Goal: Task Accomplishment & Management: Complete application form

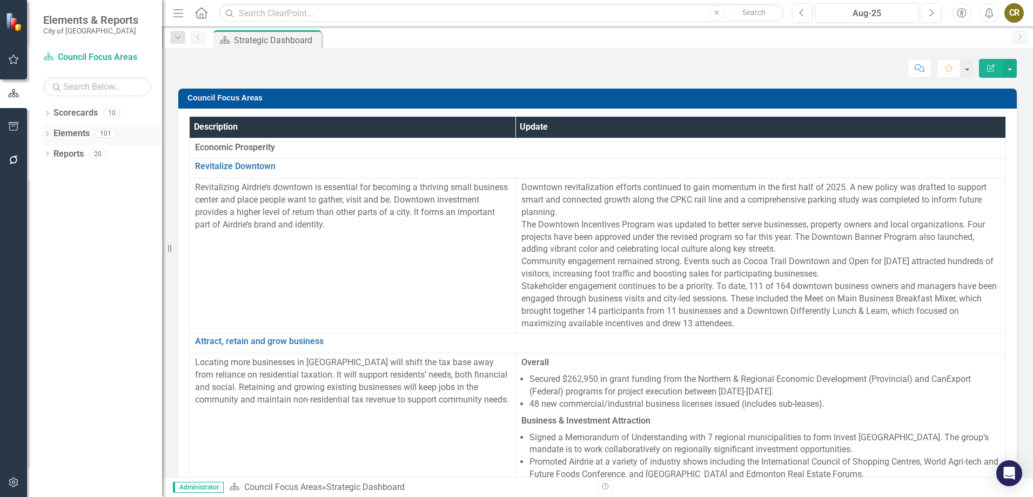
click at [45, 134] on icon "Dropdown" at bounding box center [47, 135] width 8 height 6
click at [84, 177] on link "Initiative Initiatives" at bounding box center [85, 175] width 52 height 12
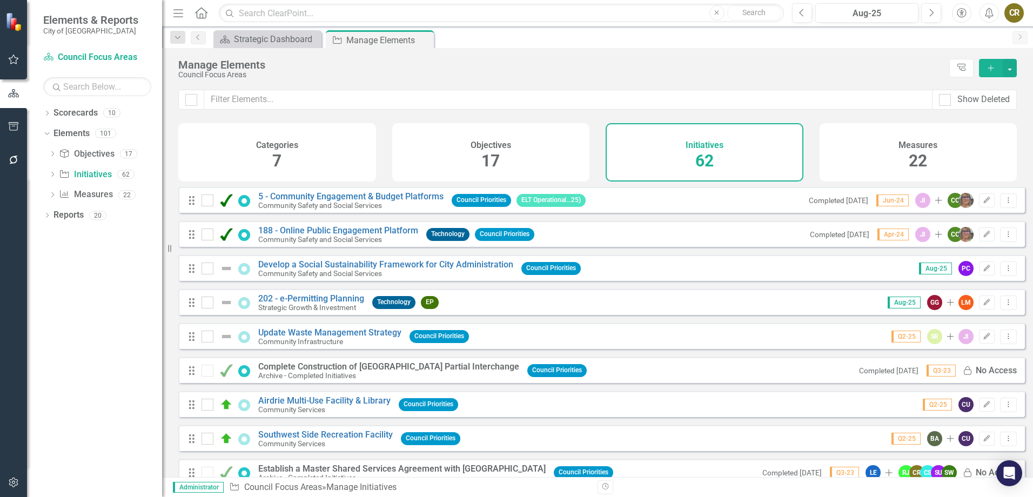
click at [987, 64] on icon "Add" at bounding box center [991, 68] width 10 height 8
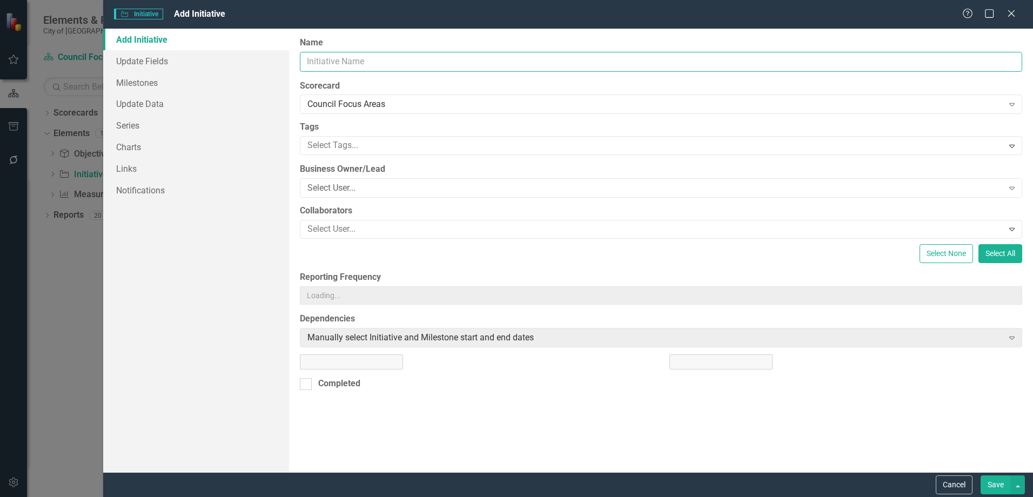
click at [372, 65] on input "Name" at bounding box center [661, 62] width 722 height 20
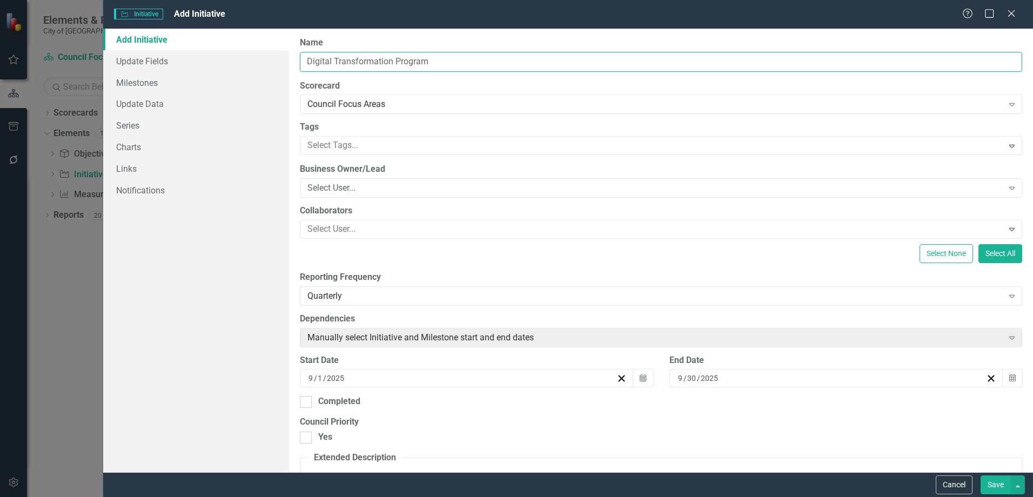
type input "Digital Transformation Program"
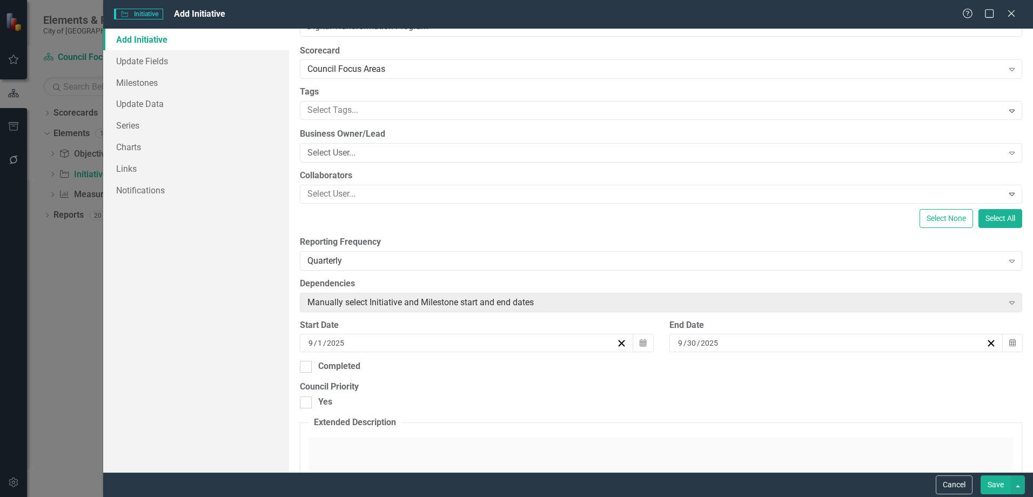
scroll to position [54, 0]
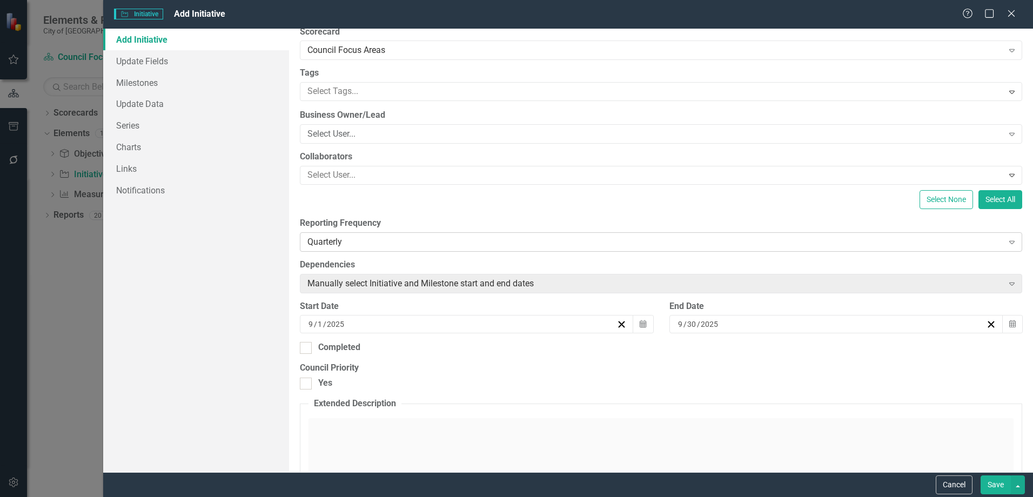
click at [358, 244] on div "Quarterly" at bounding box center [654, 241] width 695 height 12
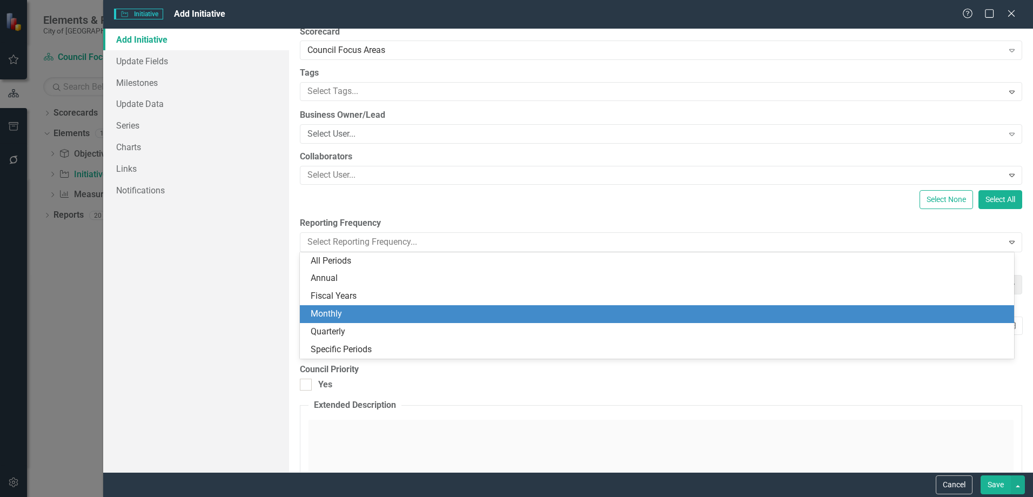
click at [356, 306] on div "Monthly" at bounding box center [657, 314] width 714 height 18
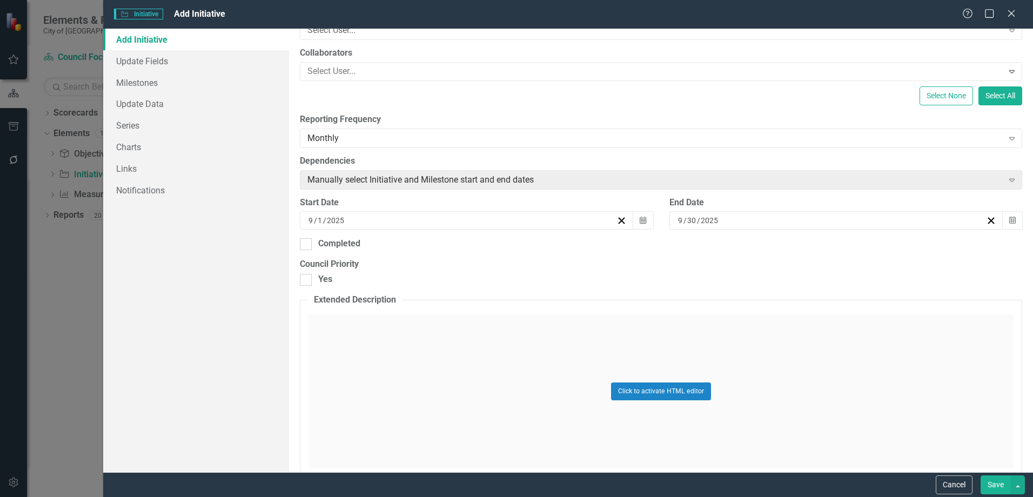
scroll to position [162, 0]
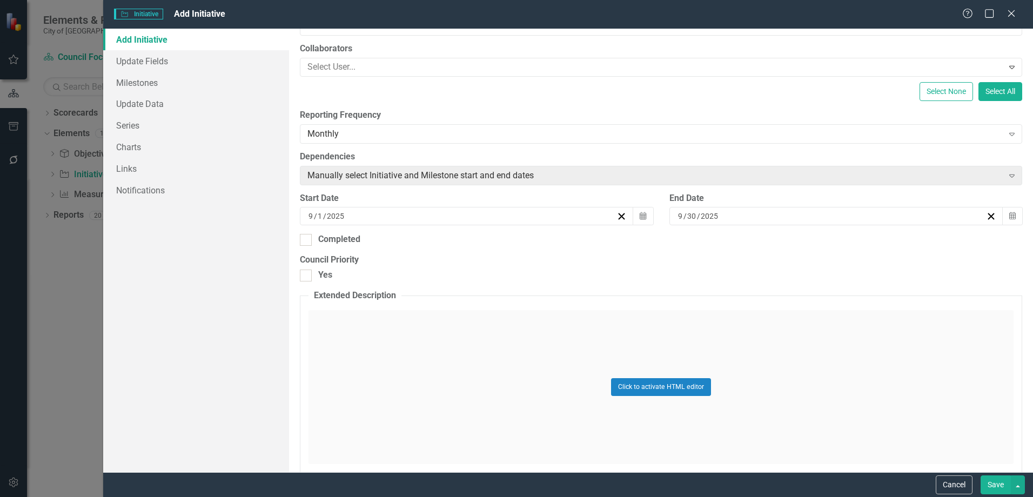
click at [386, 324] on div "Click to activate HTML editor" at bounding box center [660, 387] width 705 height 154
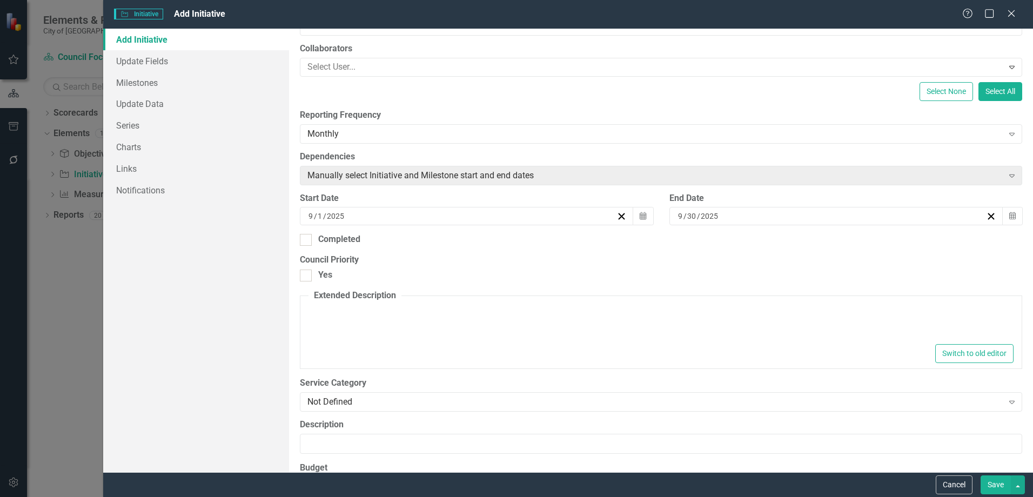
click at [361, 317] on div at bounding box center [660, 324] width 705 height 35
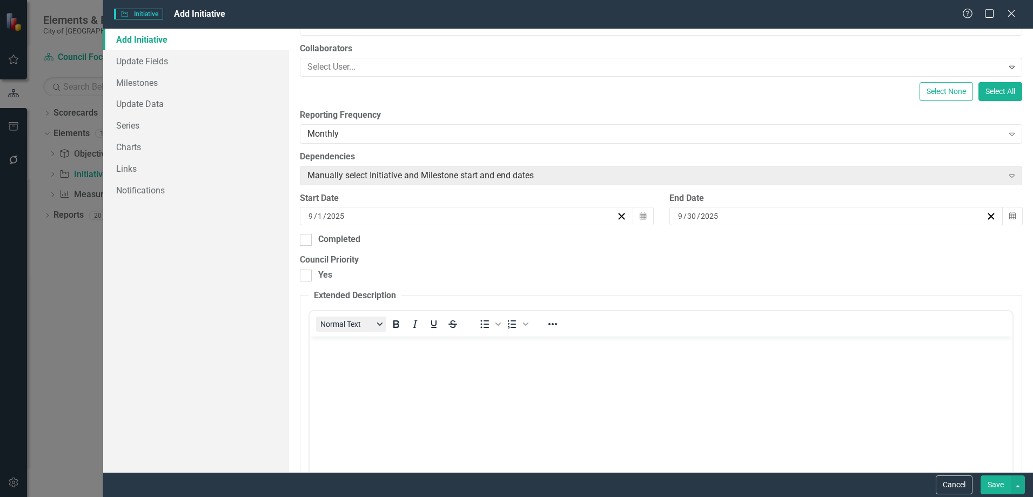
scroll to position [0, 0]
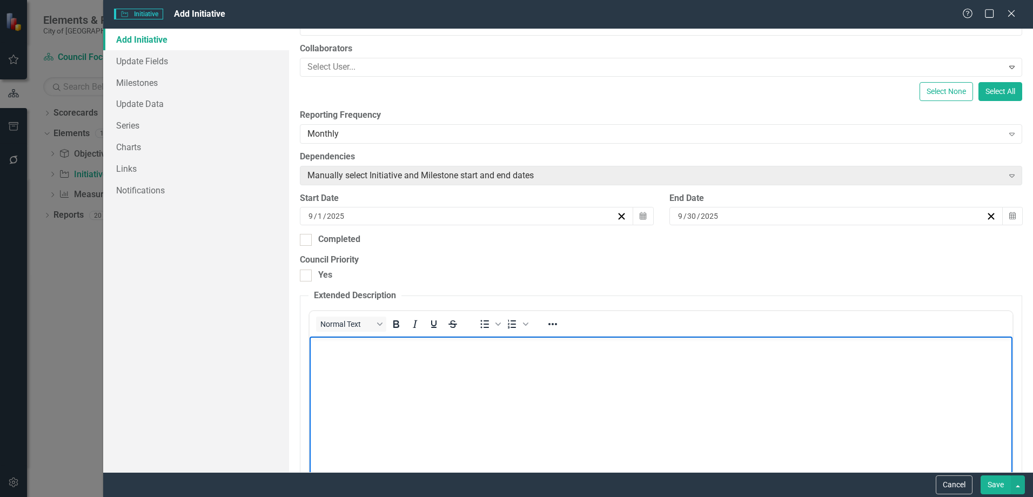
click at [339, 351] on p "Rich Text Area. Press ALT-0 for help." at bounding box center [660, 345] width 697 height 13
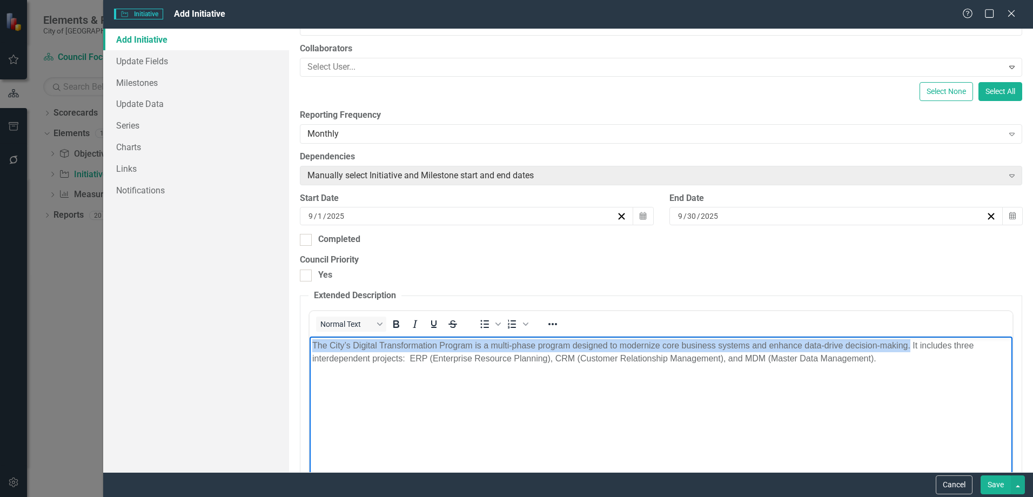
drag, startPoint x: 909, startPoint y: 346, endPoint x: 595, endPoint y: 680, distance: 459.2
click at [309, 344] on html "The City’s Digital Transformation Program is a multi-phase program designed to …" at bounding box center [660, 417] width 703 height 162
copy span "The City’s Digital Transformation Program is a multi-phase program designed to …"
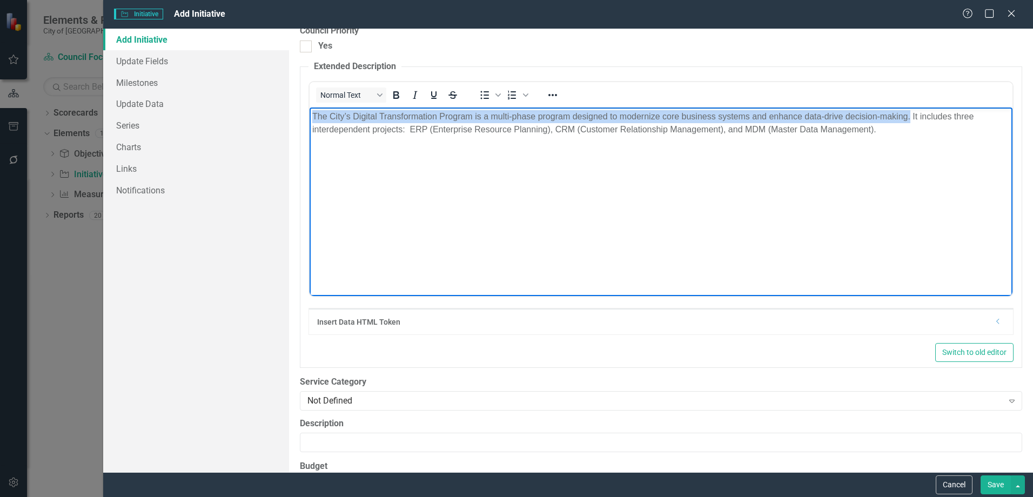
scroll to position [540, 0]
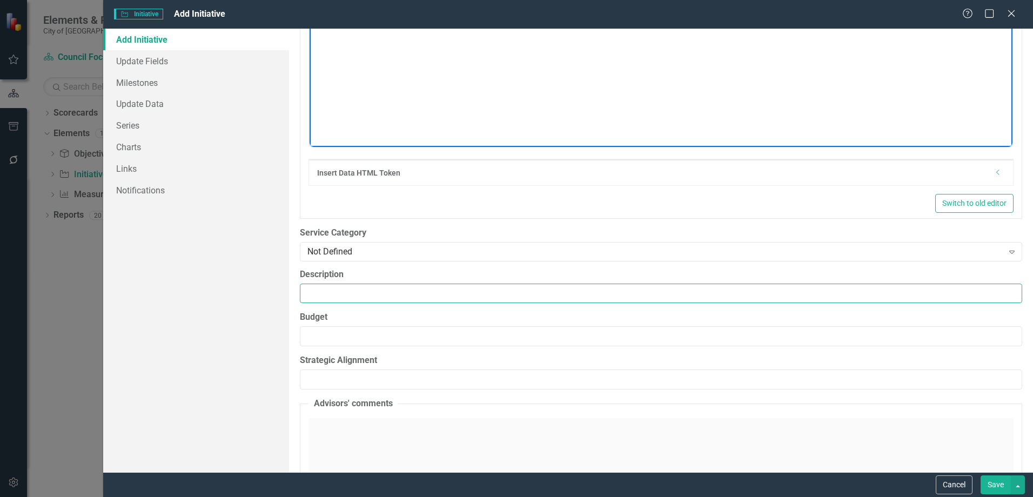
click at [348, 292] on input "Description" at bounding box center [661, 294] width 722 height 20
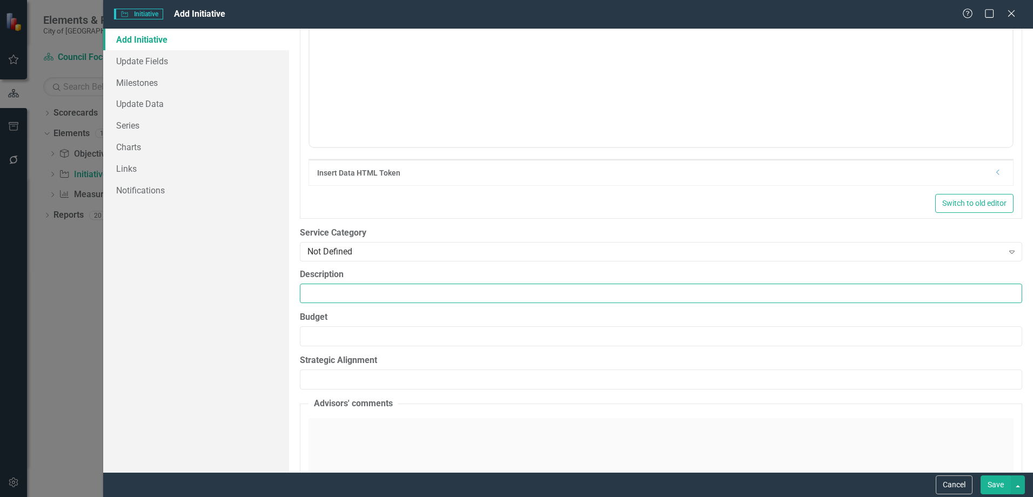
paste input "The City’s Digital Transformation Program is a multi-phase program designed to …"
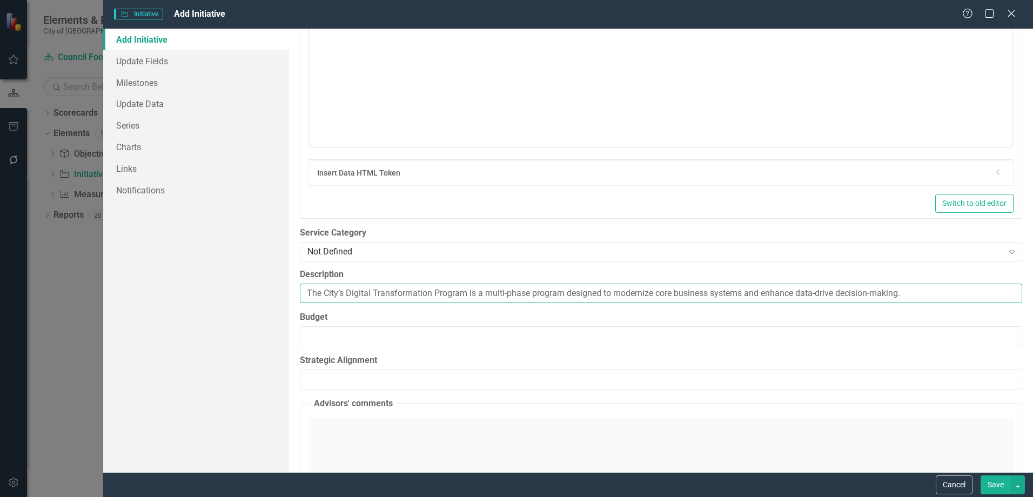
drag, startPoint x: 908, startPoint y: 296, endPoint x: 594, endPoint y: 291, distance: 314.9
click at [569, 291] on input "The City’s Digital Transformation Program is a multi-phase program designed to …" at bounding box center [661, 294] width 722 height 20
click at [565, 291] on input "The City’s Digital Transformation Program is a multi-phase program designed to …" at bounding box center [661, 294] width 722 height 20
click at [570, 292] on input "The City’s Digital Transformation Program is a multi-phase program (ERP, CRM, M…" at bounding box center [661, 294] width 722 height 20
click at [673, 296] on input "The City’s Digital Transformation Program is a multi-phase program (includes ER…" at bounding box center [661, 294] width 722 height 20
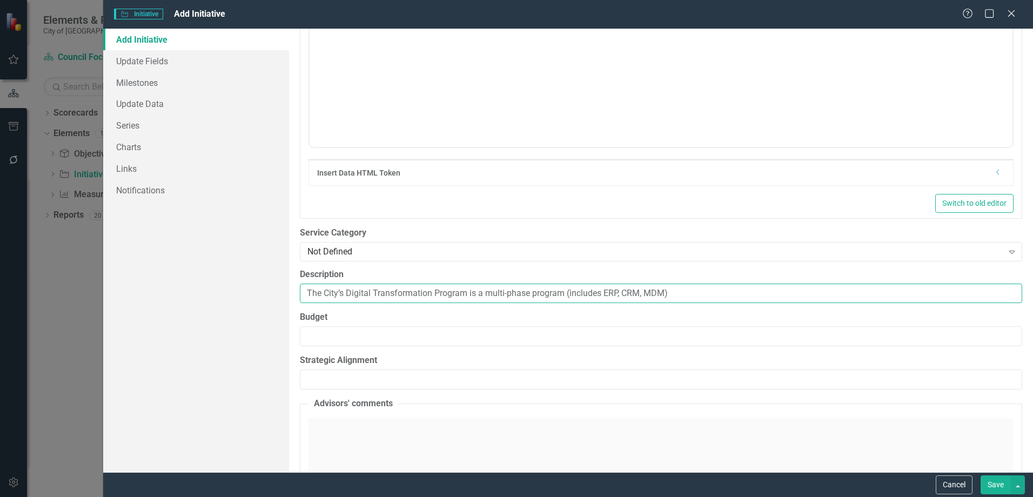
click at [600, 293] on input "The City’s Digital Transformation Program is a multi-phase program (includes ER…" at bounding box center [661, 294] width 722 height 20
click at [673, 293] on input "The City’s Digital Transformation Program is a multi-phase program (includes: E…" at bounding box center [661, 294] width 722 height 20
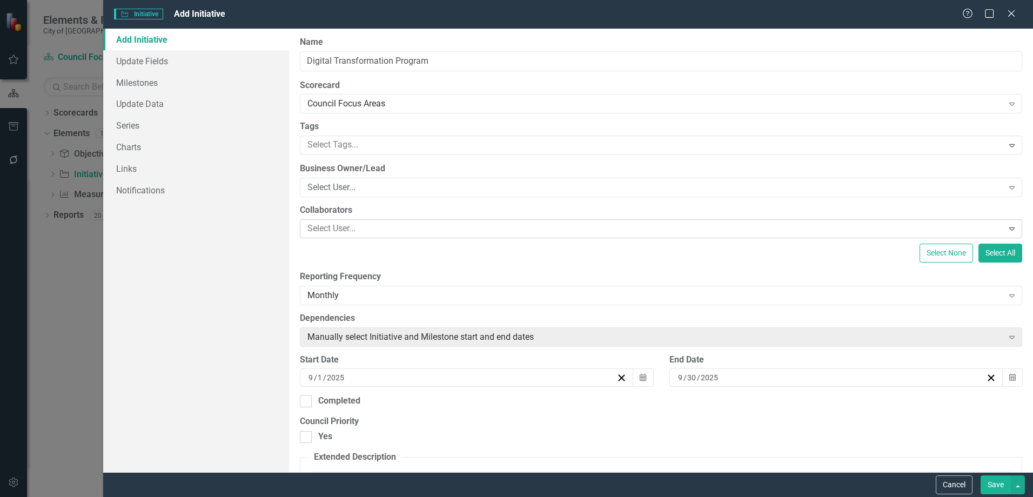
scroll to position [0, 0]
type input "The City’s Digital Transformation Program is a multi-phase program (includes: E…"
click at [360, 191] on div "Select User..." at bounding box center [654, 188] width 695 height 12
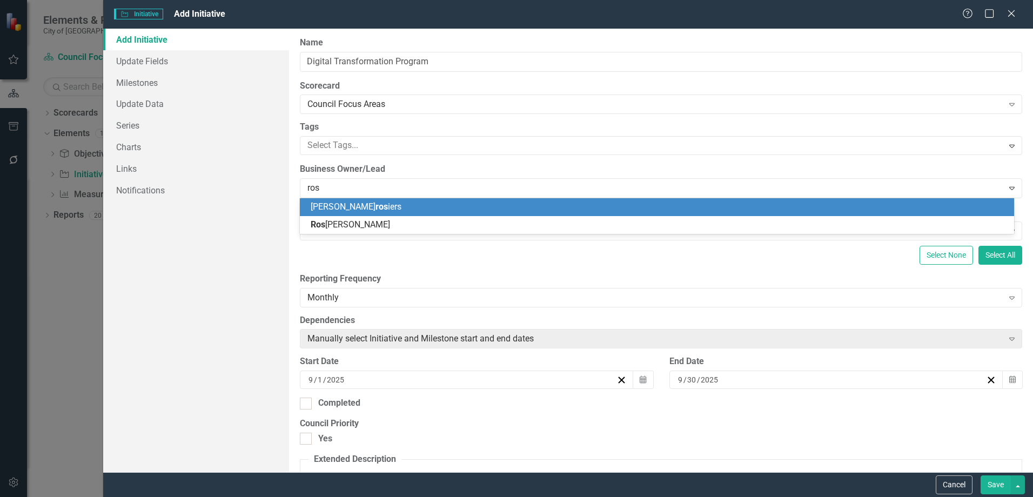
type input "[PERSON_NAME]"
click at [356, 205] on span "[PERSON_NAME] line [PERSON_NAME]" at bounding box center [362, 206] width 103 height 10
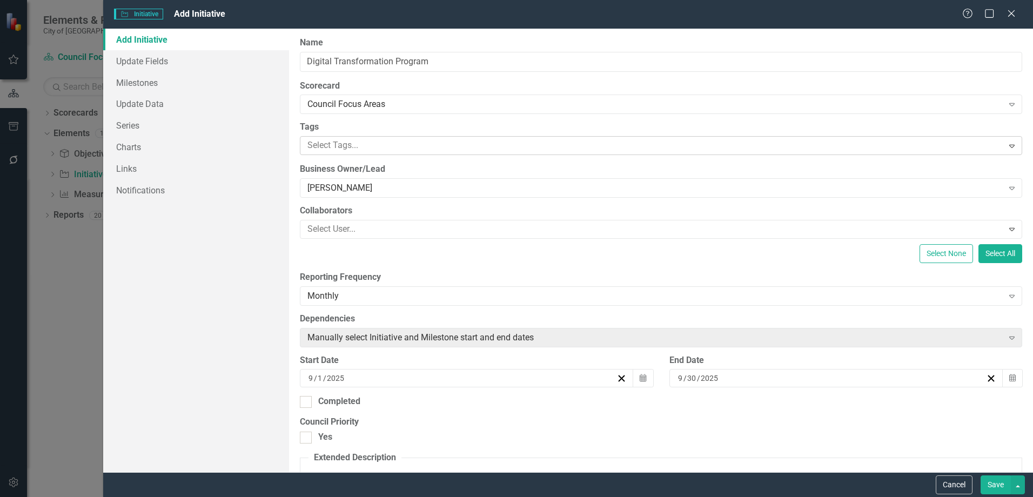
click at [368, 145] on div at bounding box center [652, 145] width 699 height 15
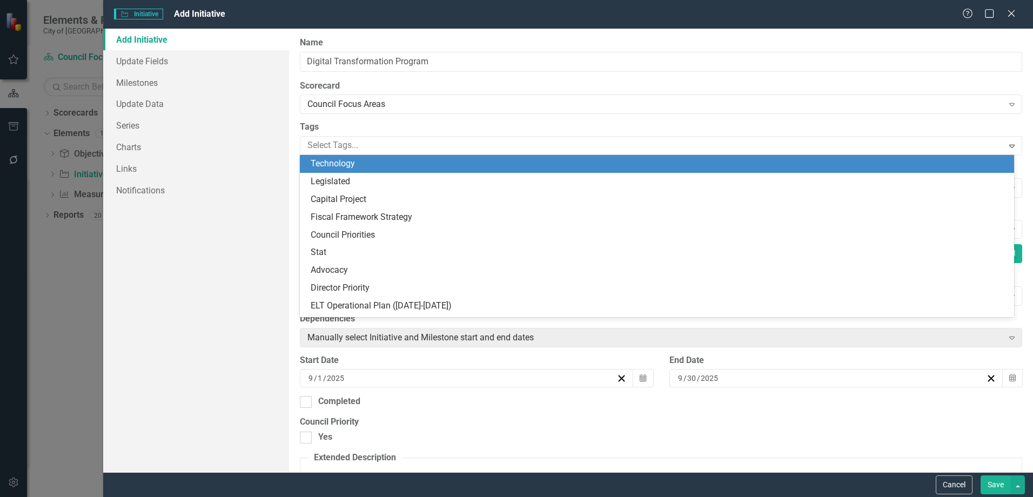
click at [348, 162] on span "Technology" at bounding box center [333, 163] width 44 height 10
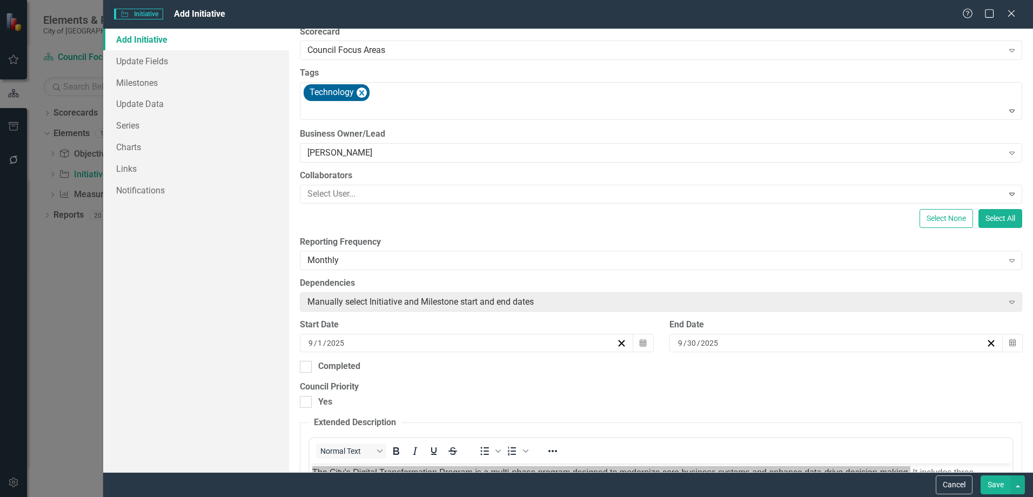
scroll to position [108, 0]
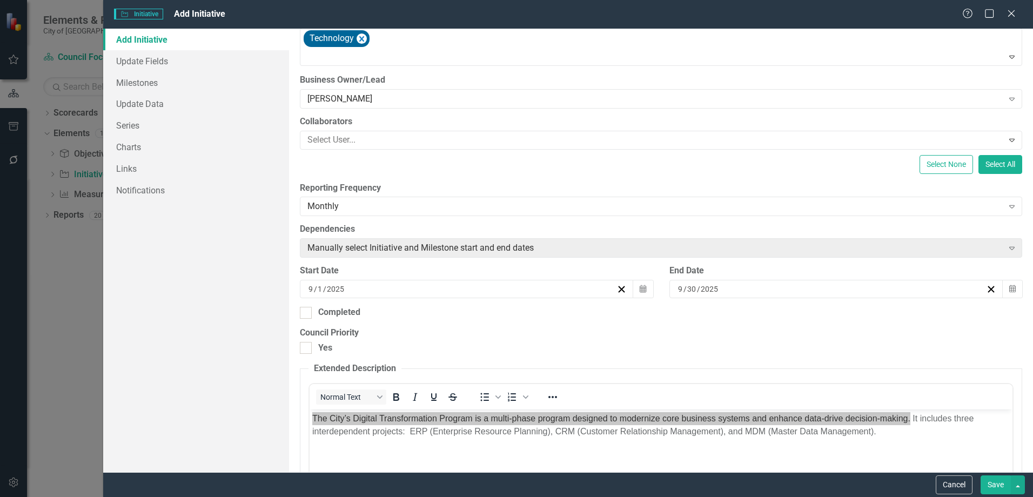
click at [963, 288] on div "[DATE]" at bounding box center [830, 289] width 309 height 11
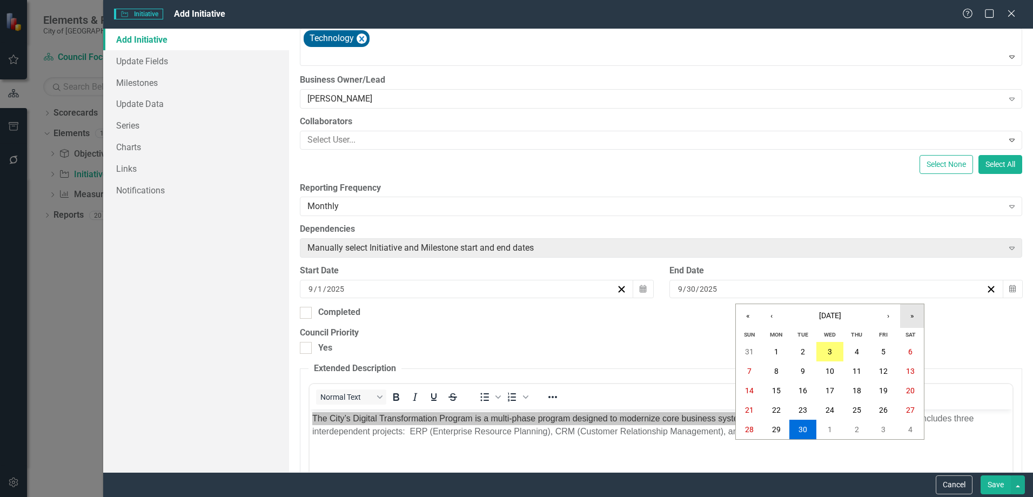
click at [908, 314] on button "»" at bounding box center [912, 316] width 24 height 24
click at [885, 314] on button "›" at bounding box center [888, 316] width 24 height 24
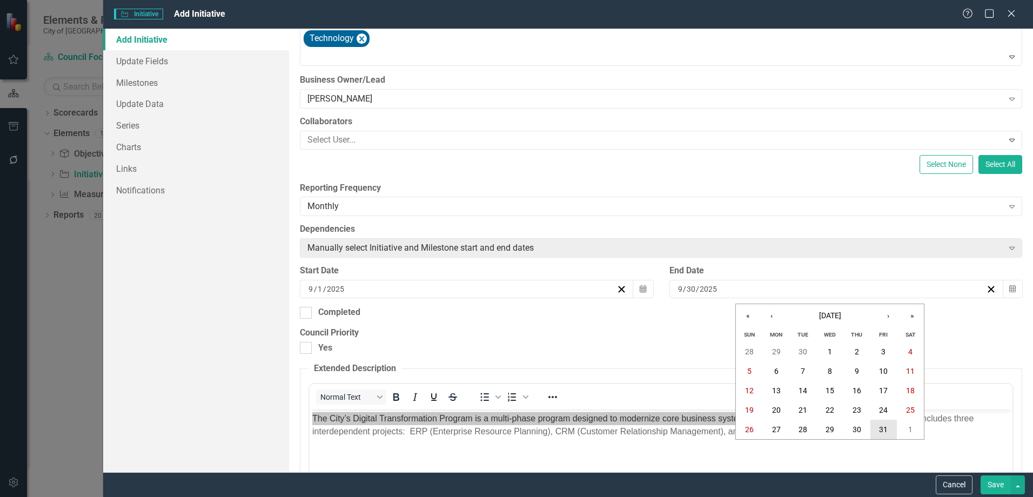
drag, startPoint x: 887, startPoint y: 426, endPoint x: 560, endPoint y: 5, distance: 533.4
click at [887, 426] on abbr "31" at bounding box center [883, 429] width 9 height 9
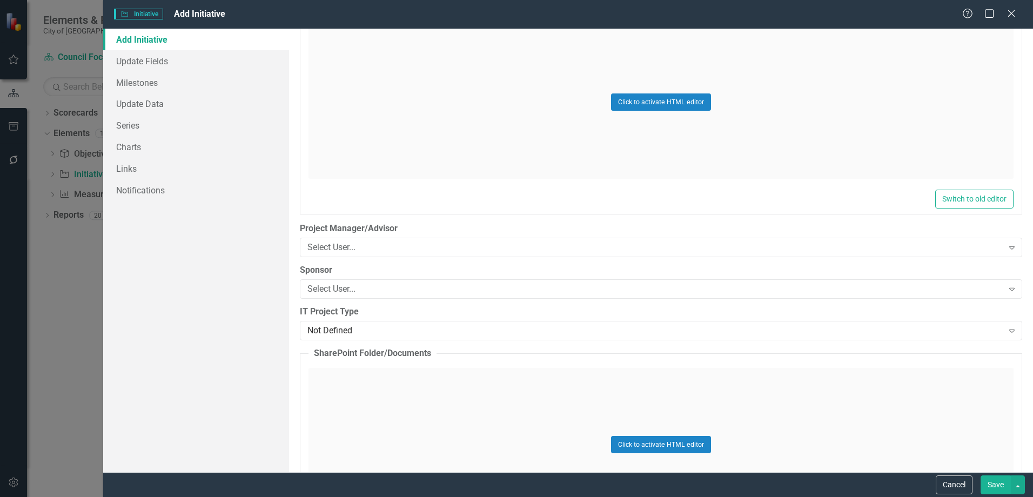
scroll to position [972, 0]
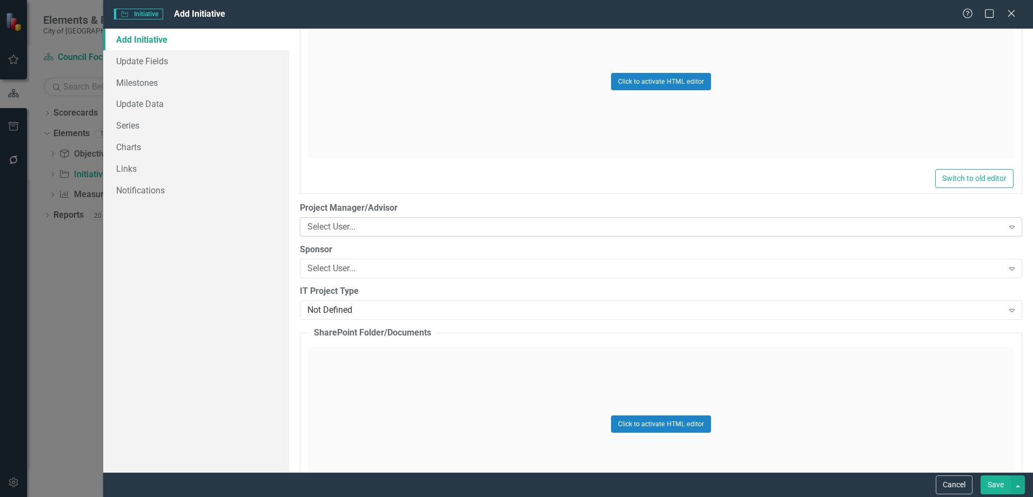
click at [414, 227] on div "Select User..." at bounding box center [654, 227] width 695 height 12
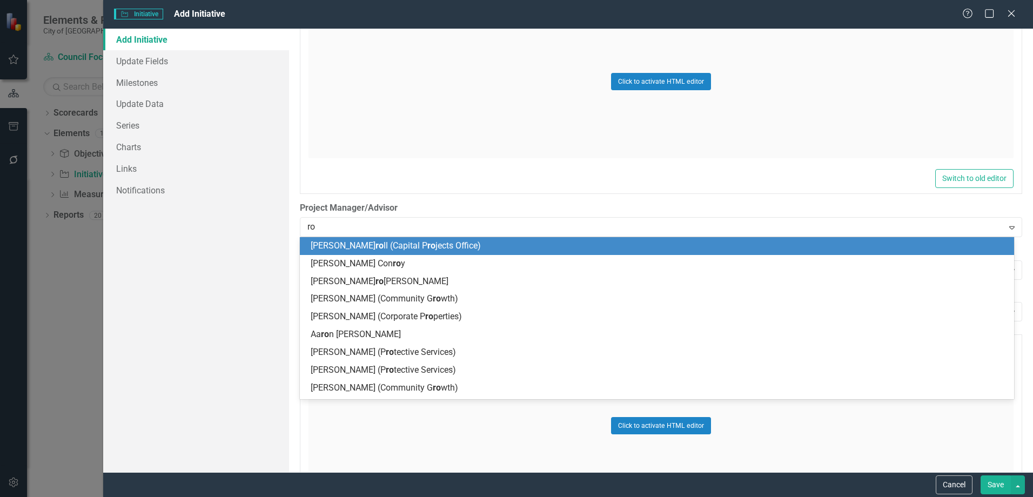
type input "ros"
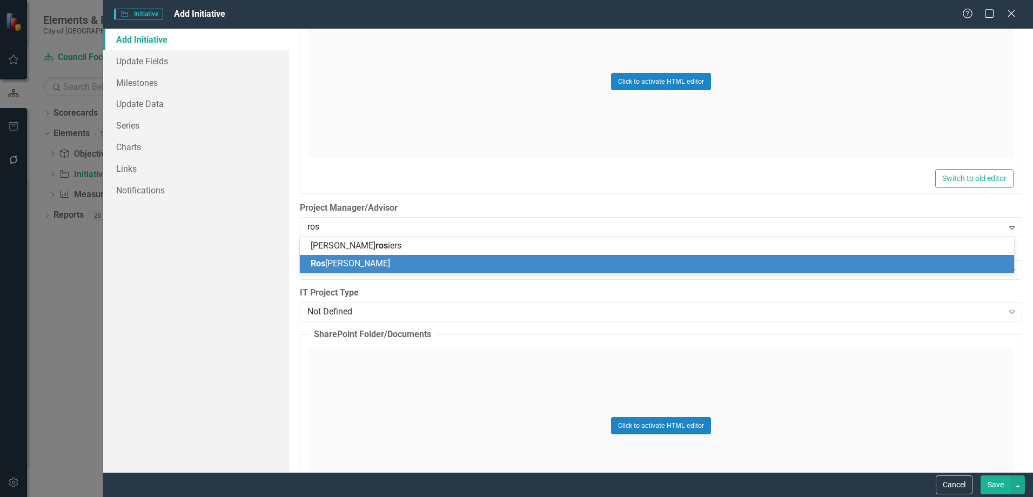
click at [382, 259] on div "[PERSON_NAME]" at bounding box center [659, 264] width 697 height 12
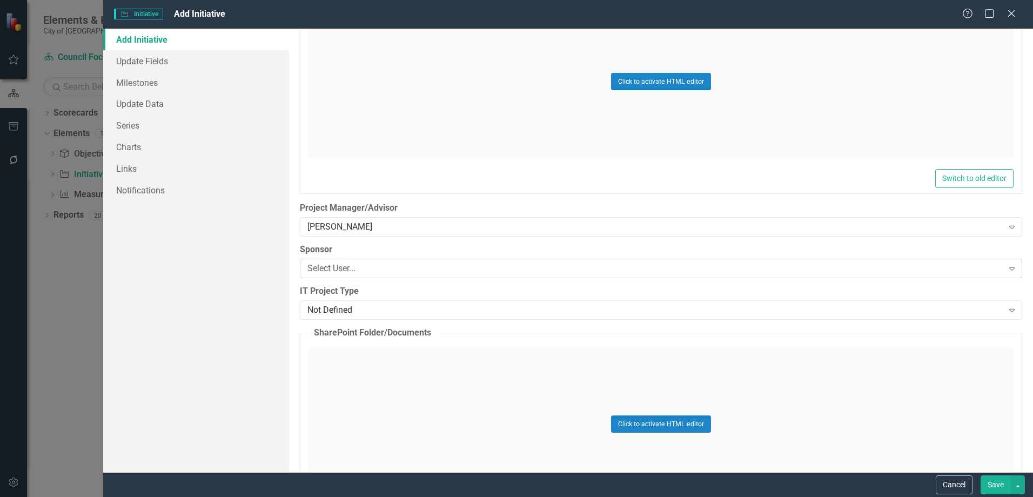
click at [385, 267] on div "Select User..." at bounding box center [654, 268] width 695 height 12
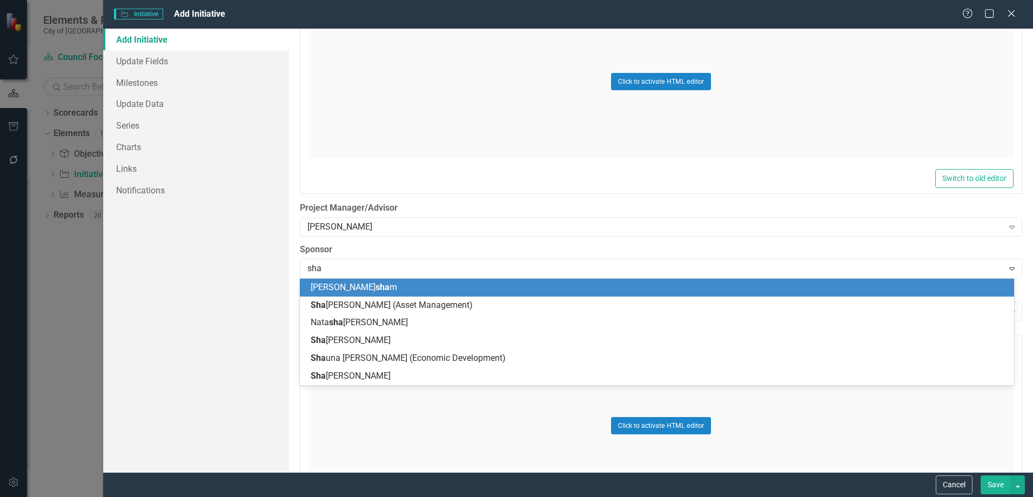
type input "shan"
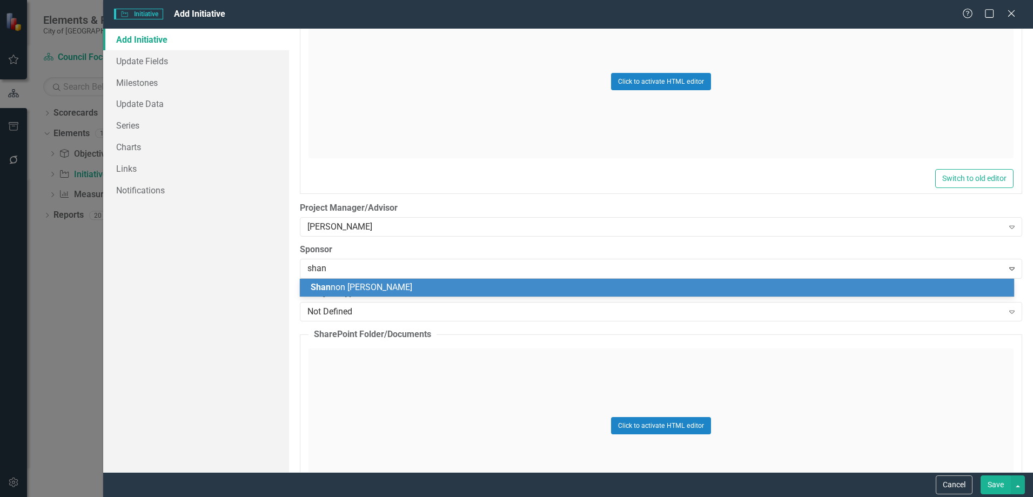
click at [385, 288] on span "Shan non [PERSON_NAME]" at bounding box center [362, 287] width 102 height 10
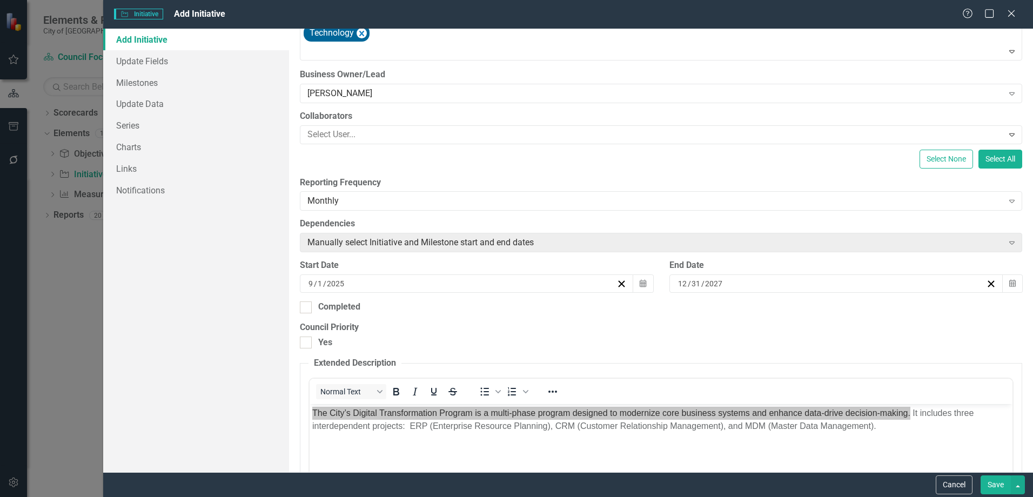
scroll to position [216, 0]
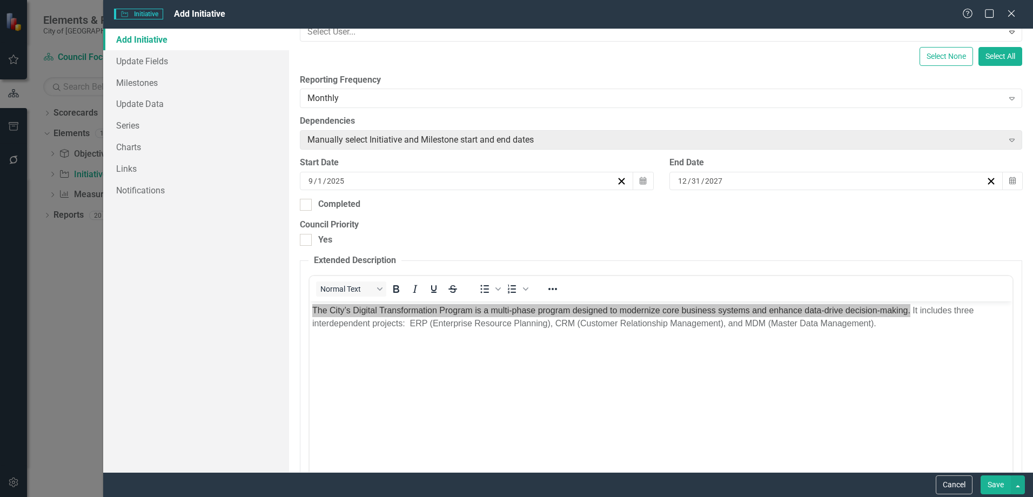
click at [987, 484] on button "Save" at bounding box center [995, 484] width 30 height 19
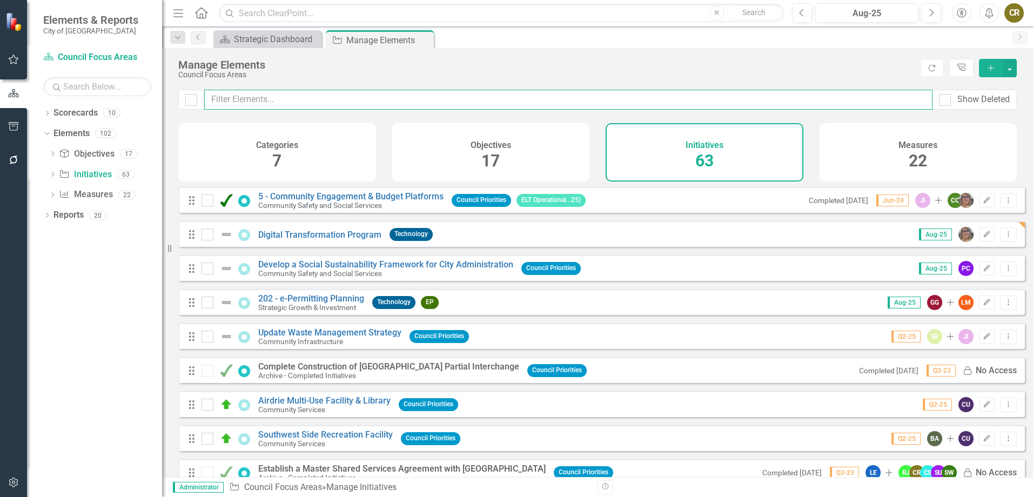
click at [333, 104] on input "text" at bounding box center [568, 100] width 728 height 20
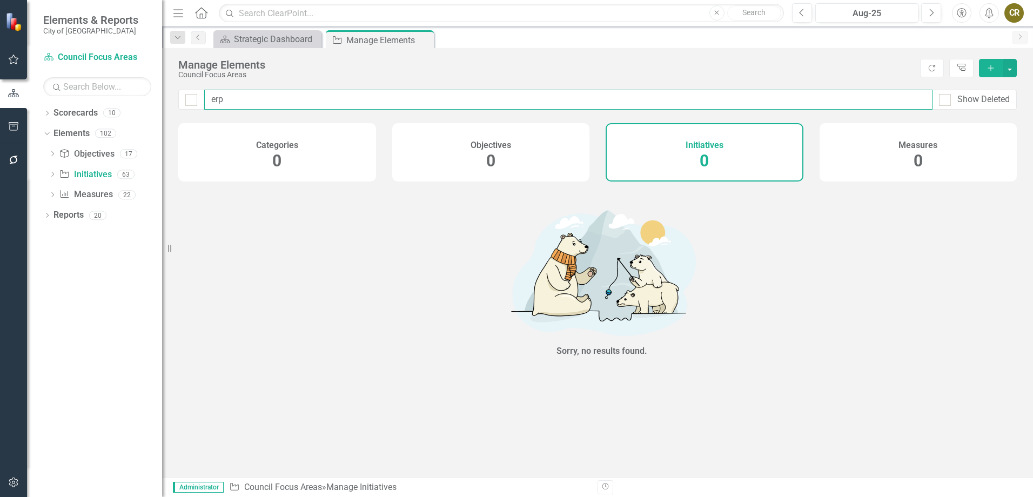
type input "er"
checkbox input "false"
type input "e"
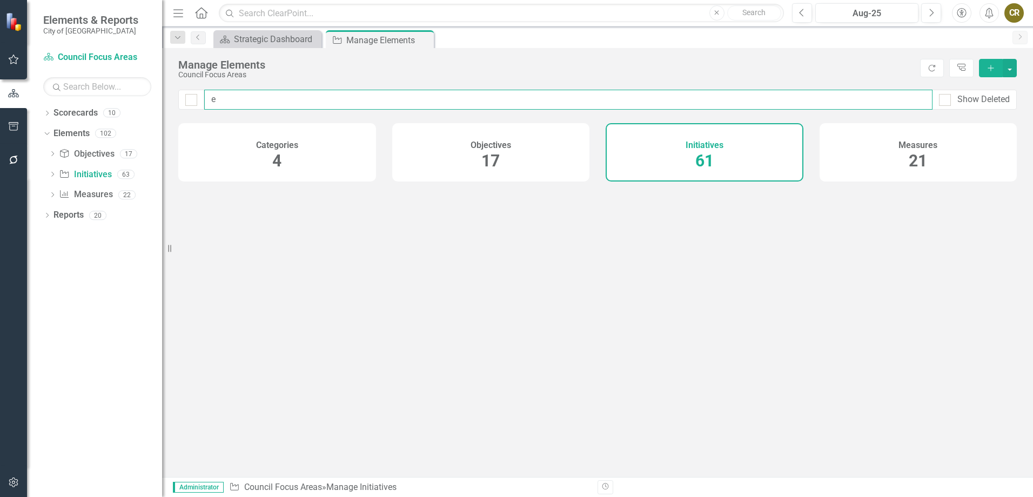
checkbox input "false"
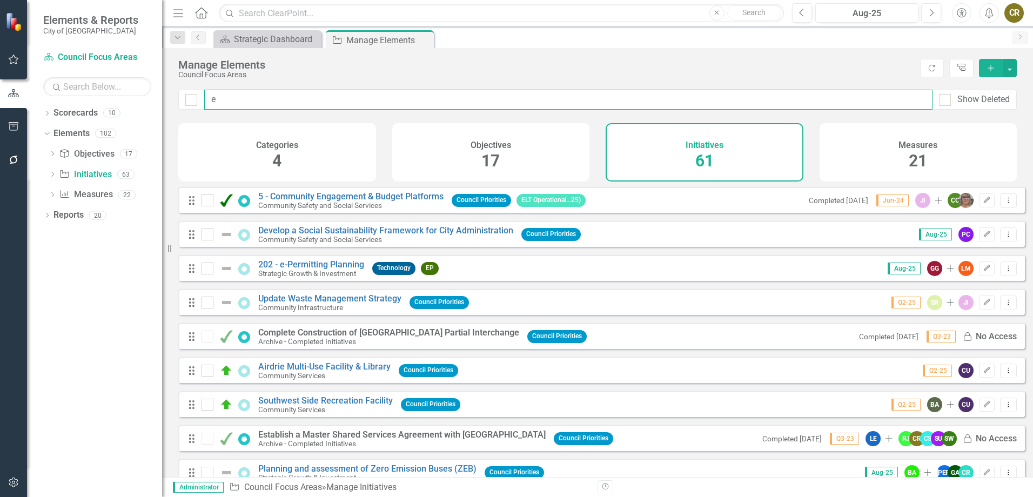
type input "en"
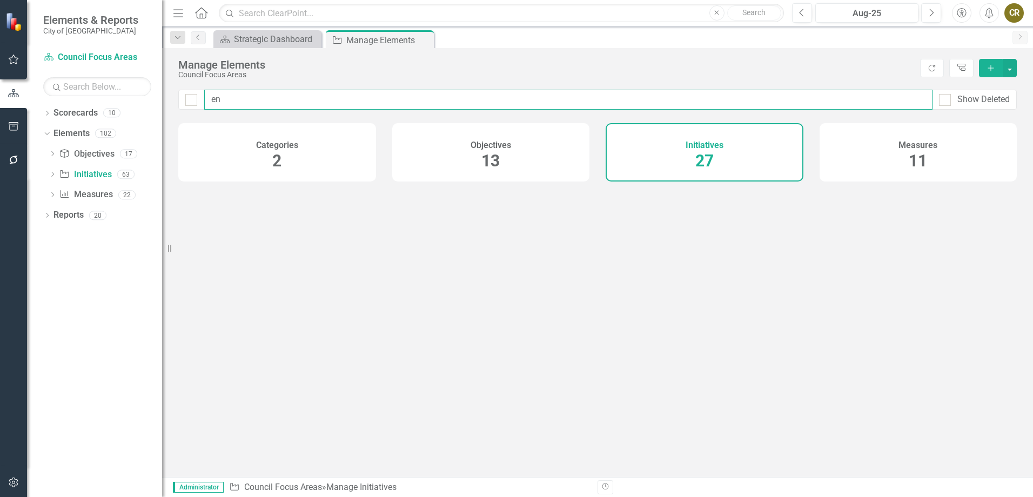
checkbox input "false"
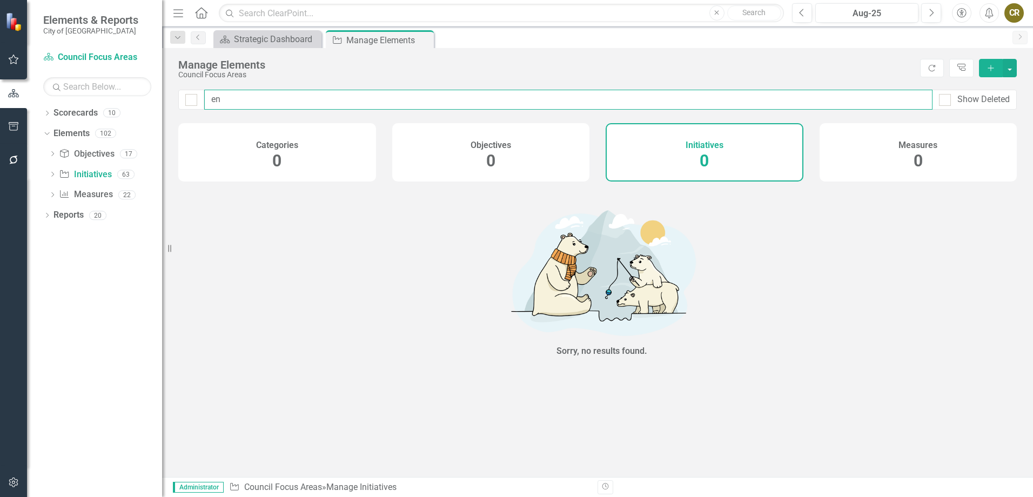
type input "e"
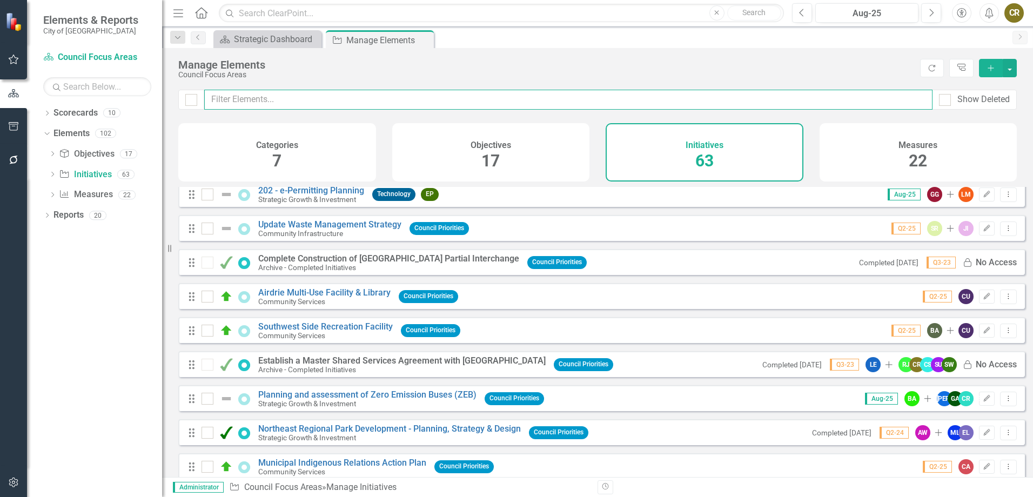
scroll to position [54, 0]
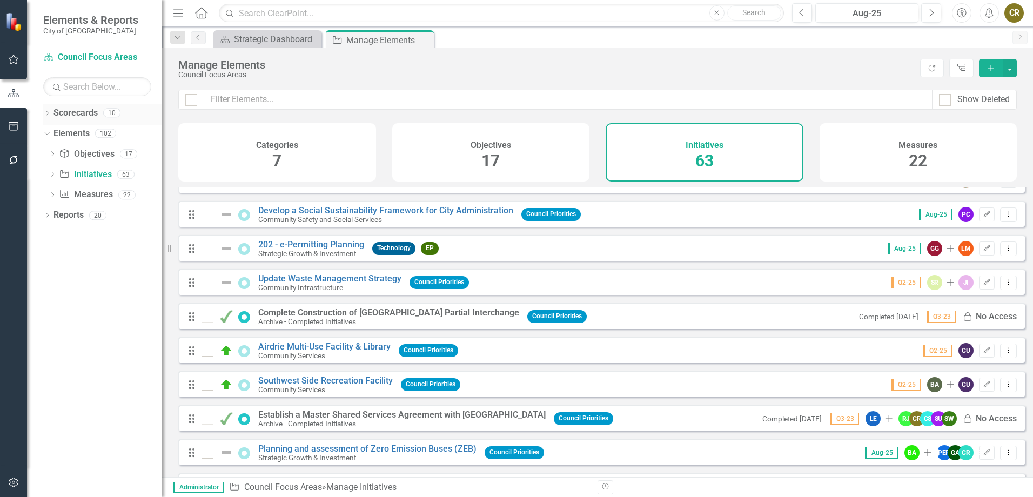
click at [77, 114] on link "Scorecards" at bounding box center [75, 113] width 44 height 12
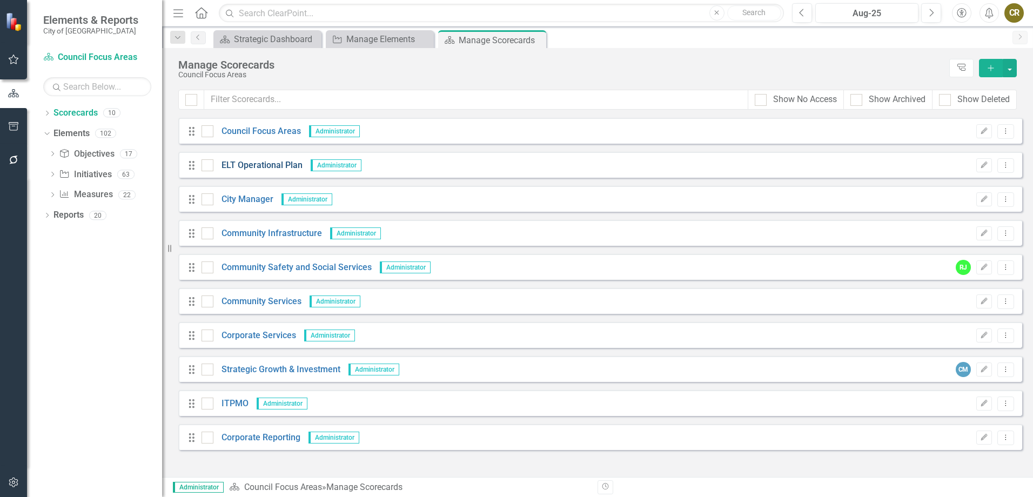
click at [257, 165] on link "ELT Operational Plan" at bounding box center [257, 165] width 89 height 12
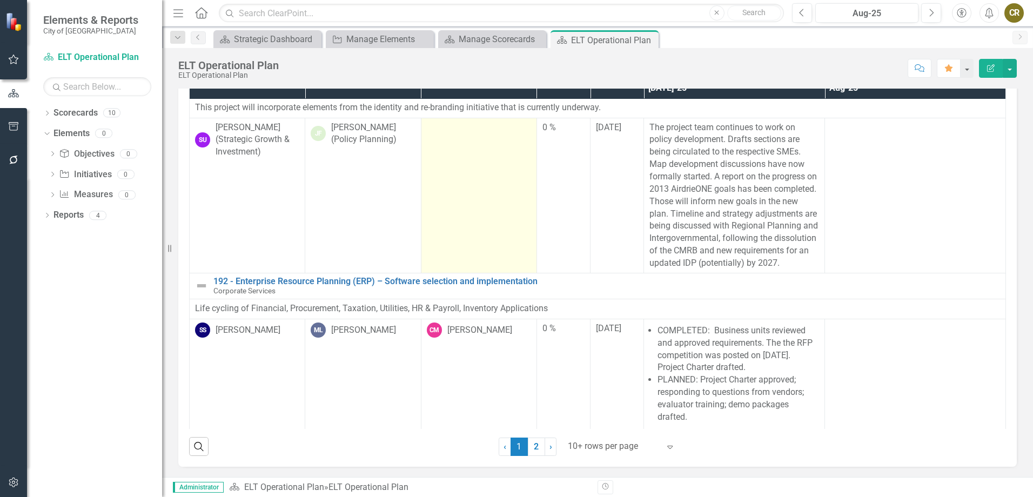
scroll to position [61, 0]
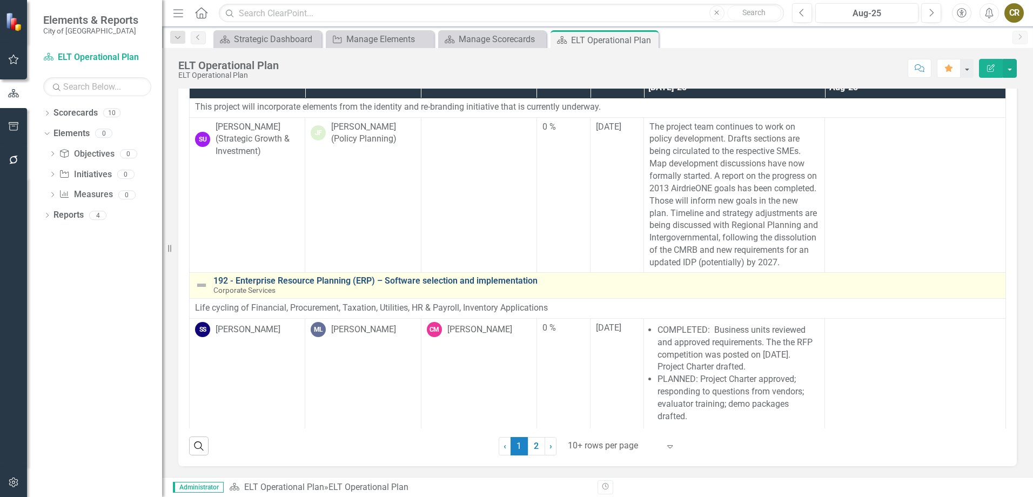
click at [393, 284] on link "192 - Enterprise Resource Planning (ERP) – Software selection and implementation" at bounding box center [606, 281] width 786 height 10
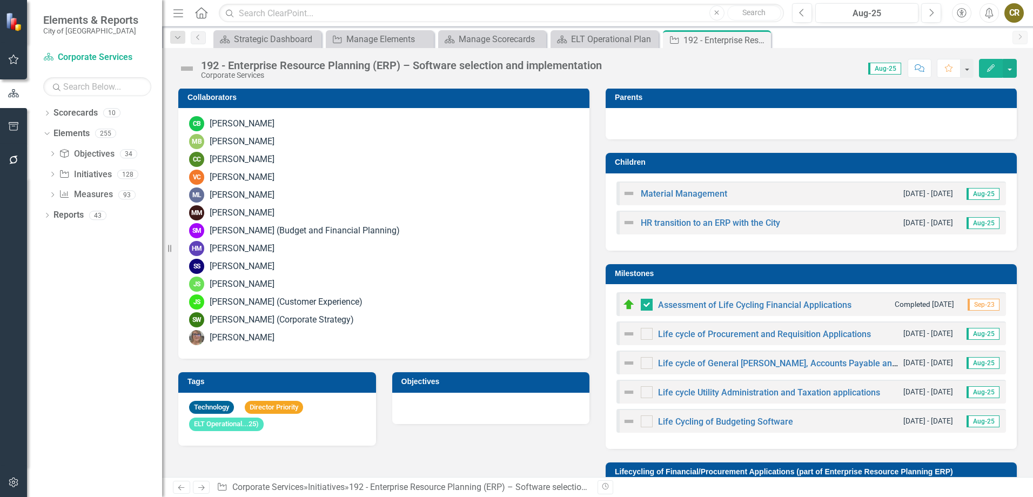
scroll to position [324, 0]
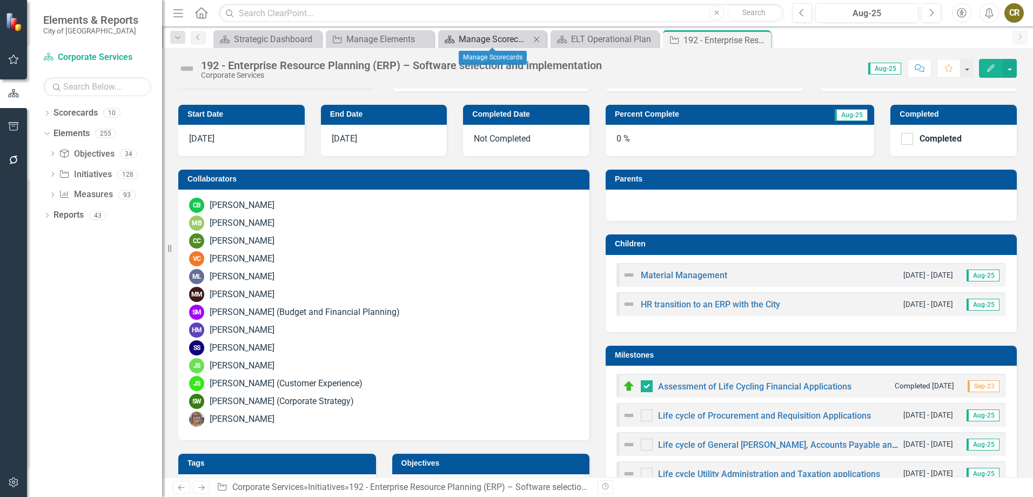
click at [498, 32] on div "Manage Scorecards" at bounding box center [494, 39] width 71 height 14
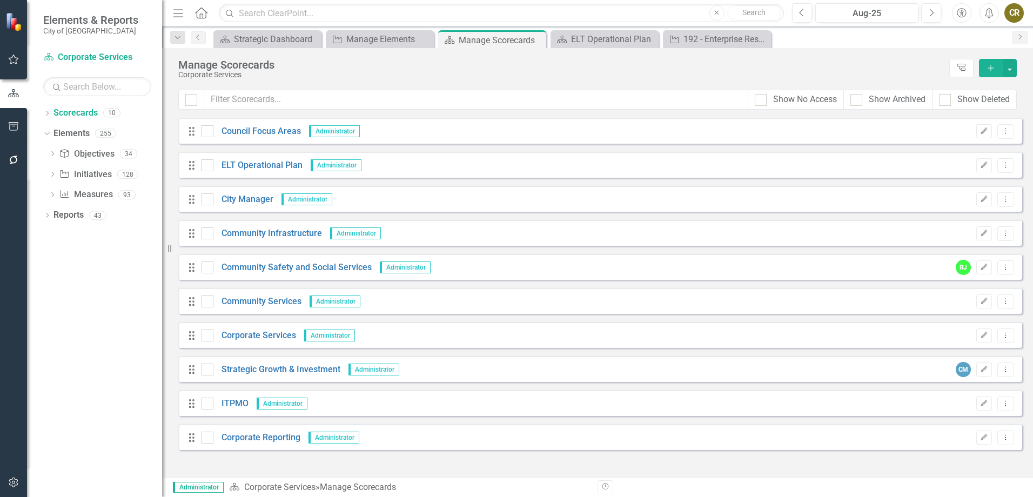
click at [0, 0] on icon "Close" at bounding box center [0, 0] width 0 height 0
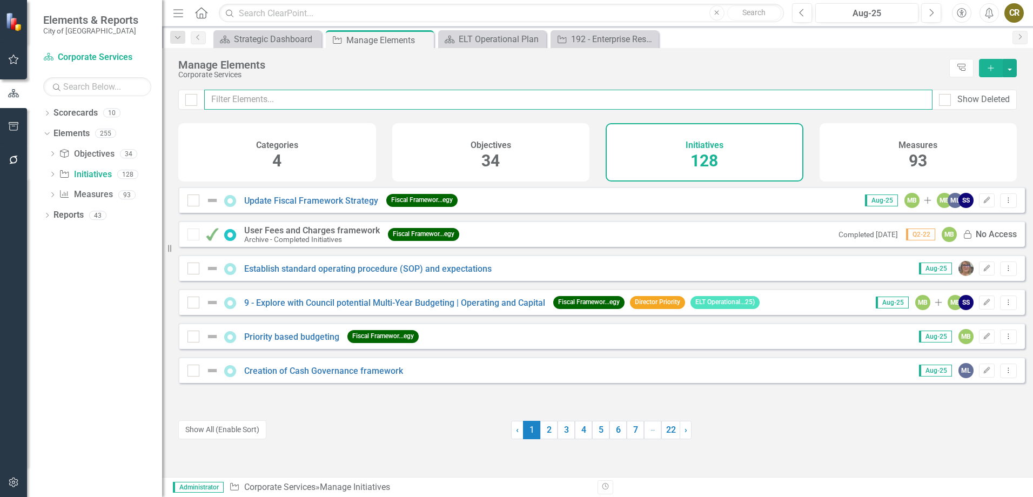
click at [346, 103] on input "text" at bounding box center [568, 100] width 728 height 20
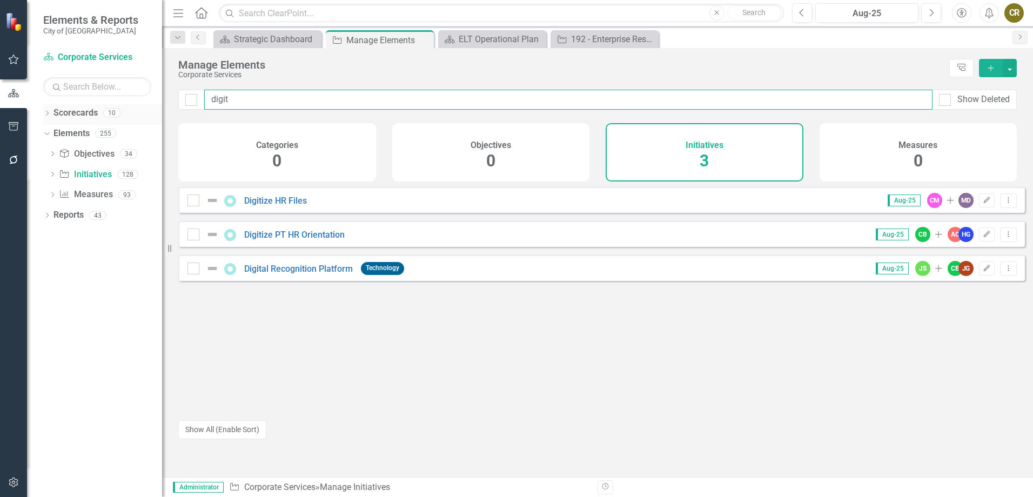
type input "digit"
click at [49, 112] on icon "Dropdown" at bounding box center [47, 114] width 8 height 6
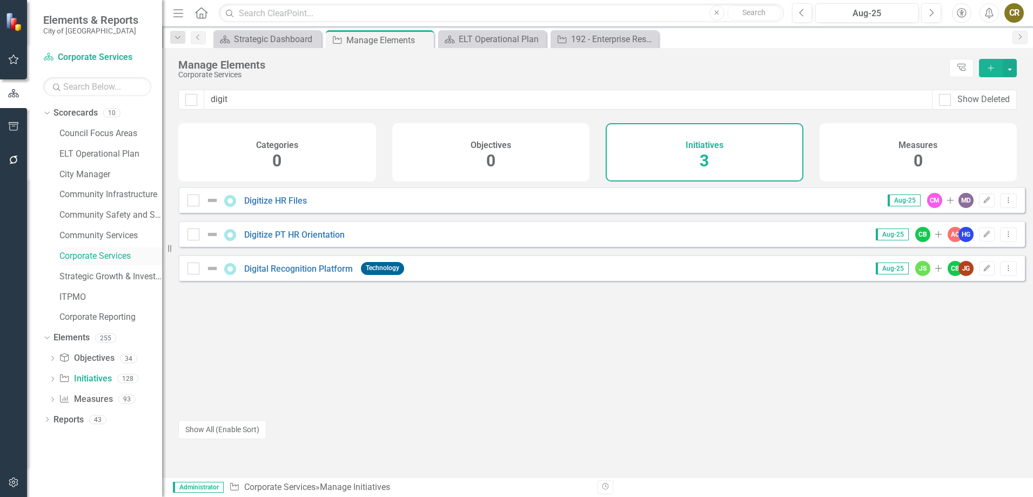
click at [99, 252] on link "Corporate Services" at bounding box center [110, 256] width 103 height 12
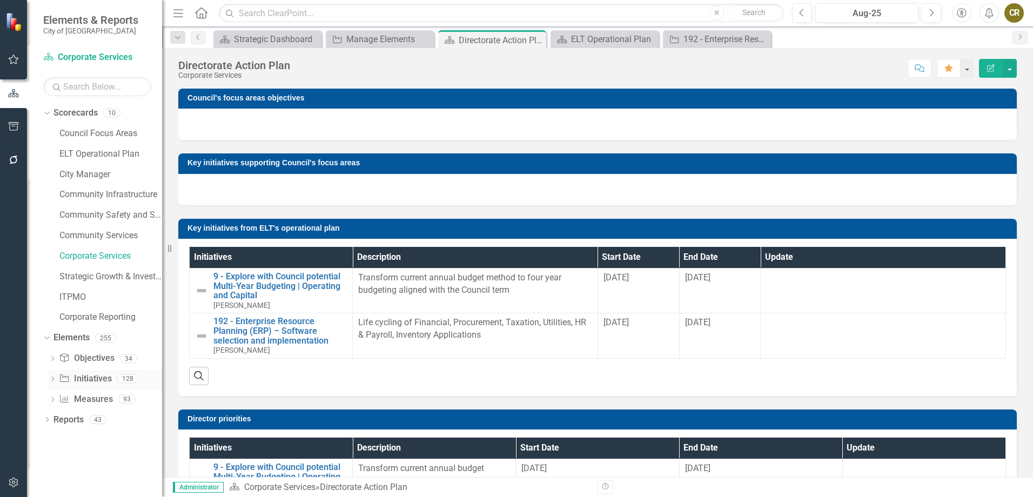
click at [92, 379] on link "Initiative Initiatives" at bounding box center [85, 379] width 52 height 12
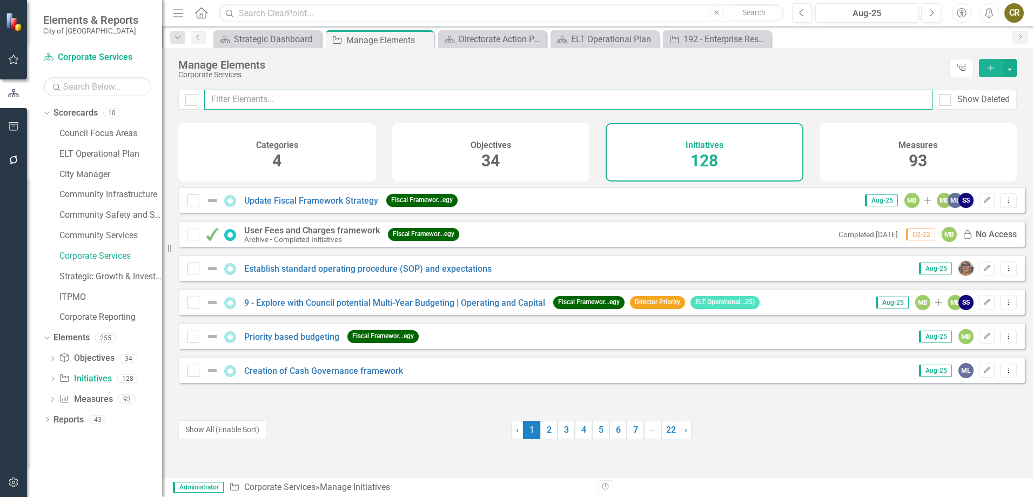
click at [281, 99] on input "text" at bounding box center [568, 100] width 728 height 20
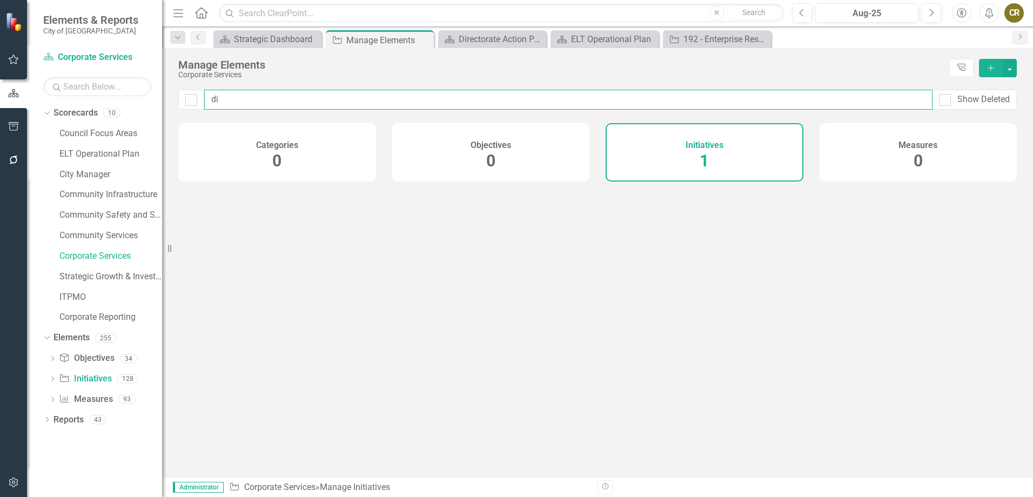
type input "d"
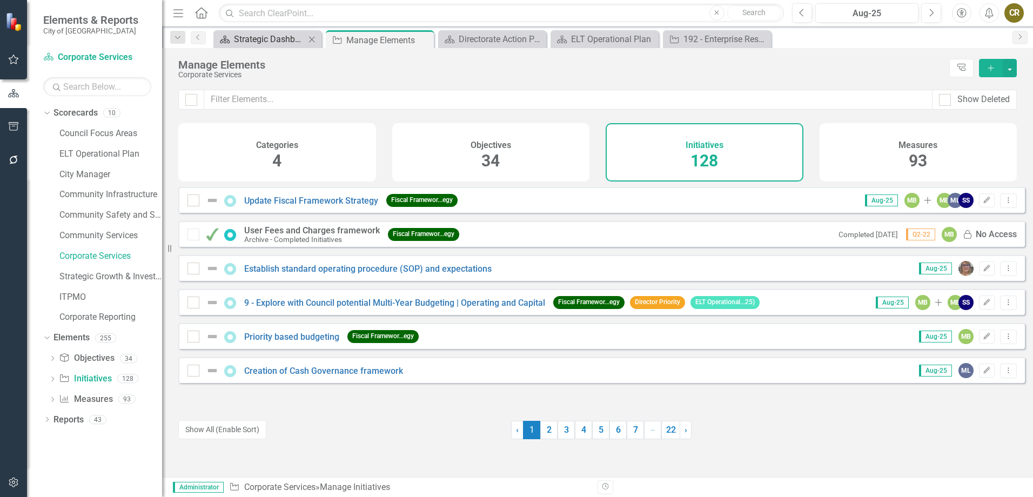
click at [285, 44] on div "Strategic Dashboard" at bounding box center [269, 39] width 71 height 14
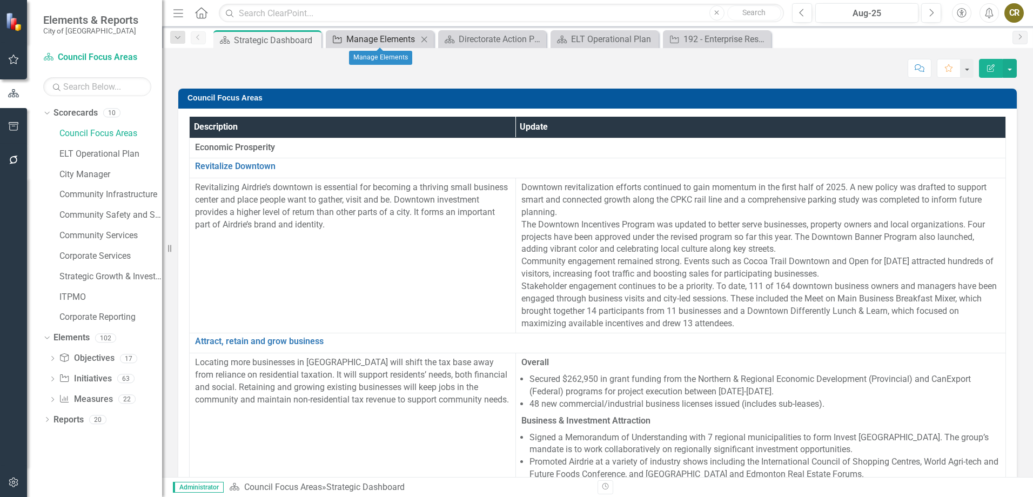
click at [372, 38] on div "Manage Elements" at bounding box center [381, 39] width 71 height 14
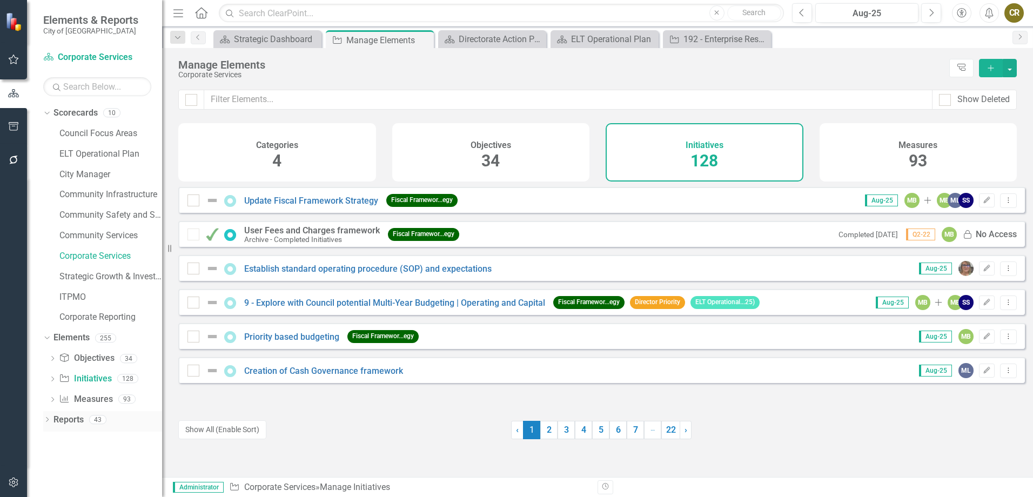
click at [47, 420] on icon "Dropdown" at bounding box center [47, 420] width 8 height 6
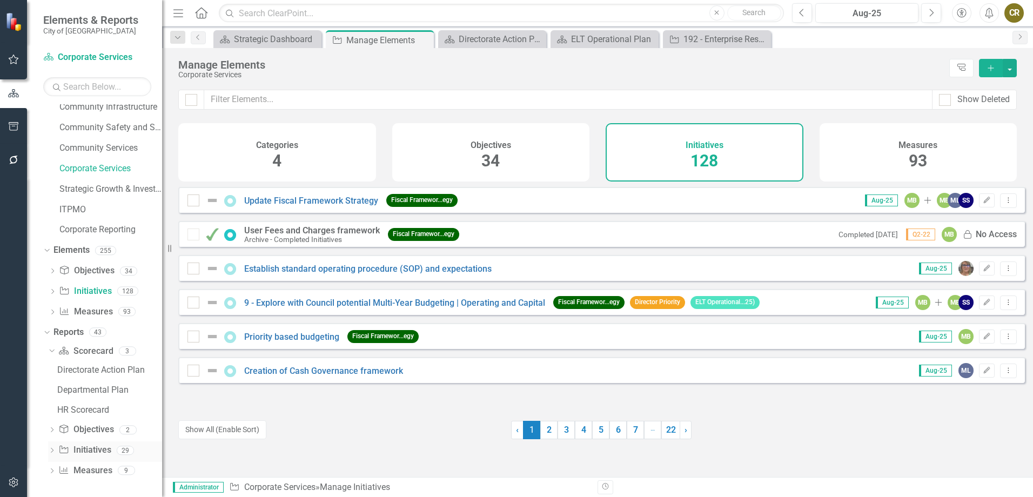
scroll to position [89, 0]
click at [96, 444] on link "Initiative Initiatives" at bounding box center [84, 448] width 52 height 12
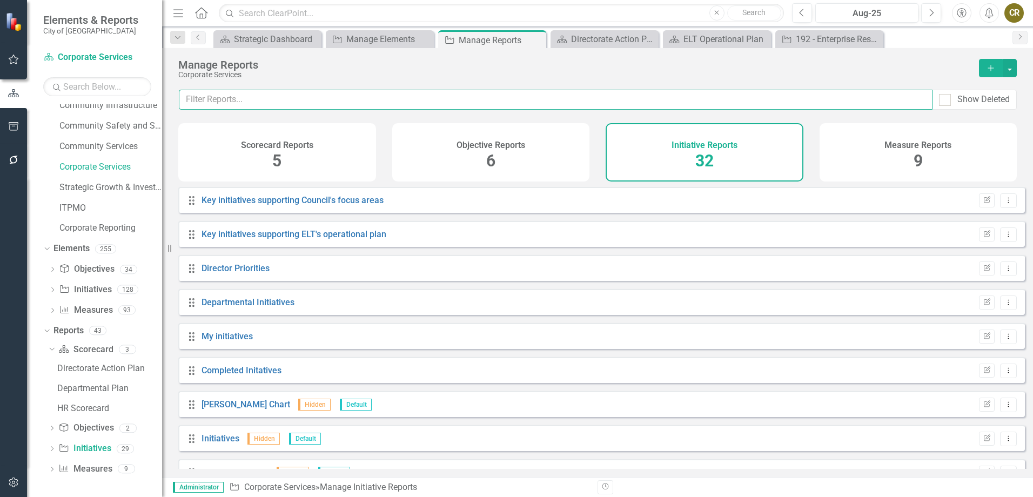
click at [322, 102] on input "text" at bounding box center [555, 100] width 753 height 20
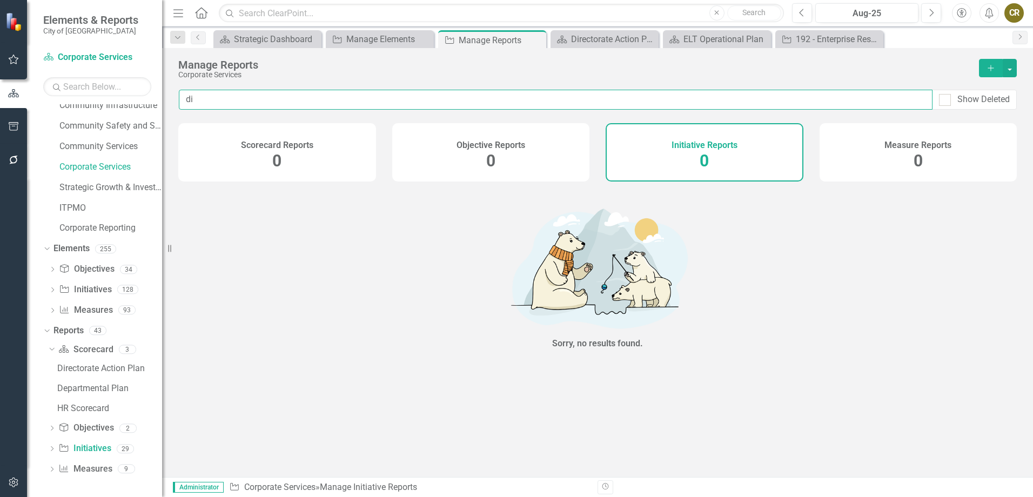
type input "d"
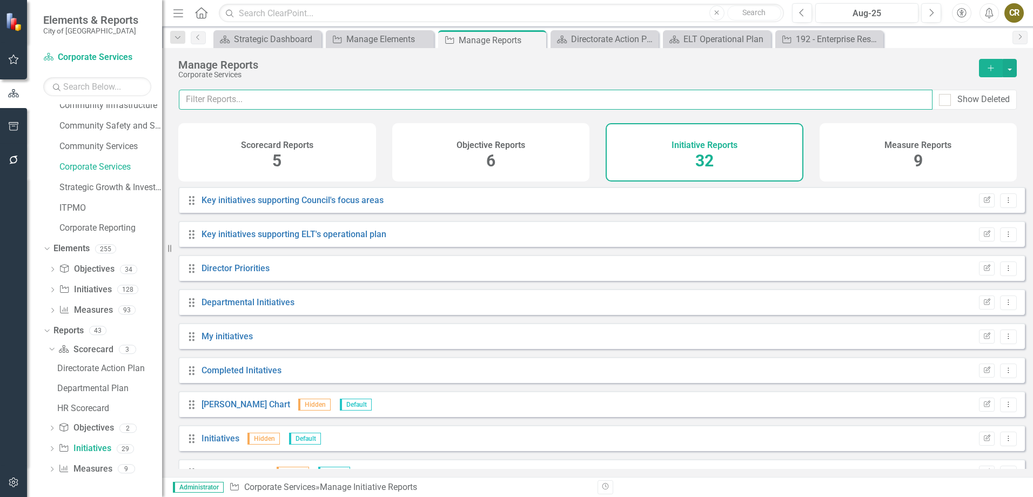
scroll to position [108, 0]
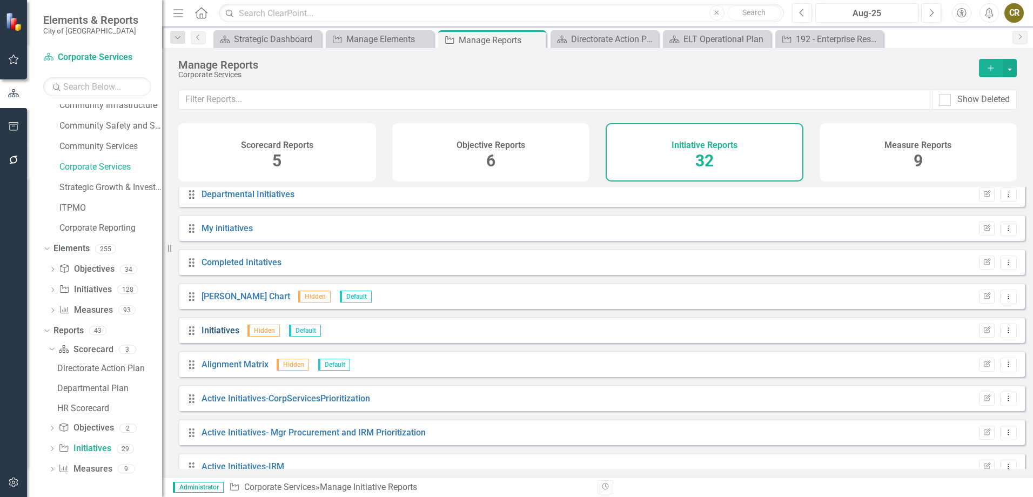
click at [219, 335] on link "Initiatives" at bounding box center [220, 330] width 38 height 10
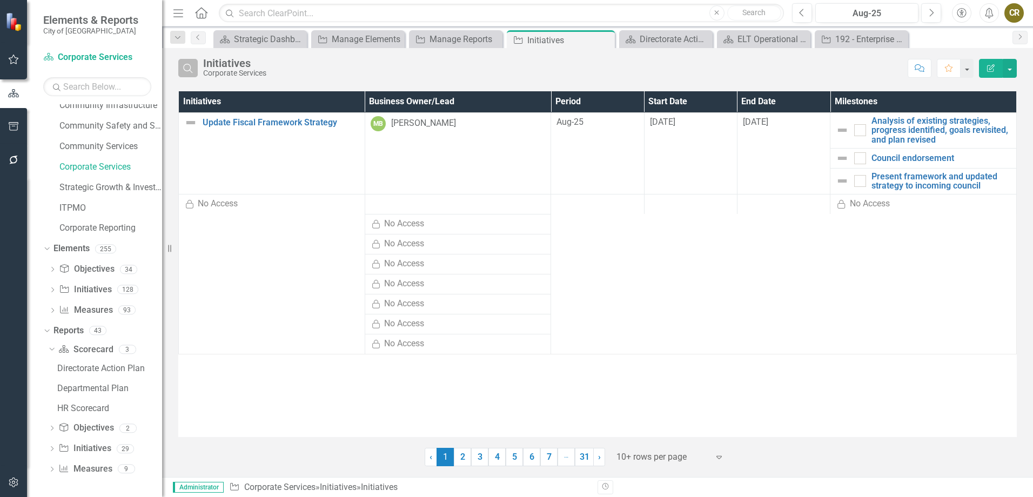
click at [183, 70] on icon "Search" at bounding box center [188, 68] width 12 height 10
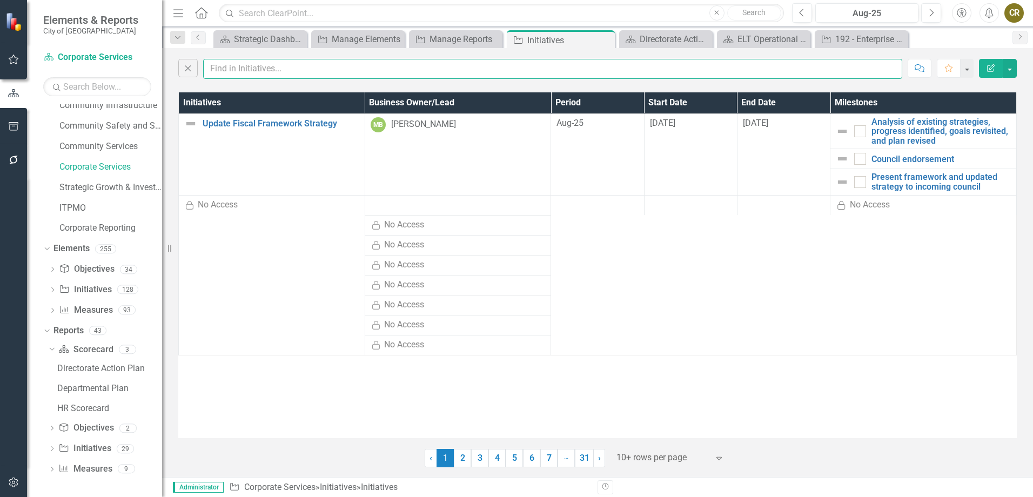
click at [231, 70] on input "text" at bounding box center [552, 69] width 699 height 20
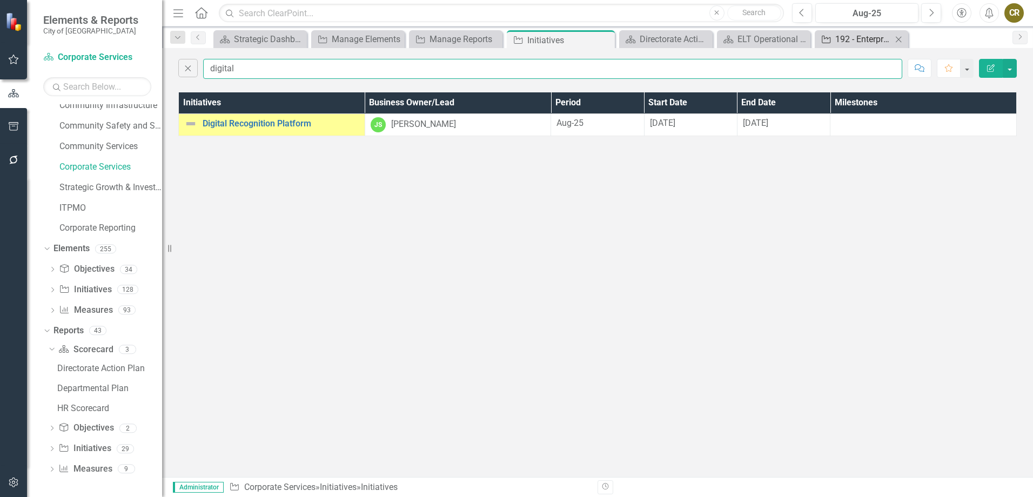
type input "digital"
click at [830, 44] on div "Initiative" at bounding box center [824, 39] width 14 height 14
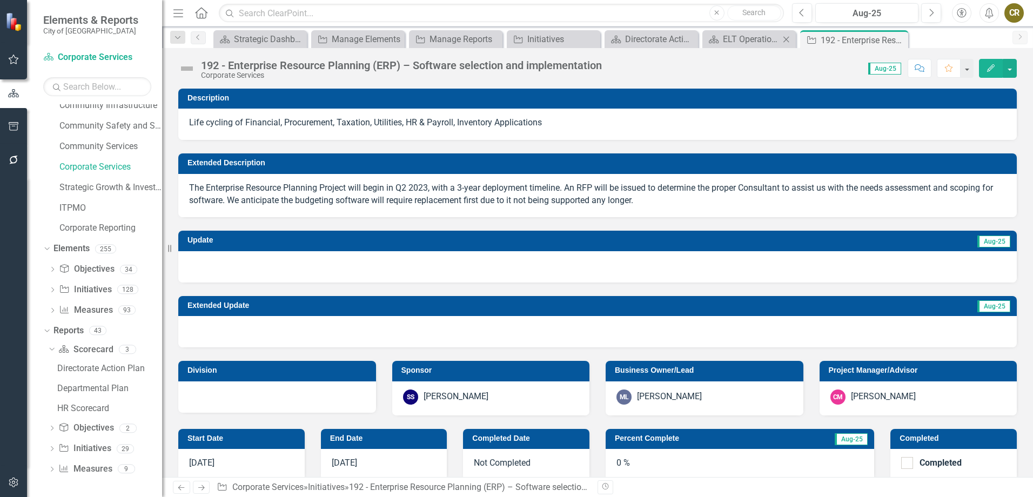
click at [746, 31] on div "Scorecard ELT Operational Plan Close" at bounding box center [748, 39] width 93 height 18
click at [746, 35] on div "ELT Operational Plan" at bounding box center [751, 39] width 57 height 14
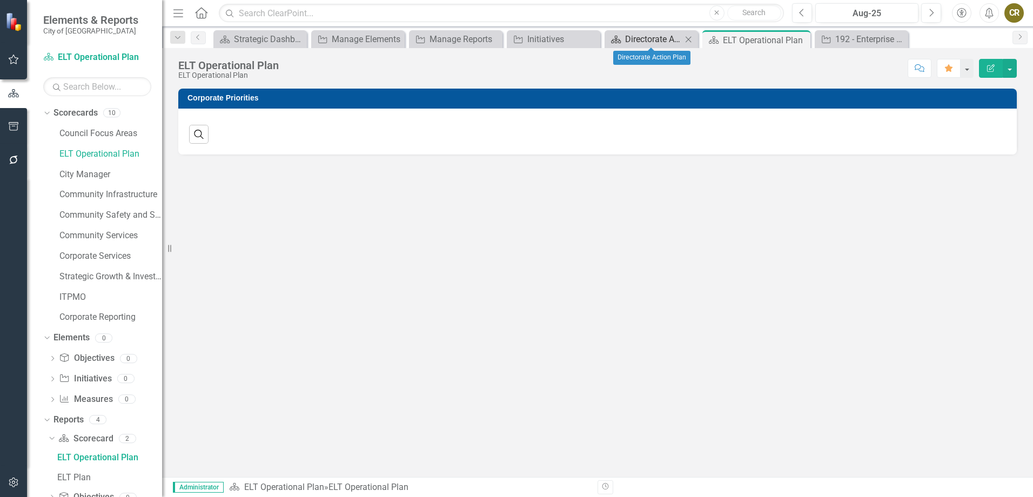
click at [652, 35] on div "Directorate Action Plan" at bounding box center [653, 39] width 57 height 14
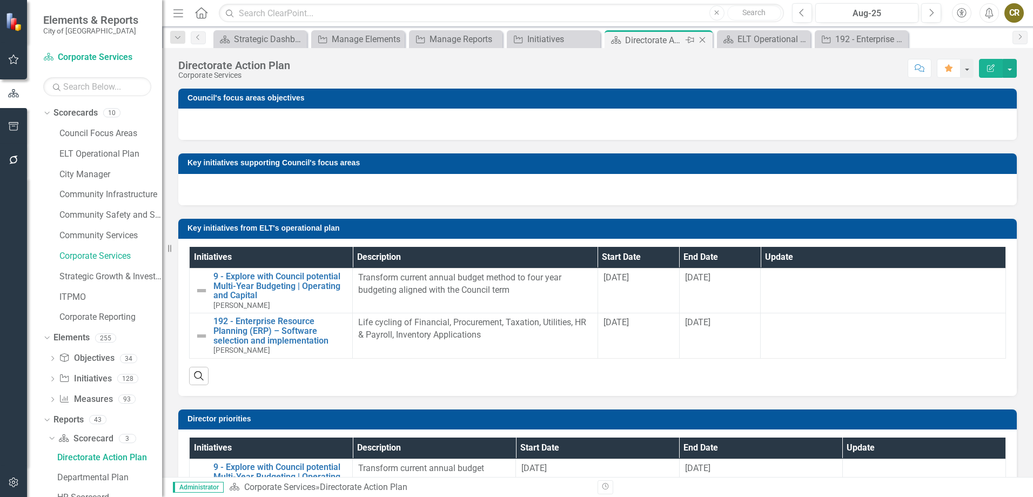
click at [703, 37] on icon "Close" at bounding box center [702, 40] width 11 height 9
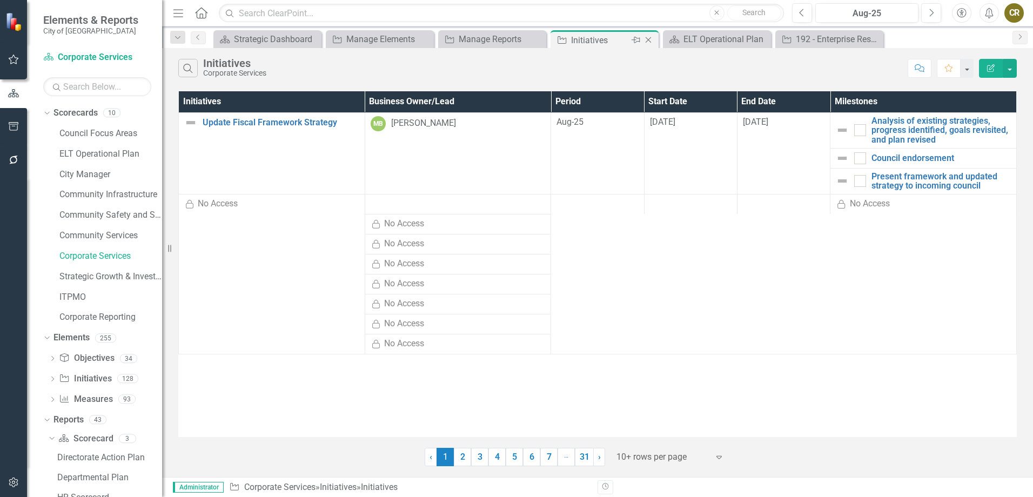
click at [646, 38] on icon "Close" at bounding box center [648, 40] width 11 height 9
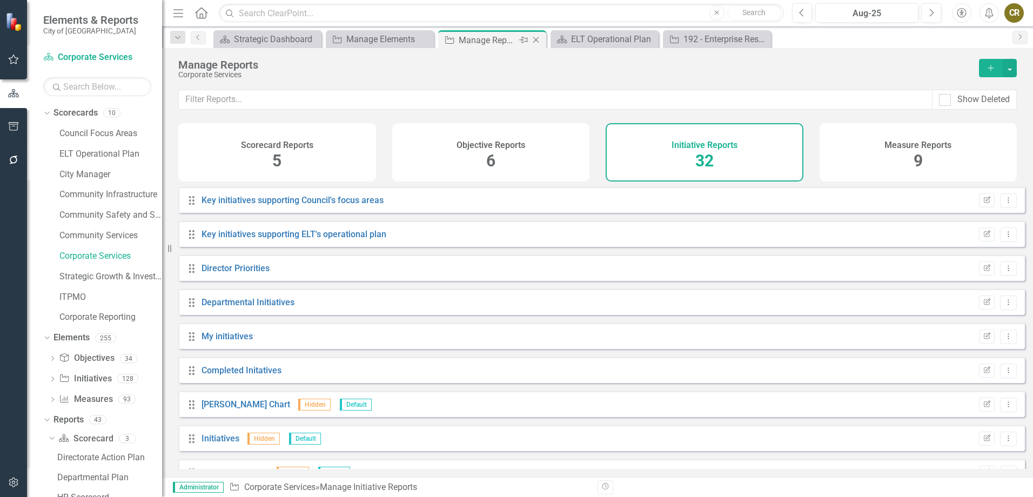
click at [537, 42] on icon "Close" at bounding box center [535, 40] width 11 height 9
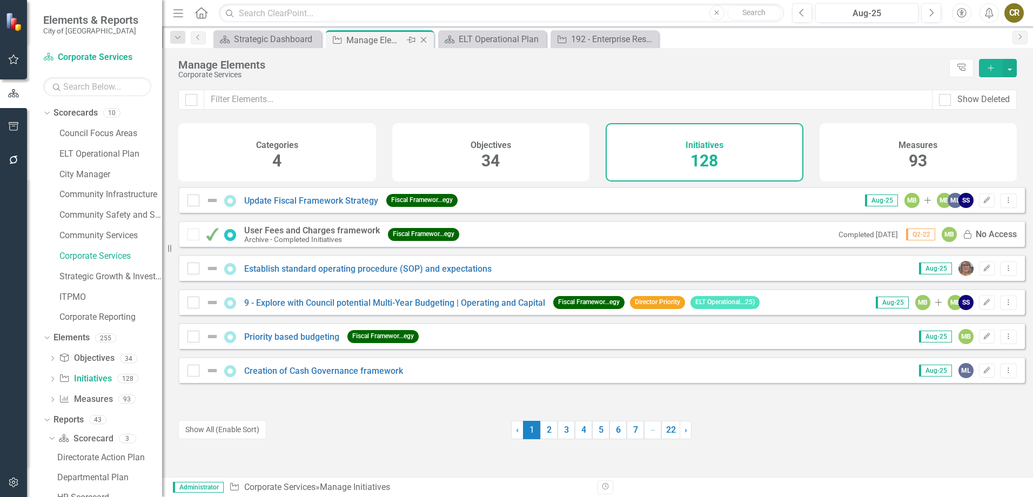
click at [393, 41] on div "Manage Elements" at bounding box center [375, 40] width 58 height 14
click at [383, 100] on input "text" at bounding box center [568, 100] width 728 height 20
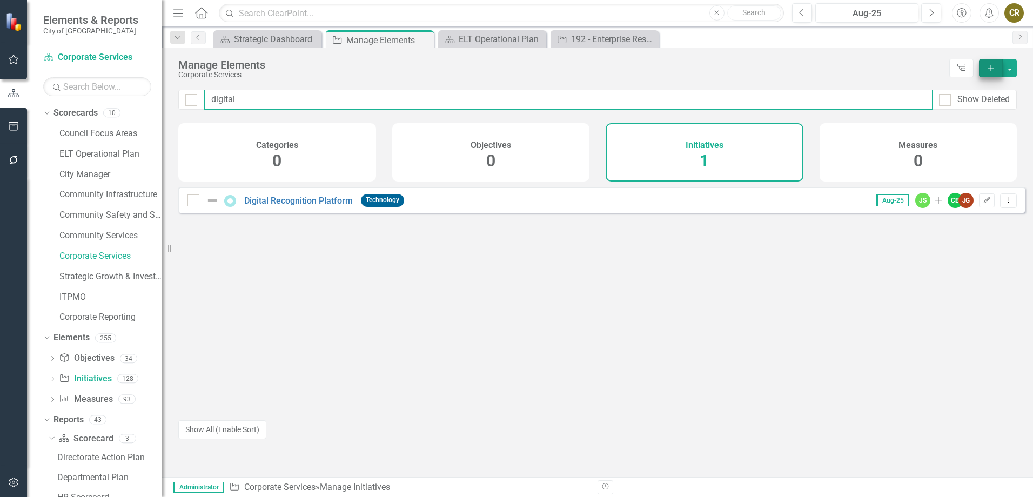
type input "digital"
click at [992, 66] on icon "Add" at bounding box center [991, 68] width 10 height 8
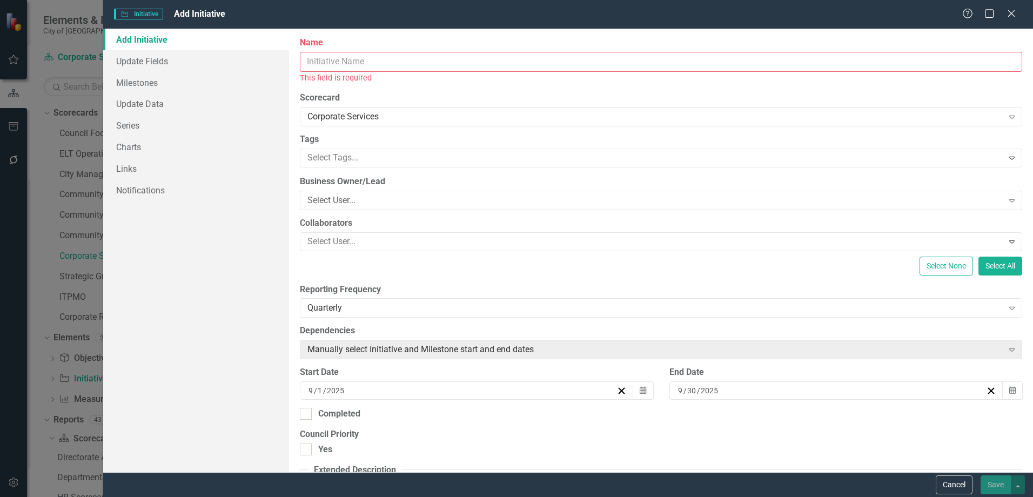
click at [390, 61] on input "Name" at bounding box center [661, 62] width 722 height 20
type input "Digital Transformation Program"
type input "The City’s Digital Transformation Program is a multi-phase program (includes: E…"
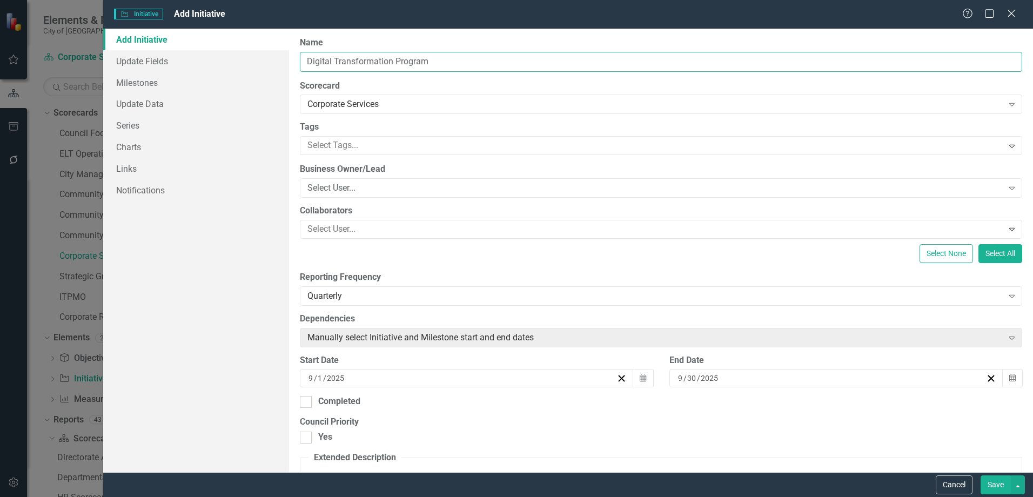
scroll to position [54, 0]
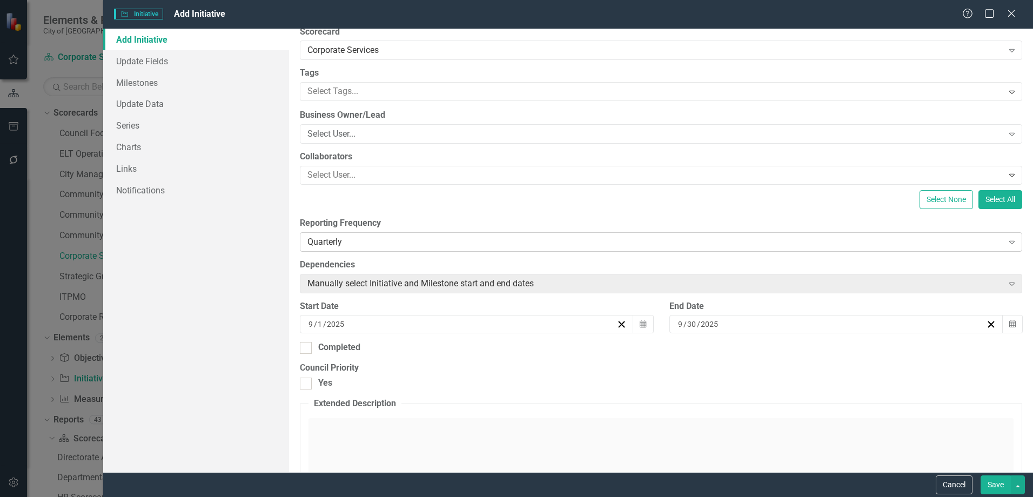
click at [353, 245] on div "Quarterly" at bounding box center [654, 241] width 695 height 12
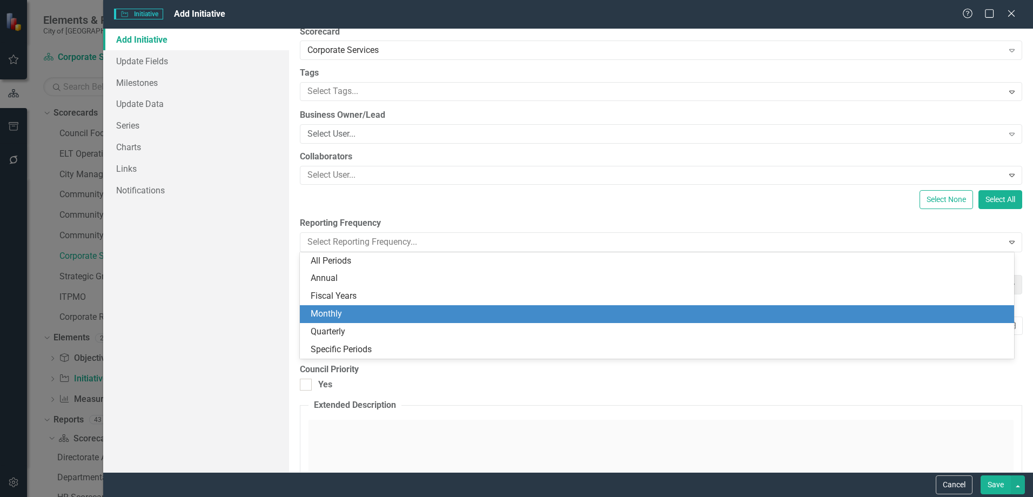
click at [345, 311] on div "Monthly" at bounding box center [659, 314] width 697 height 12
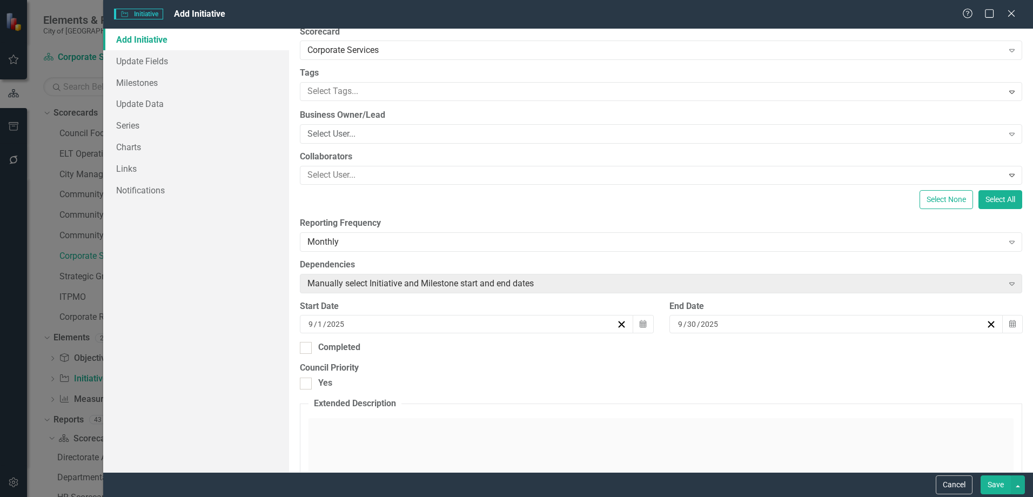
scroll to position [0, 0]
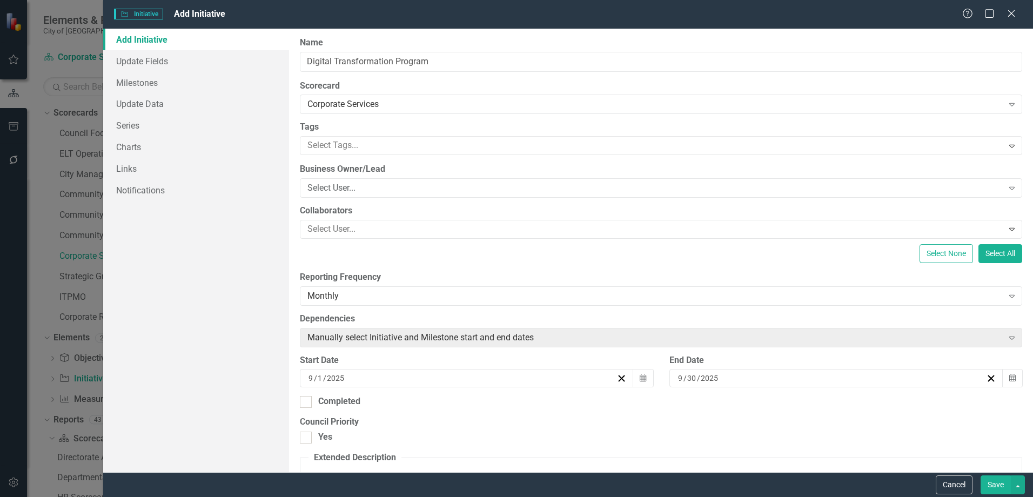
click at [989, 483] on button "Save" at bounding box center [995, 484] width 30 height 19
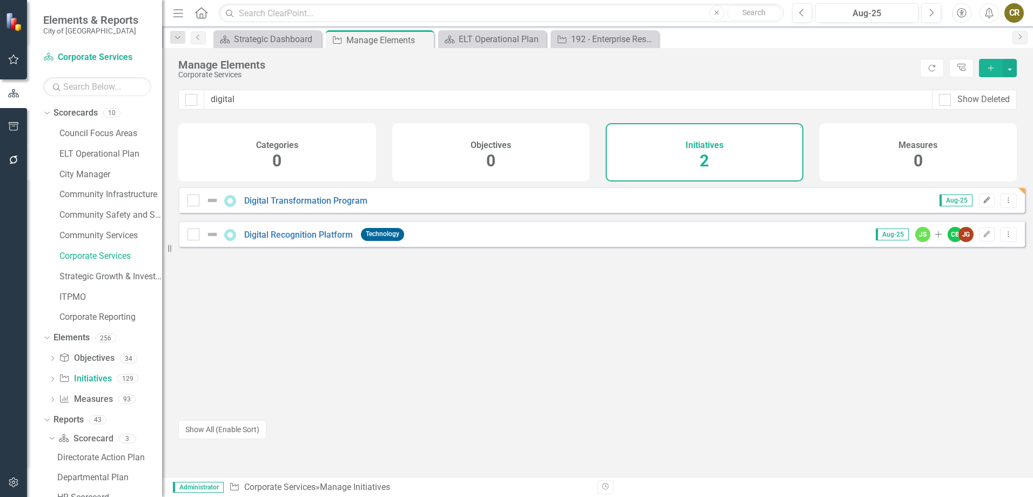
click at [982, 204] on icon "Edit" at bounding box center [986, 200] width 8 height 6
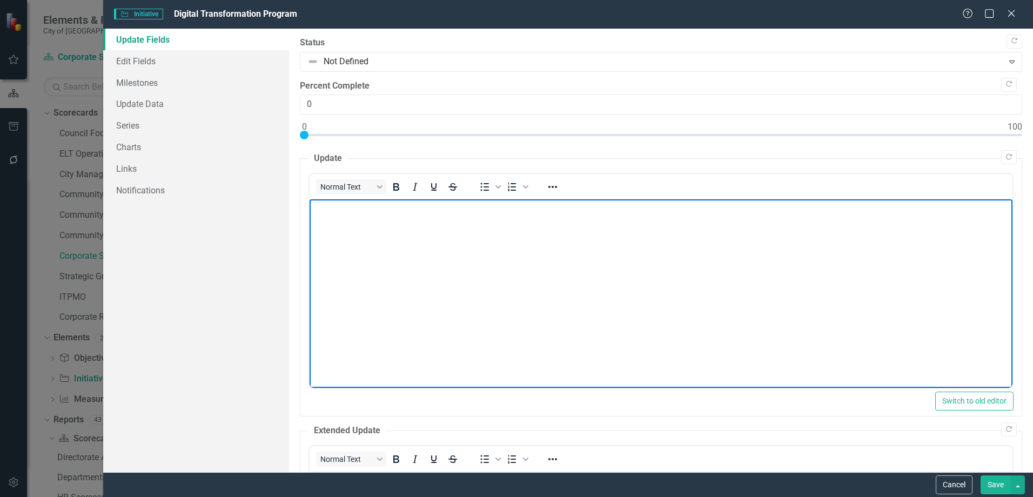
click at [346, 227] on body "Rich Text Area. Press ALT-0 for help." at bounding box center [660, 280] width 703 height 162
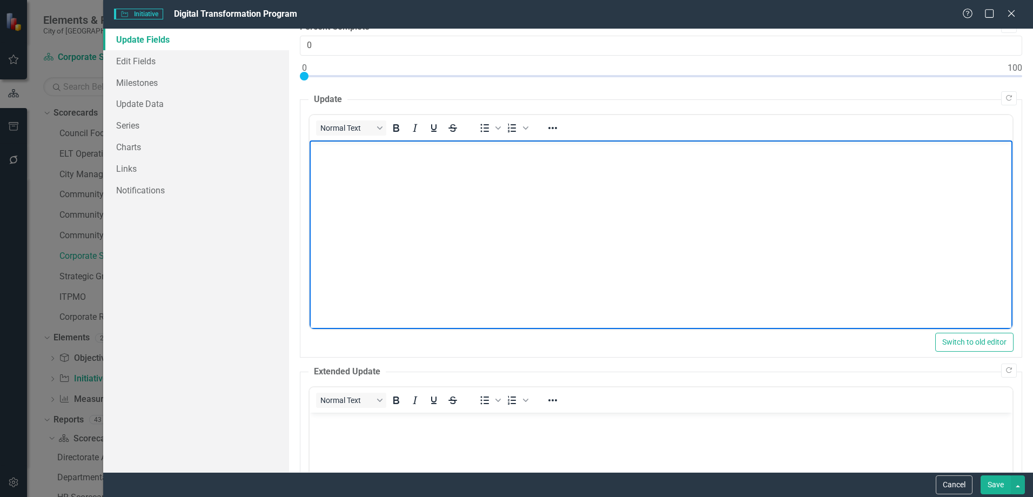
scroll to position [162, 0]
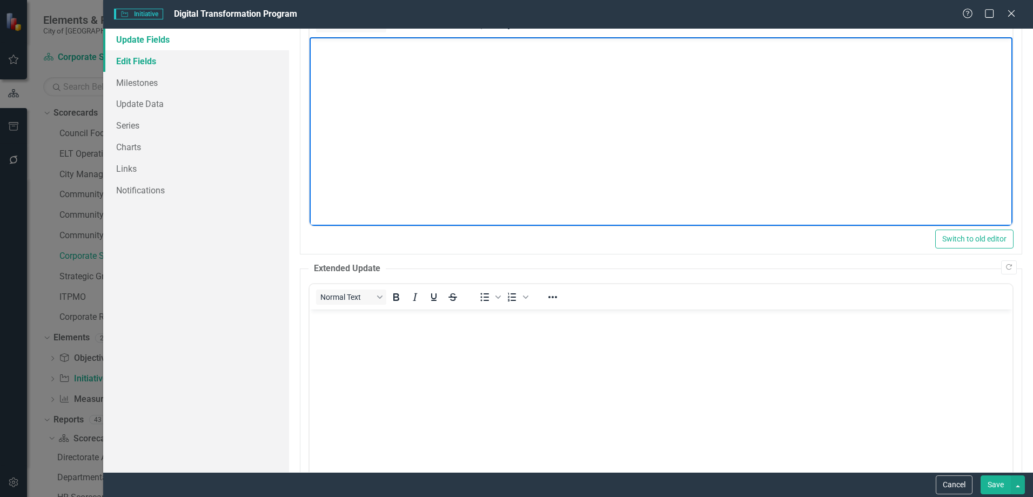
click at [154, 59] on link "Edit Fields" at bounding box center [196, 61] width 186 height 22
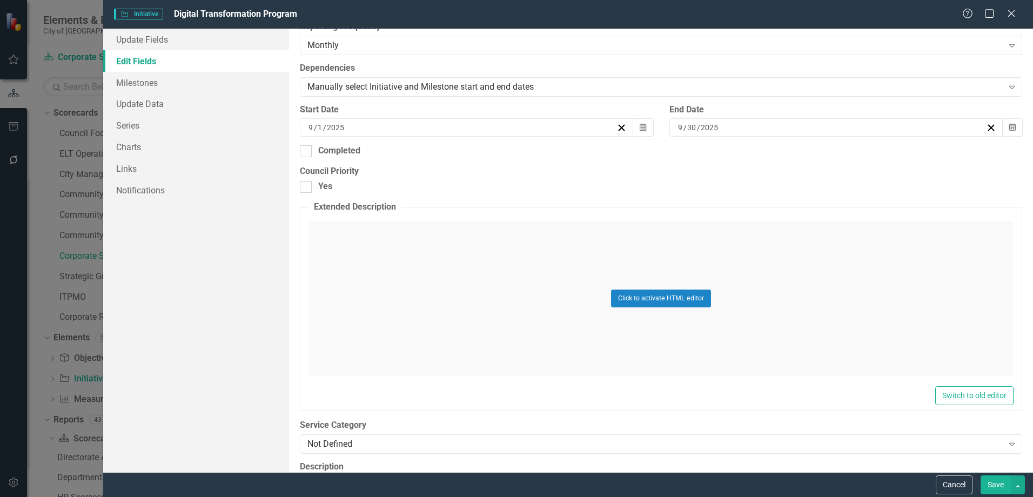
scroll to position [270, 0]
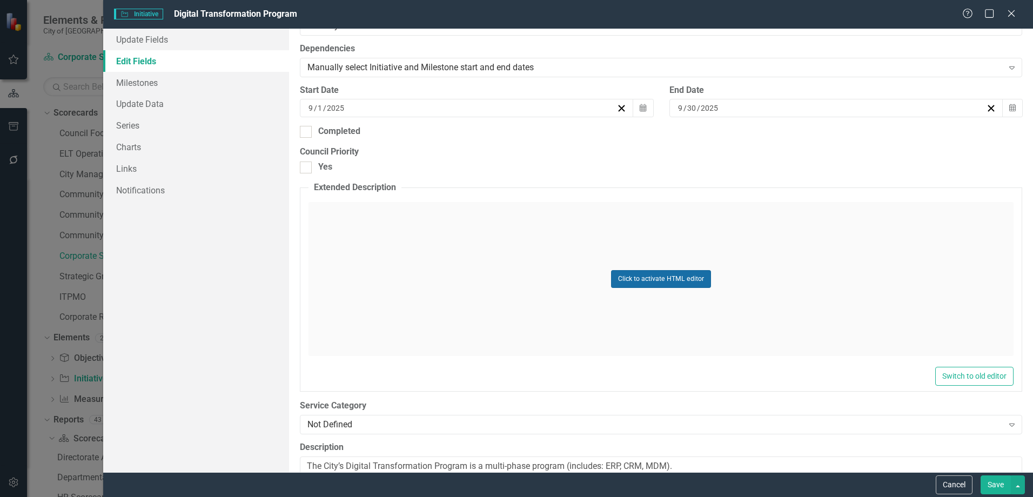
click at [637, 271] on button "Click to activate HTML editor" at bounding box center [661, 278] width 100 height 17
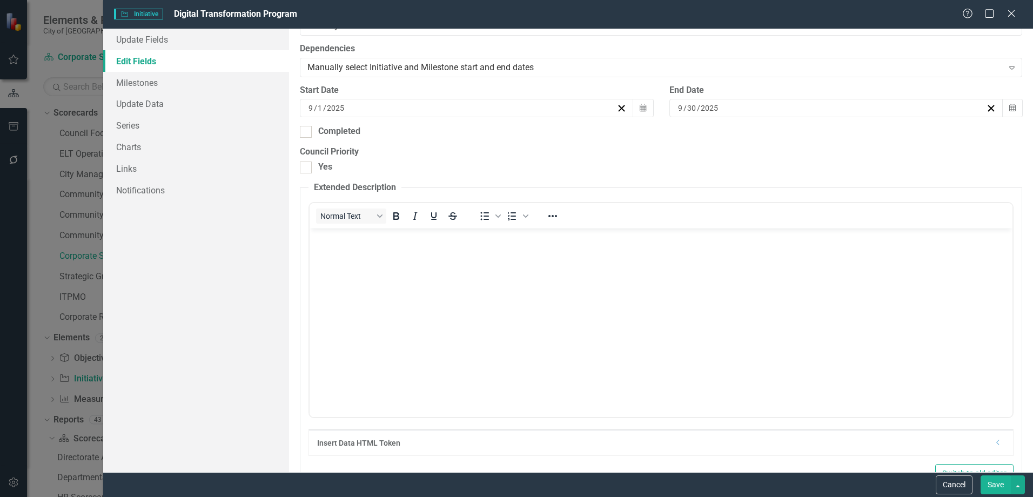
scroll to position [0, 0]
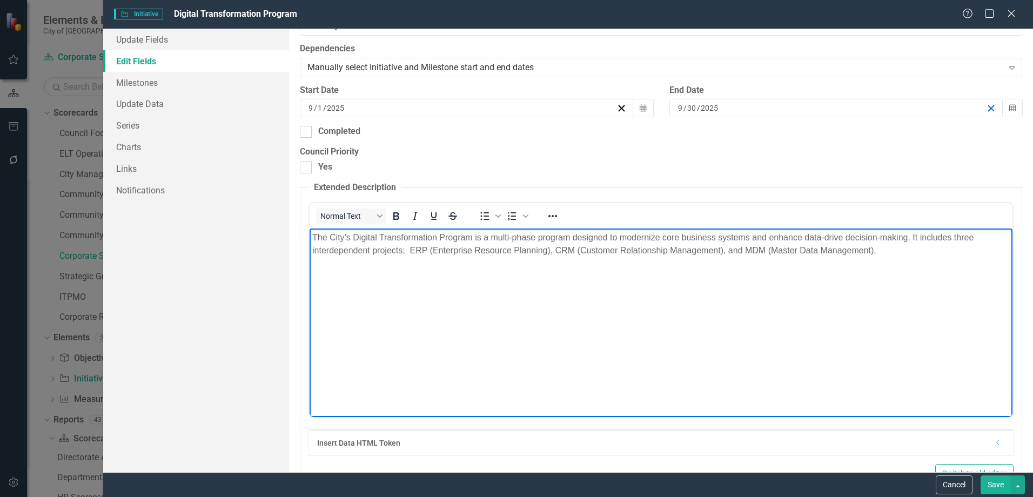
click at [987, 109] on icon "button" at bounding box center [991, 108] width 10 height 10
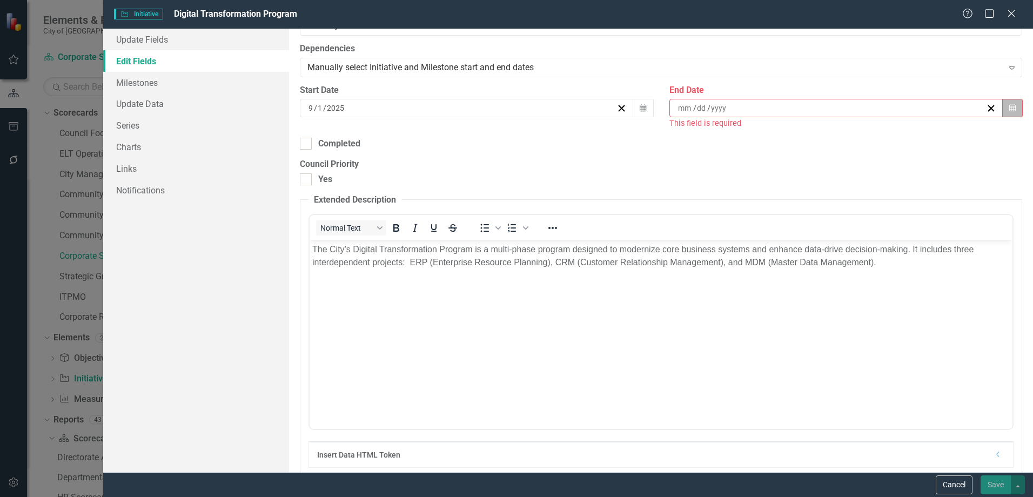
click at [1009, 107] on button "Calendar" at bounding box center [1012, 108] width 21 height 18
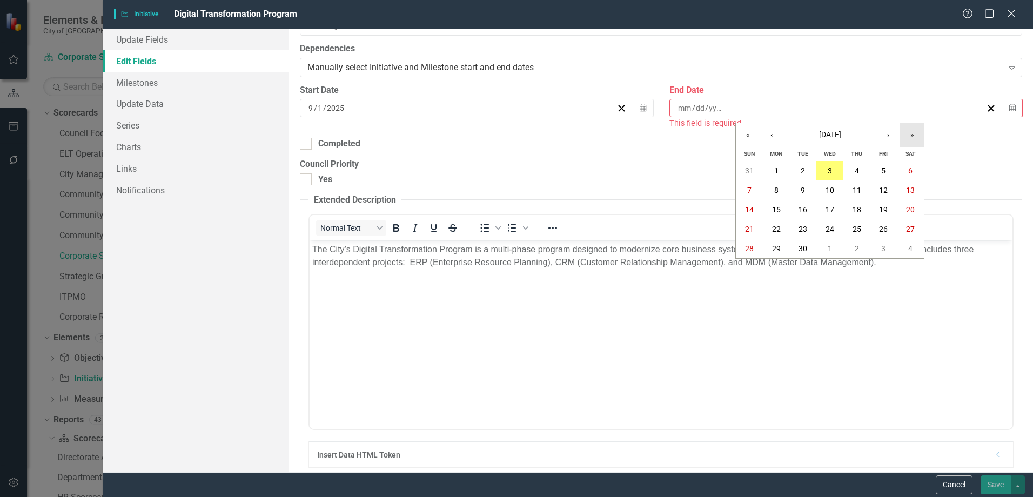
click at [906, 136] on button "»" at bounding box center [912, 135] width 24 height 24
click at [890, 133] on button "›" at bounding box center [888, 135] width 24 height 24
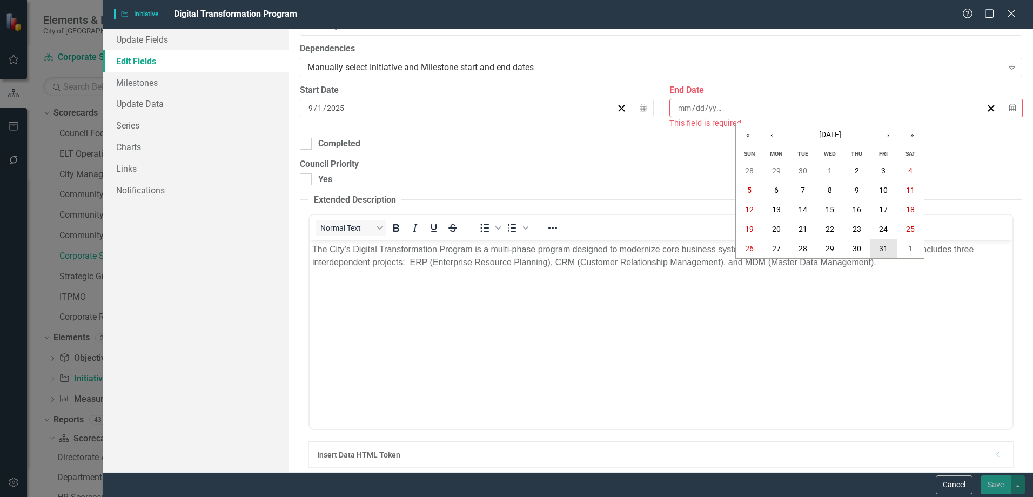
drag, startPoint x: 885, startPoint y: 247, endPoint x: 389, endPoint y: 12, distance: 549.1
click at [885, 247] on abbr "31" at bounding box center [883, 248] width 9 height 9
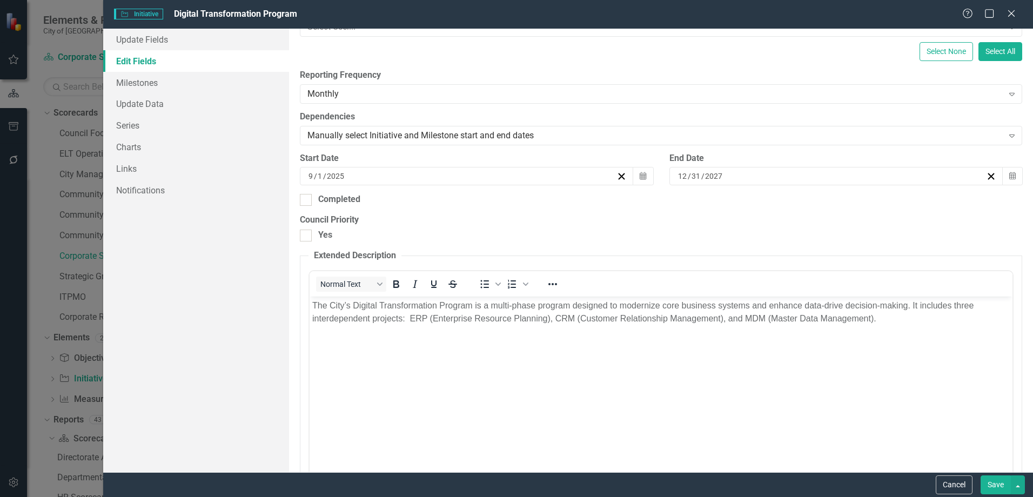
scroll to position [108, 0]
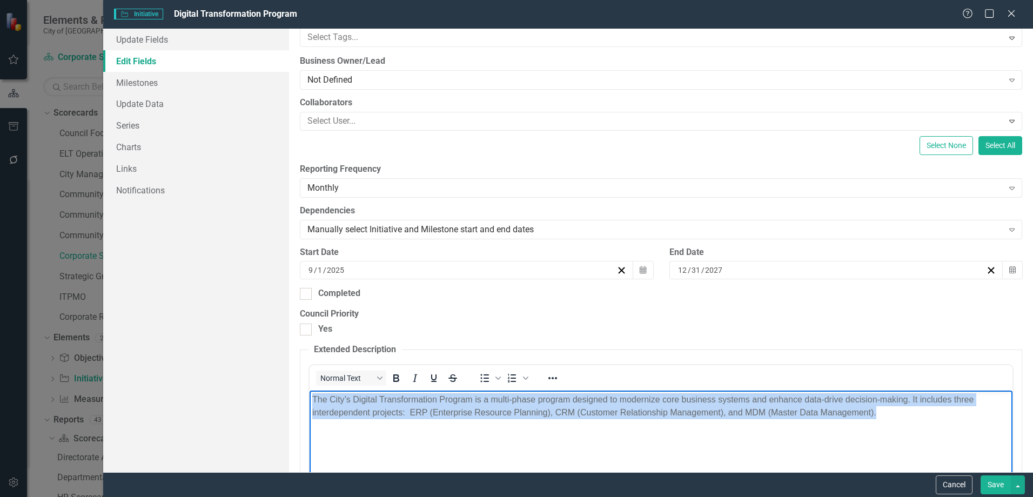
drag, startPoint x: 875, startPoint y: 419, endPoint x: 610, endPoint y: 787, distance: 453.4
click at [309, 396] on html "The City’s Digital Transformation Program is a multi-phase program designed to …" at bounding box center [660, 471] width 703 height 162
copy span "The City’s Digital Transformation Program is a multi-phase program designed to …"
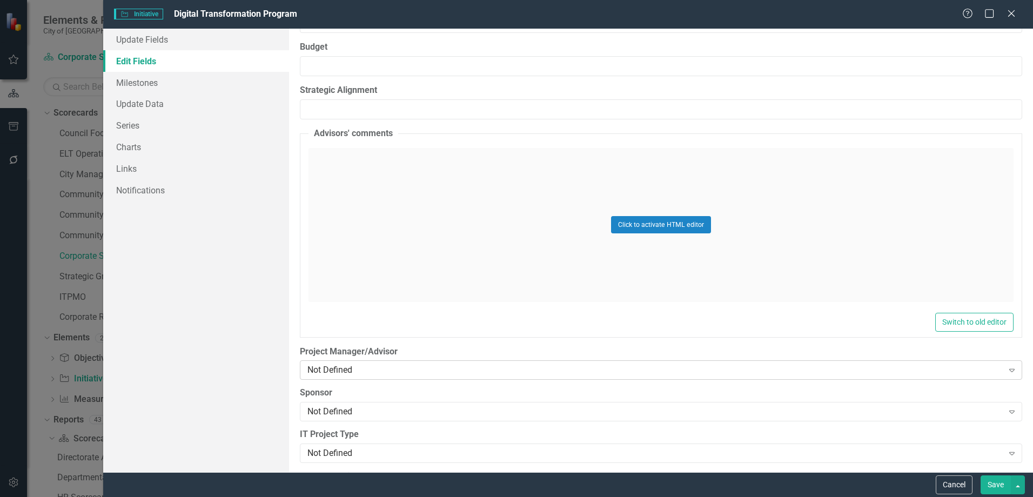
scroll to position [864, 0]
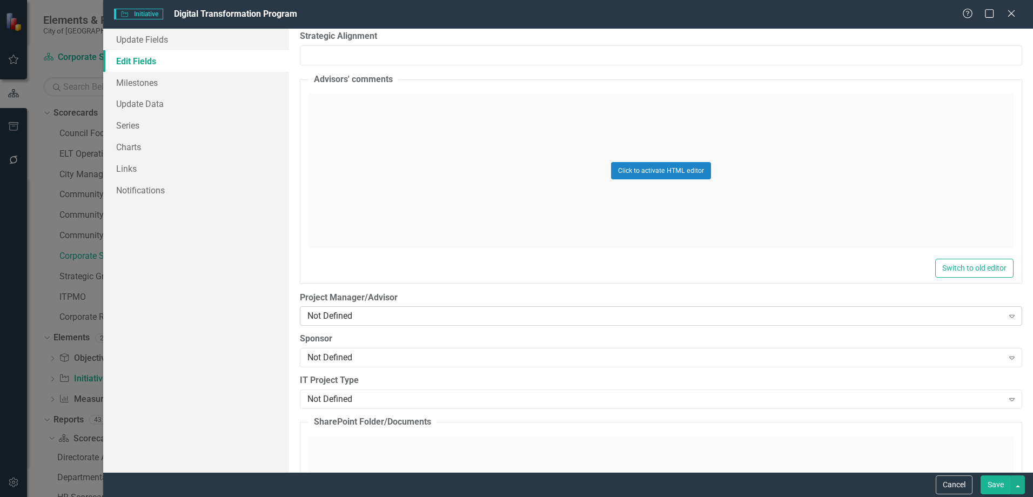
click at [376, 320] on div "Not Defined" at bounding box center [654, 316] width 695 height 12
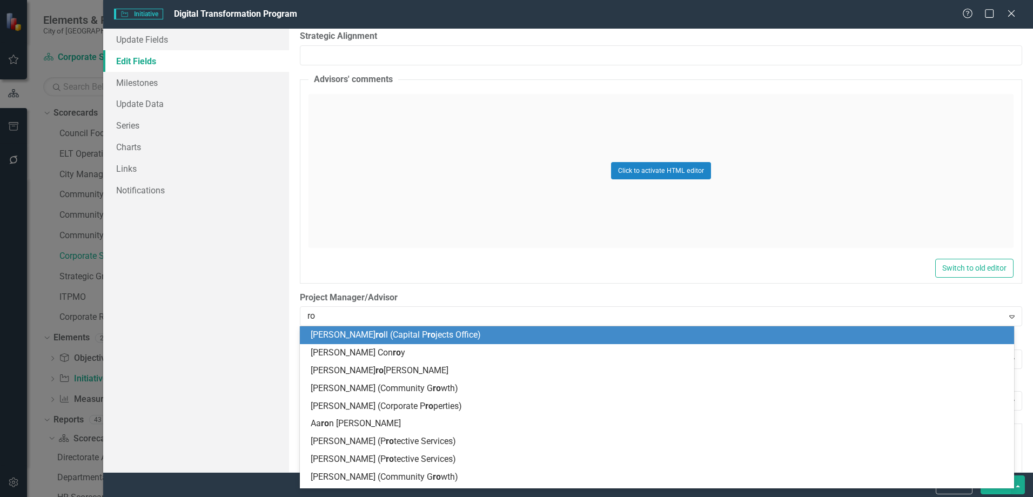
type input "ros"
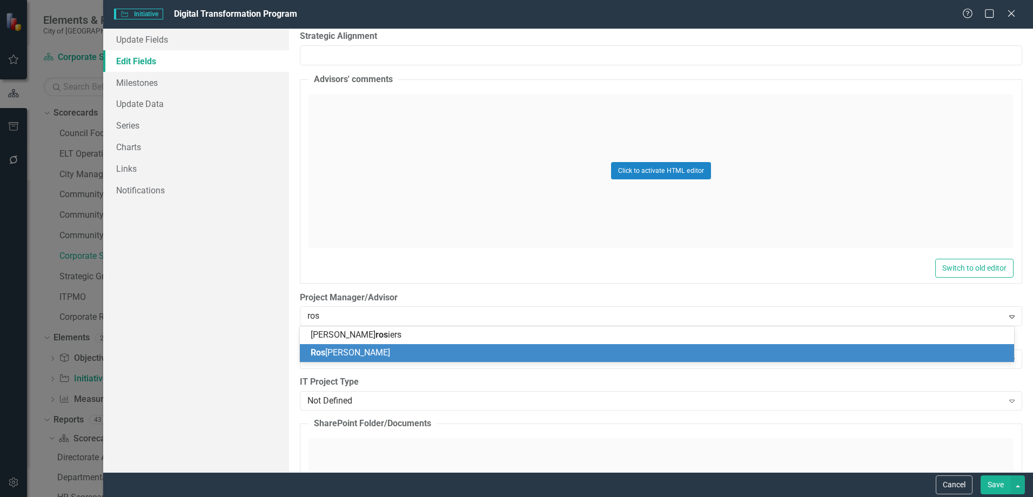
click at [372, 346] on div "[PERSON_NAME]" at bounding box center [657, 353] width 714 height 18
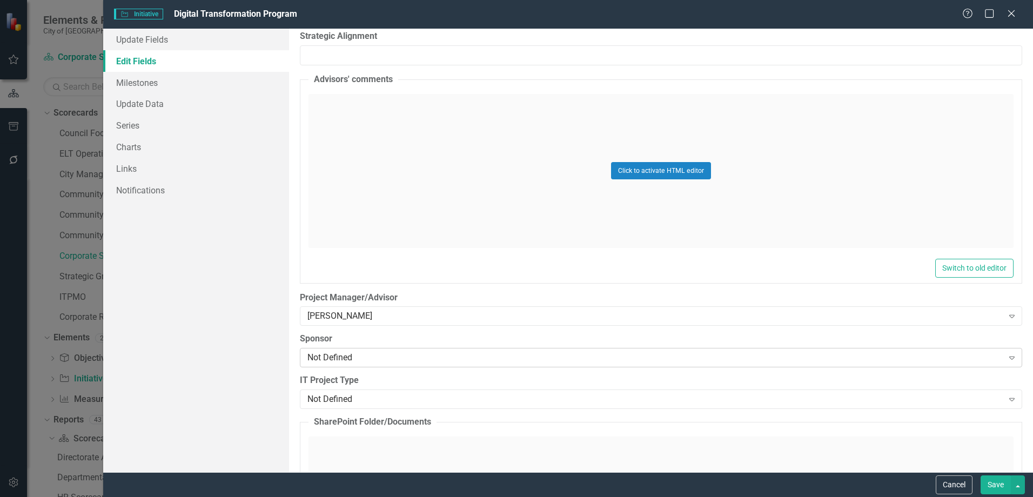
click at [346, 354] on div "Not Defined" at bounding box center [654, 358] width 695 height 12
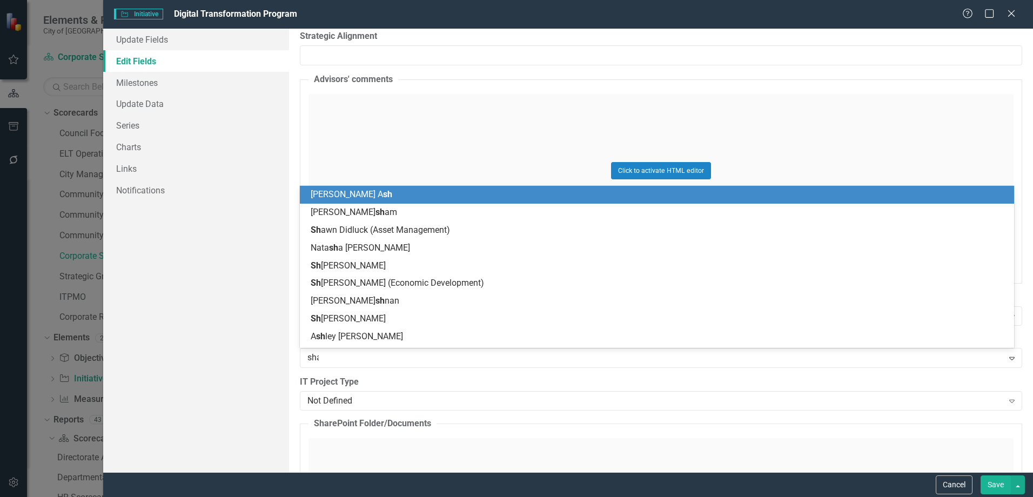
type input "shan"
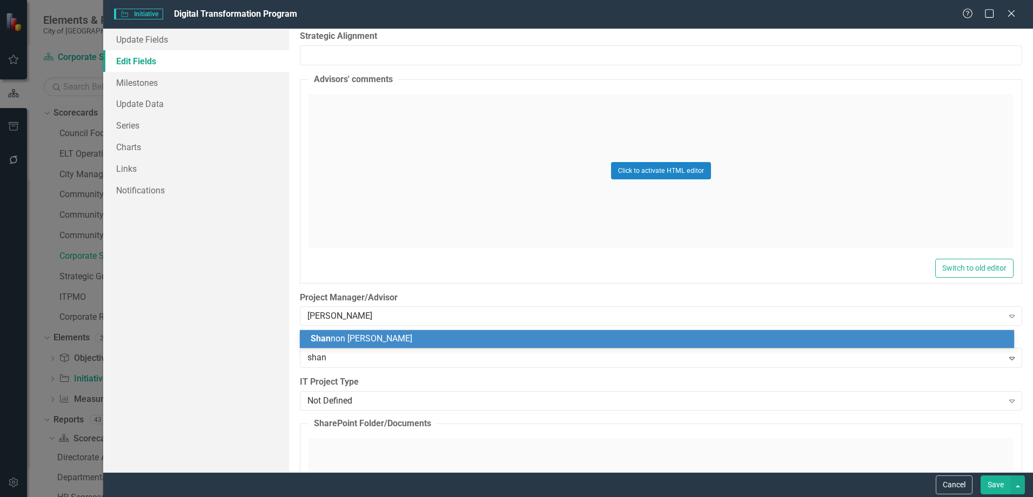
click at [347, 336] on span "Shan non [PERSON_NAME]" at bounding box center [362, 338] width 102 height 10
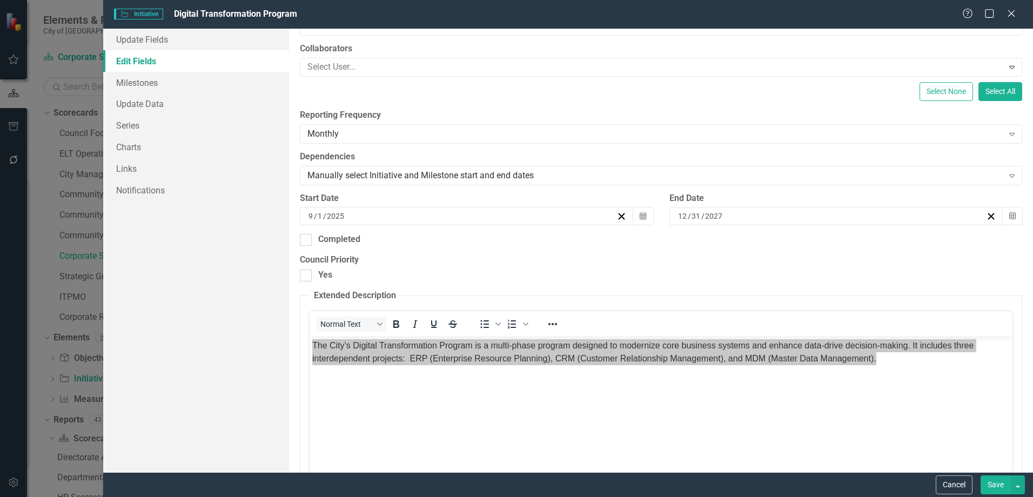
scroll to position [0, 0]
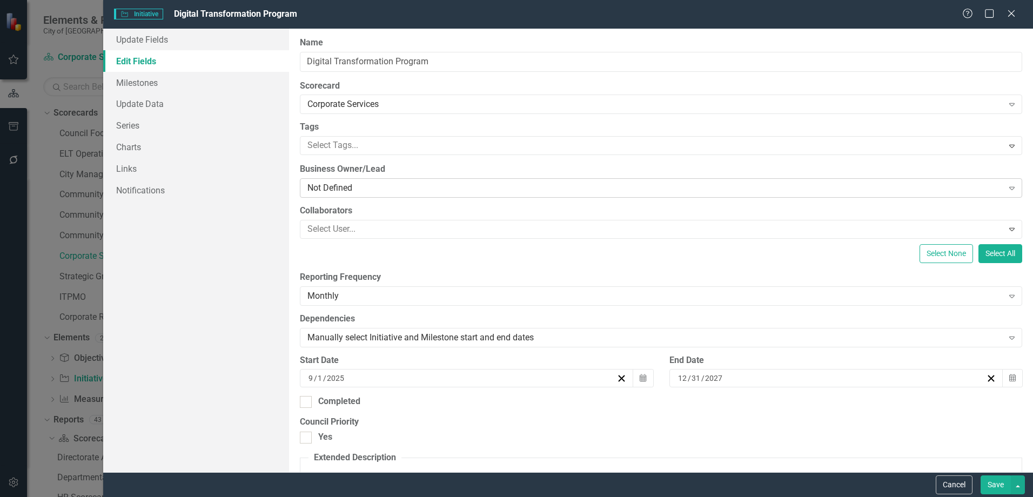
click at [351, 185] on div "Not Defined" at bounding box center [654, 188] width 695 height 12
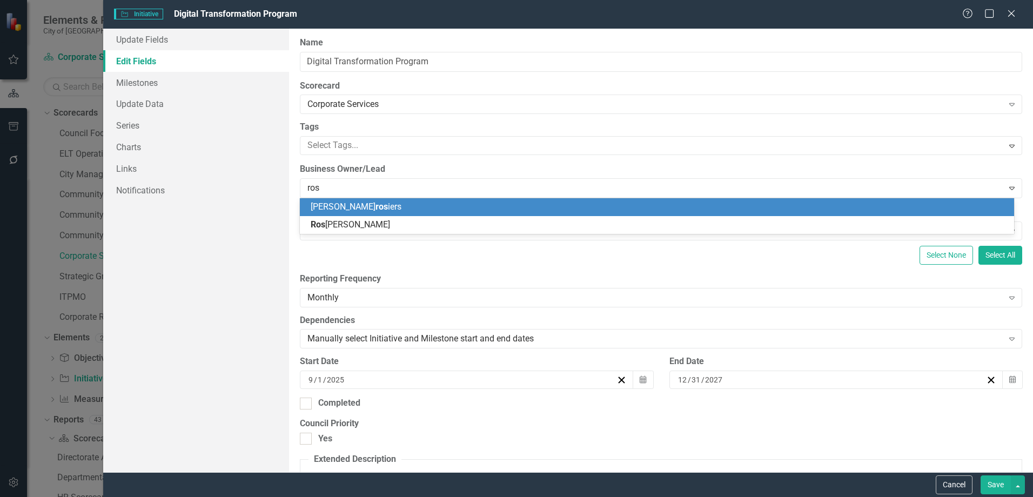
type input "[PERSON_NAME]"
click at [370, 209] on div "[PERSON_NAME] line [PERSON_NAME]" at bounding box center [659, 207] width 697 height 12
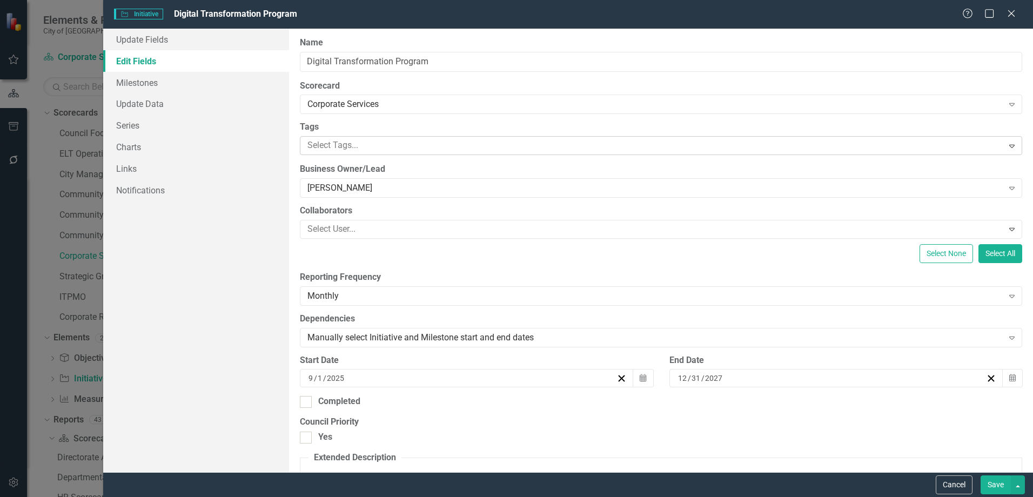
click at [359, 147] on div at bounding box center [652, 145] width 699 height 15
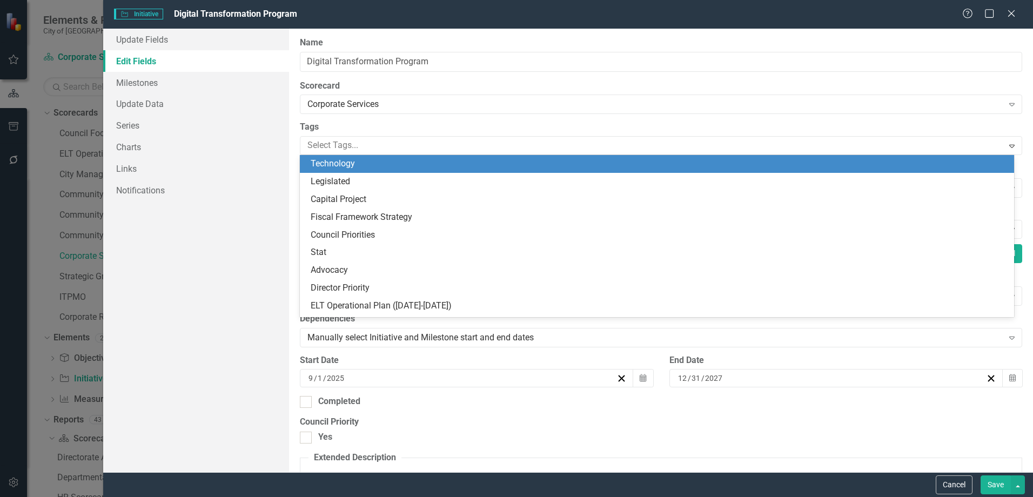
click at [364, 166] on div "Technology" at bounding box center [659, 164] width 697 height 12
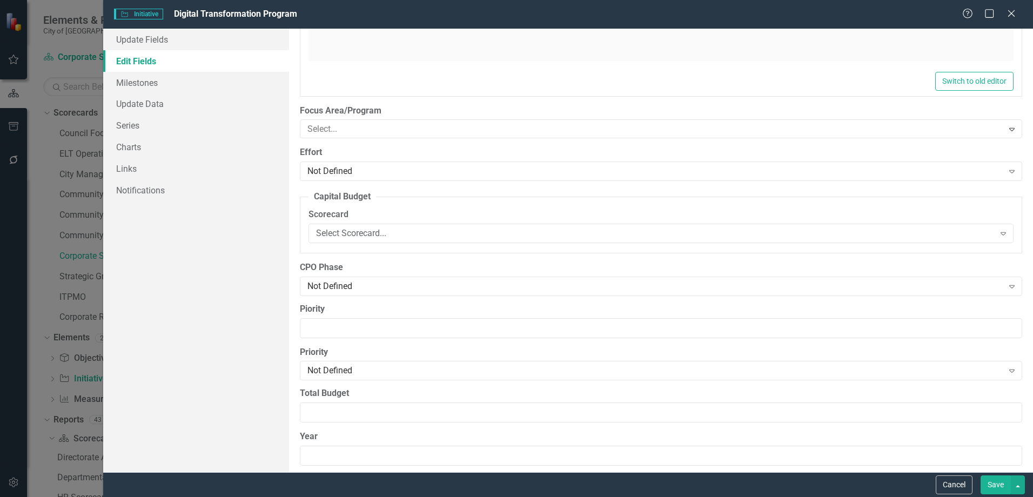
scroll to position [1458, 0]
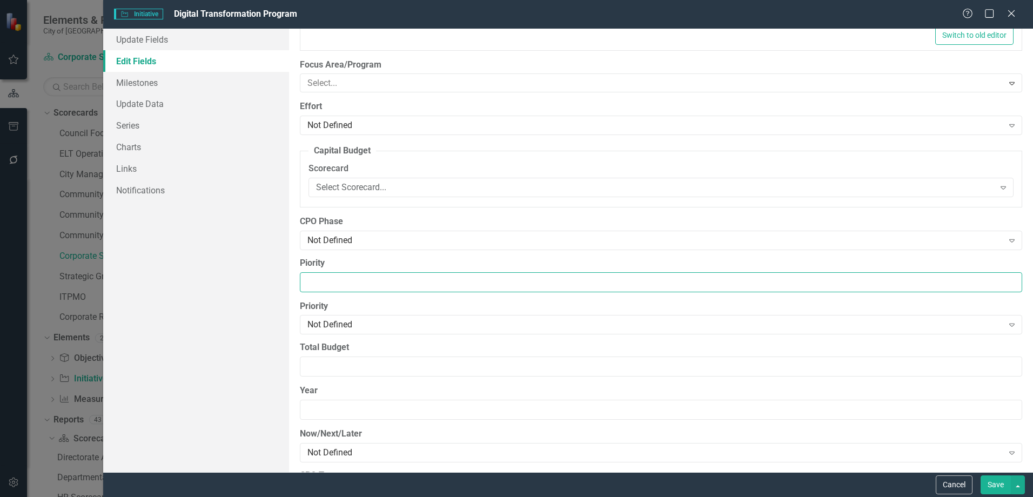
click at [335, 285] on input "Piority" at bounding box center [661, 282] width 722 height 20
click at [335, 281] on input "Piority" at bounding box center [661, 282] width 722 height 20
click at [329, 321] on div "Not Defined" at bounding box center [654, 325] width 695 height 12
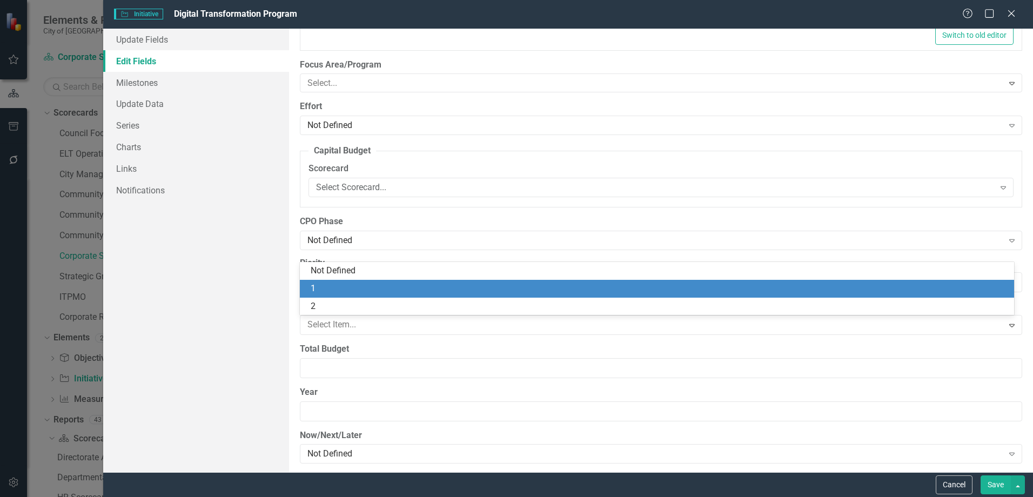
click at [313, 291] on div "1" at bounding box center [659, 288] width 697 height 12
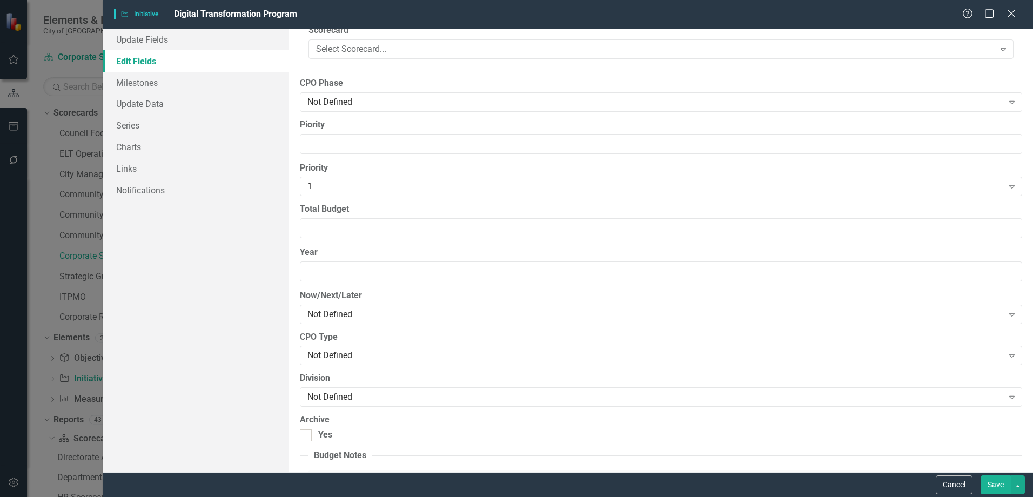
scroll to position [1620, 0]
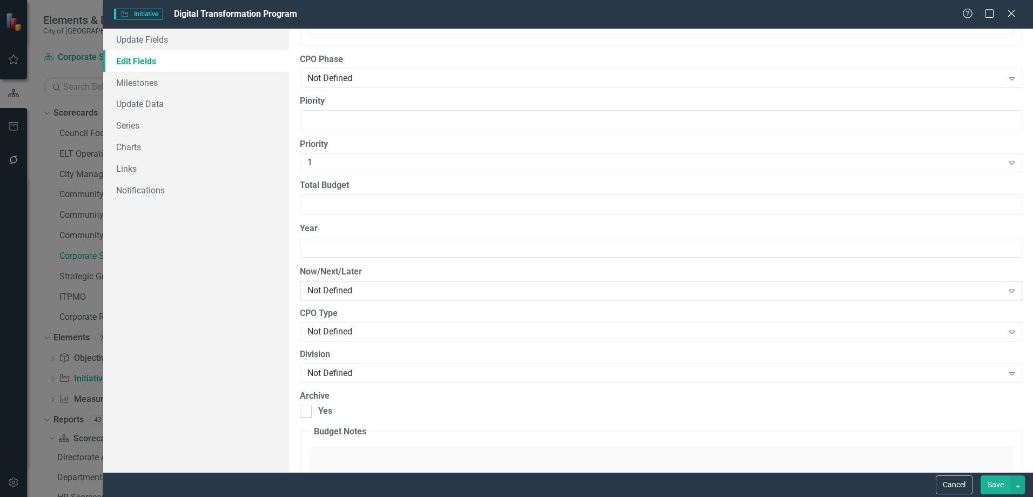
click at [338, 298] on div "Not Defined Expand" at bounding box center [661, 290] width 722 height 19
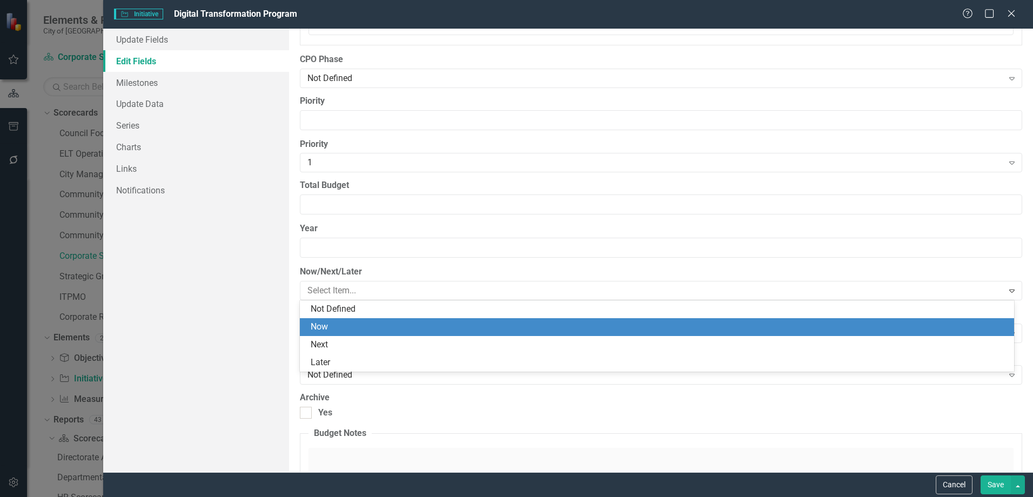
click at [335, 322] on div "Now" at bounding box center [659, 327] width 697 height 12
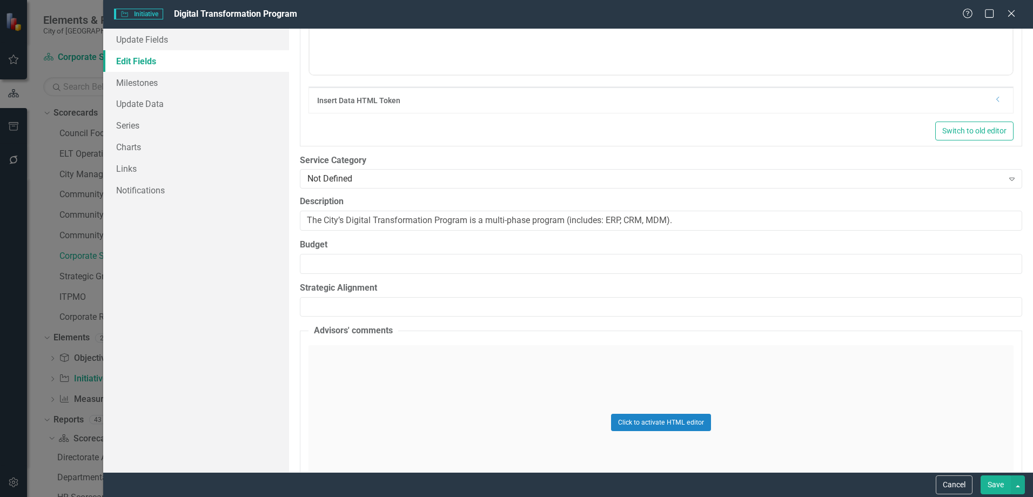
scroll to position [626, 0]
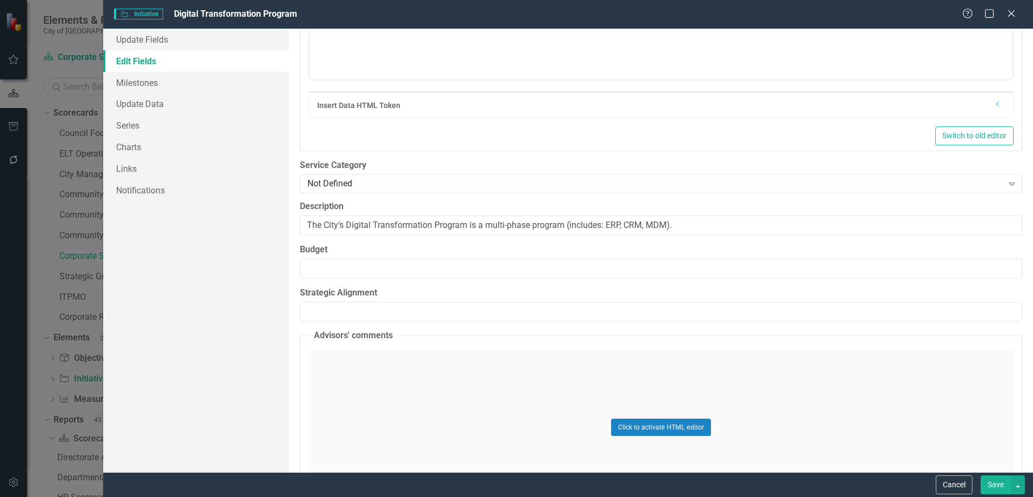
click at [987, 481] on button "Save" at bounding box center [995, 484] width 30 height 19
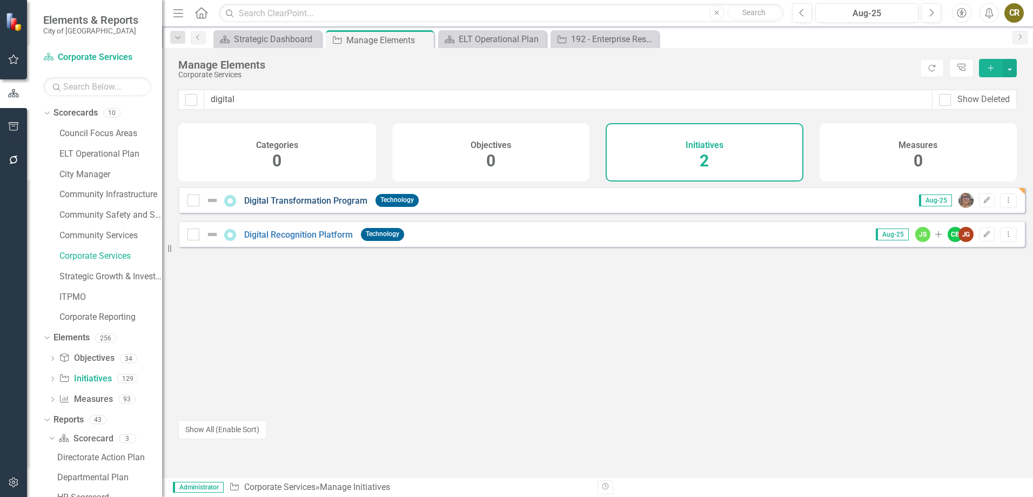
click at [346, 206] on link "Digital Transformation Program" at bounding box center [305, 201] width 123 height 10
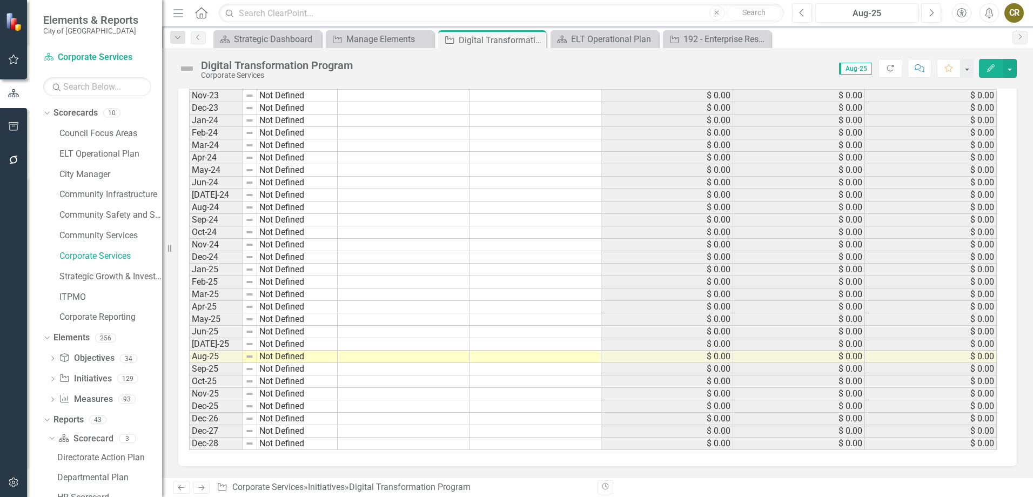
scroll to position [881, 0]
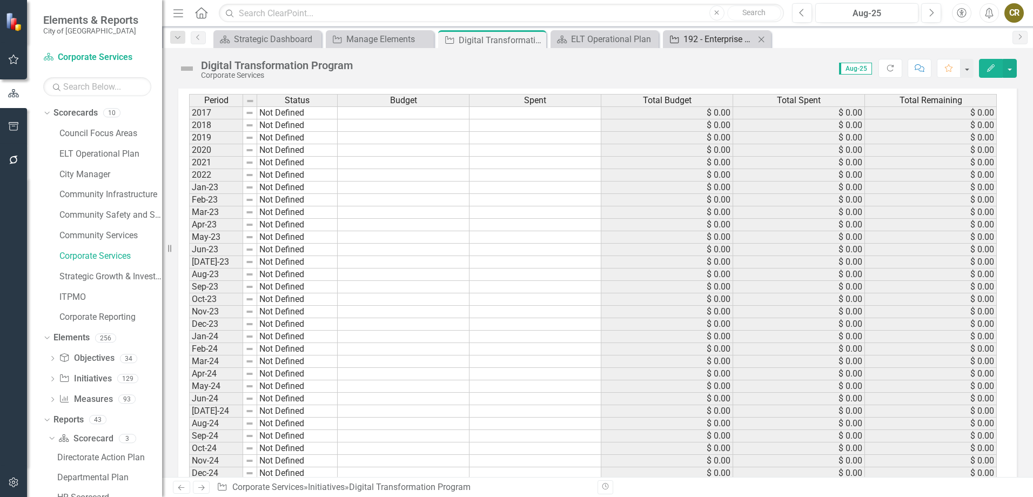
click at [688, 45] on div "192 - Enterprise Resource Planning (ERP) – Software selection and implementation" at bounding box center [718, 39] width 71 height 14
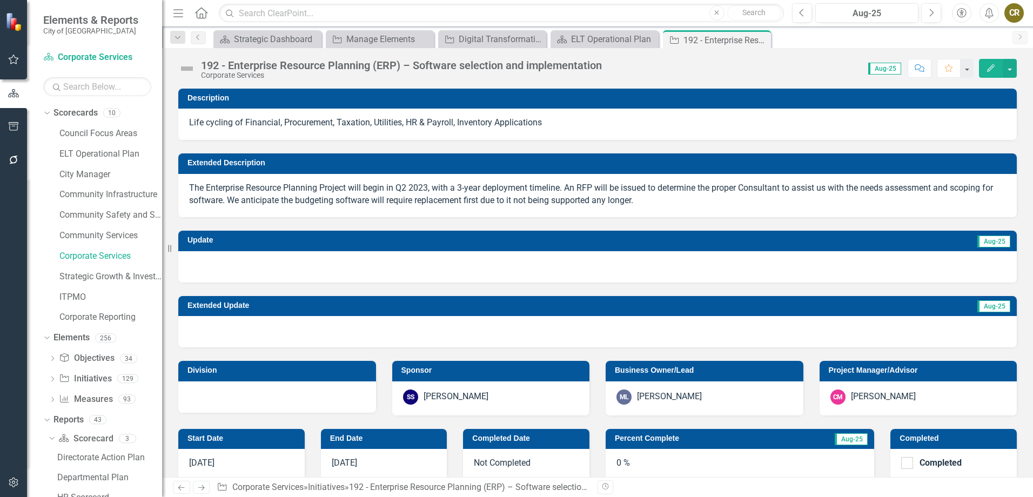
scroll to position [216, 0]
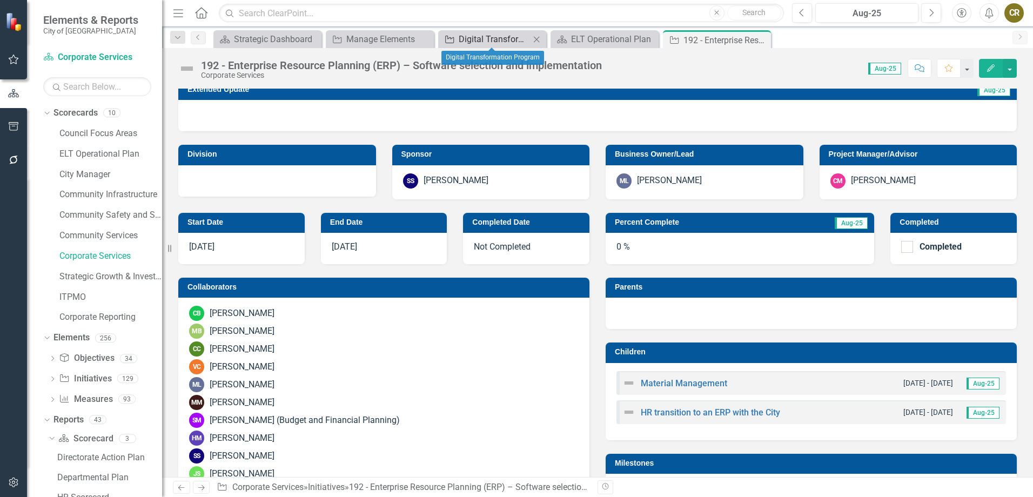
click at [477, 38] on div "Digital Transformation Program" at bounding box center [494, 39] width 71 height 14
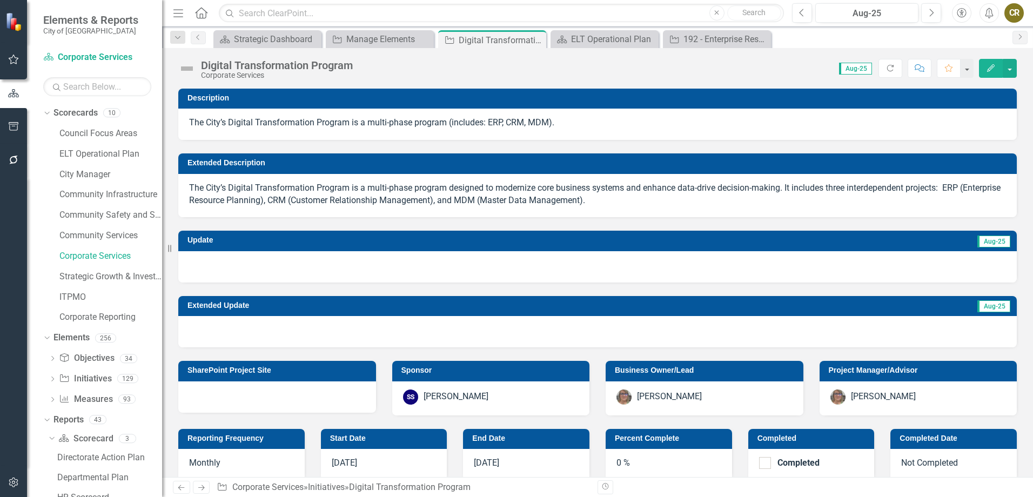
click at [983, 70] on button "Edit" at bounding box center [991, 68] width 24 height 19
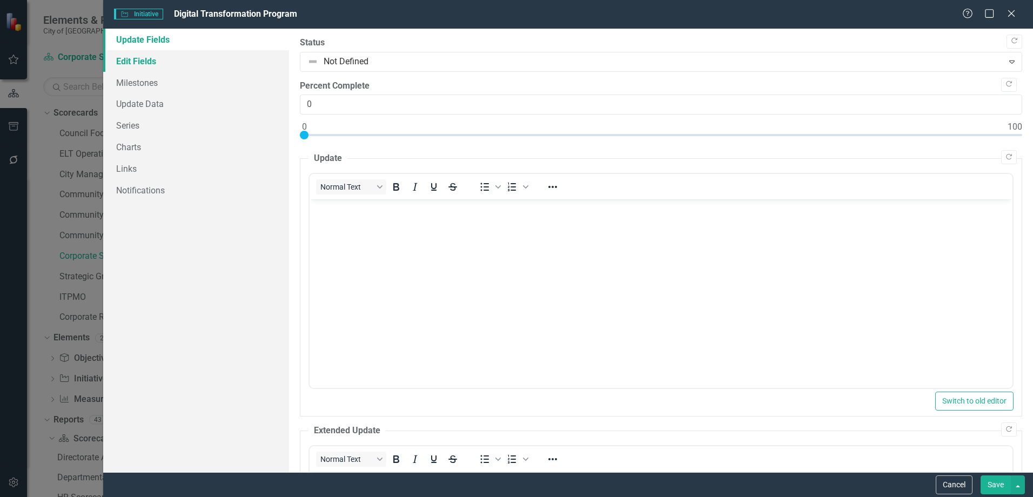
click at [136, 63] on link "Edit Fields" at bounding box center [196, 61] width 186 height 22
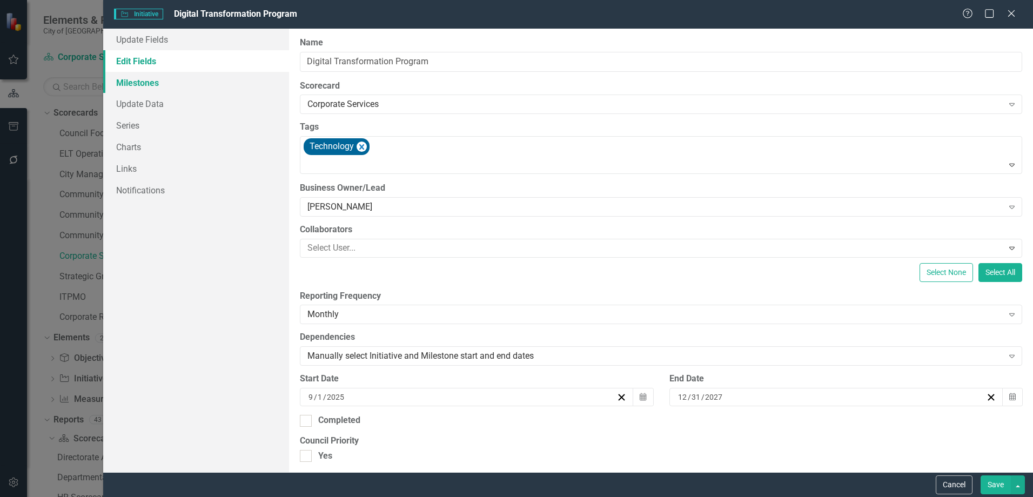
click at [149, 75] on link "Milestones" at bounding box center [196, 83] width 186 height 22
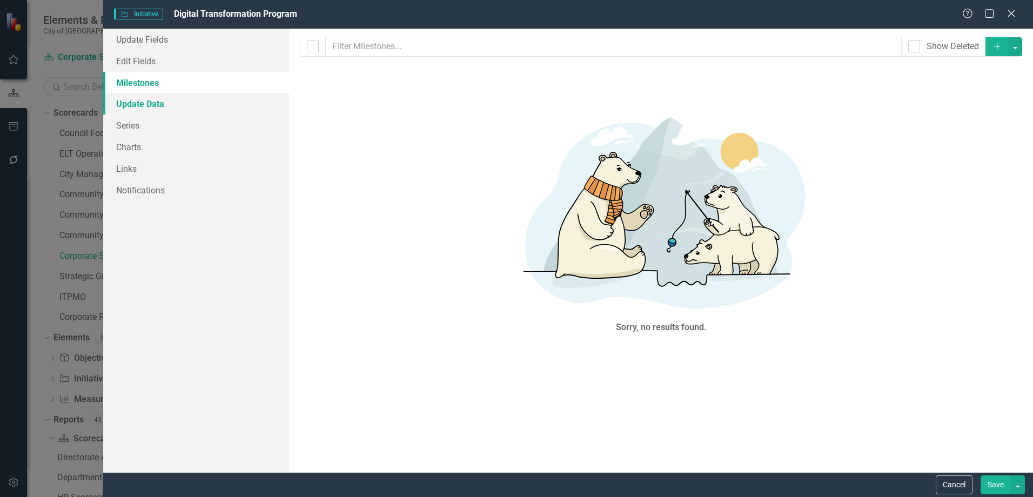
click at [136, 102] on link "Update Data" at bounding box center [196, 104] width 186 height 22
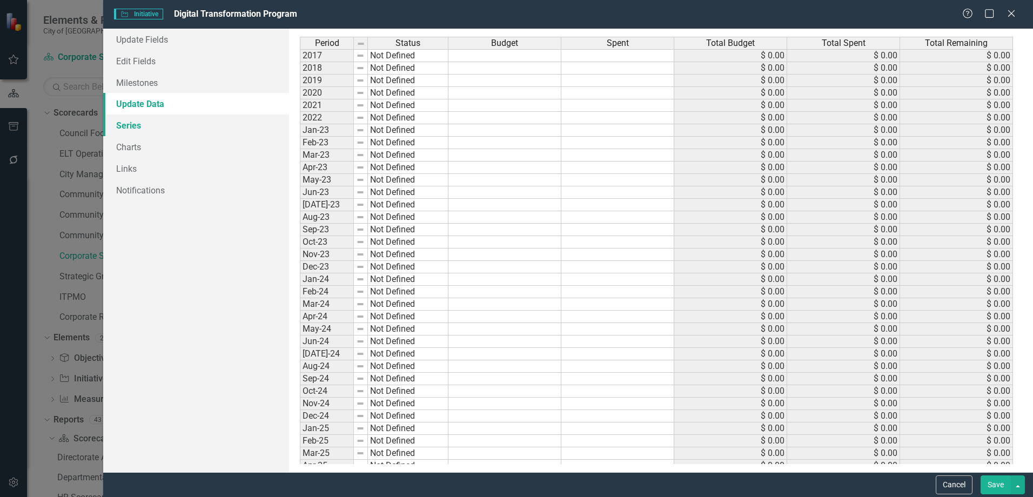
click at [138, 123] on link "Series" at bounding box center [196, 125] width 186 height 22
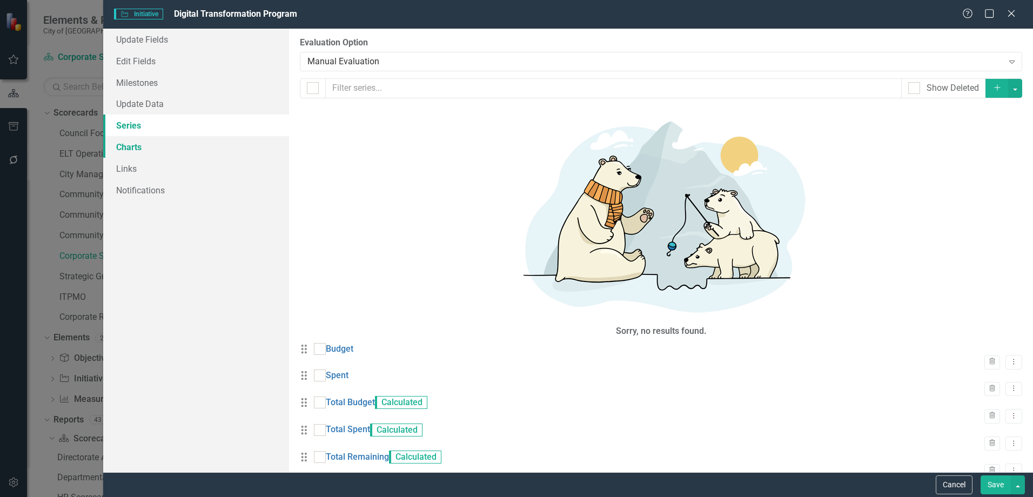
click at [129, 149] on link "Charts" at bounding box center [196, 147] width 186 height 22
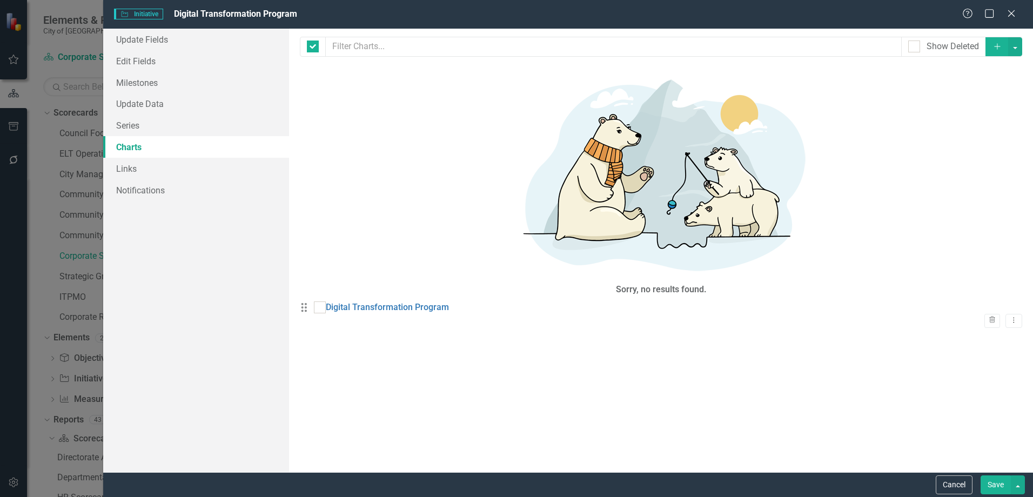
checkbox input "false"
click at [157, 37] on link "Update Fields" at bounding box center [196, 40] width 186 height 22
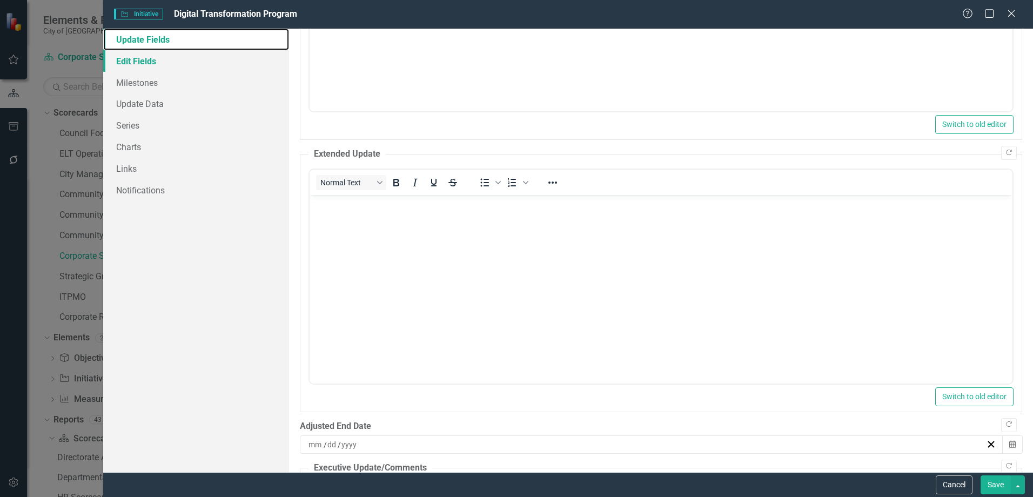
scroll to position [6, 0]
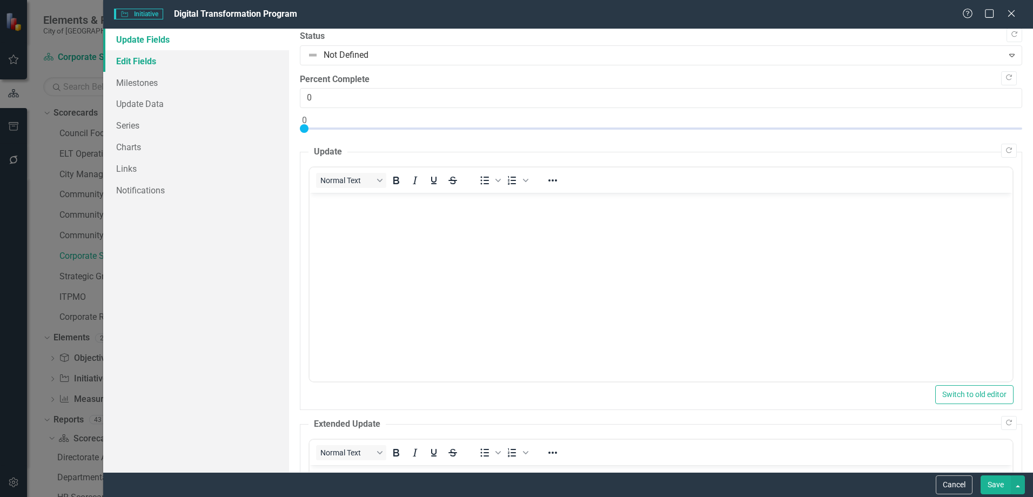
click at [158, 60] on link "Edit Fields" at bounding box center [196, 61] width 186 height 22
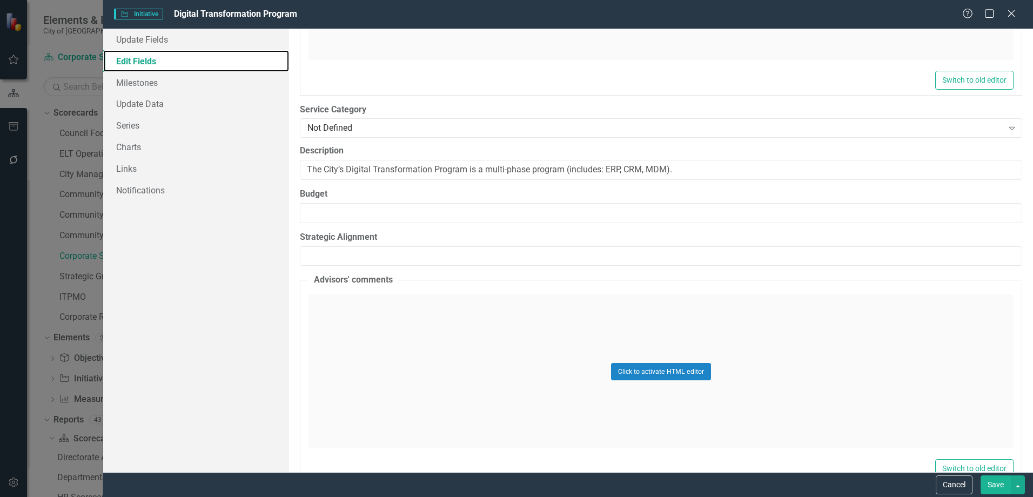
scroll to position [594, 0]
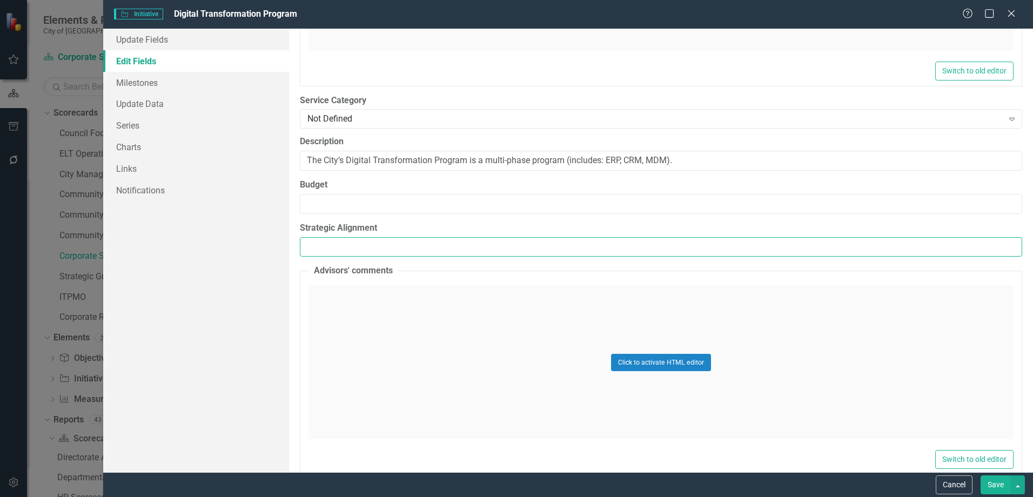
click at [394, 241] on input "Strategic Alignment" at bounding box center [661, 247] width 722 height 20
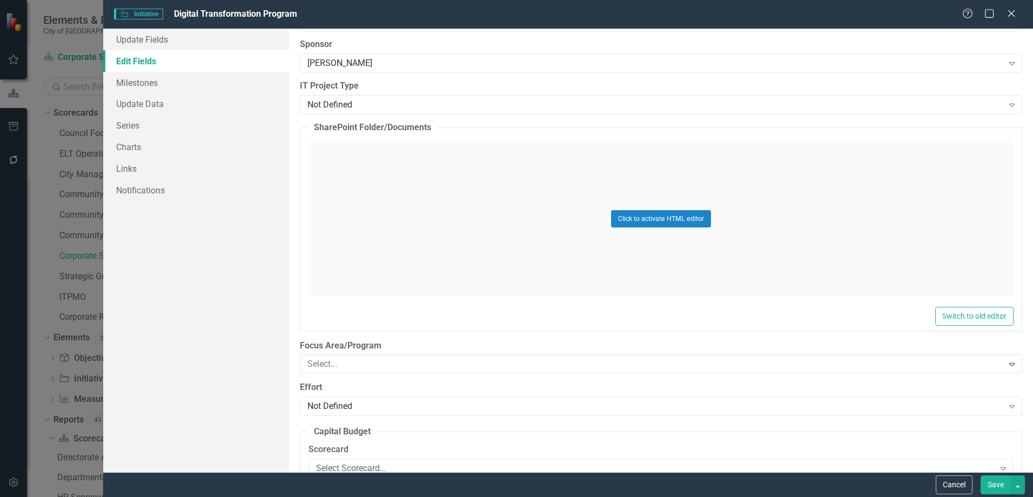
scroll to position [1242, 0]
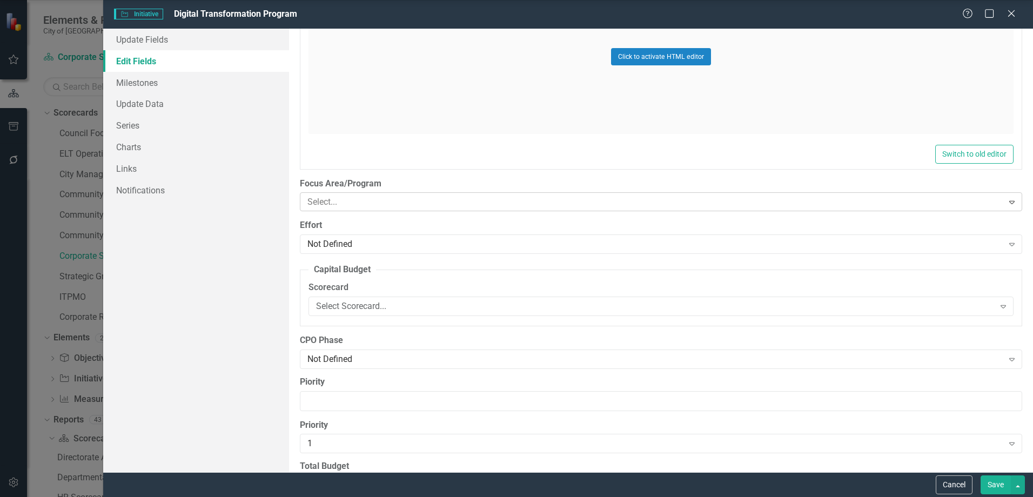
click at [372, 201] on div at bounding box center [652, 202] width 699 height 15
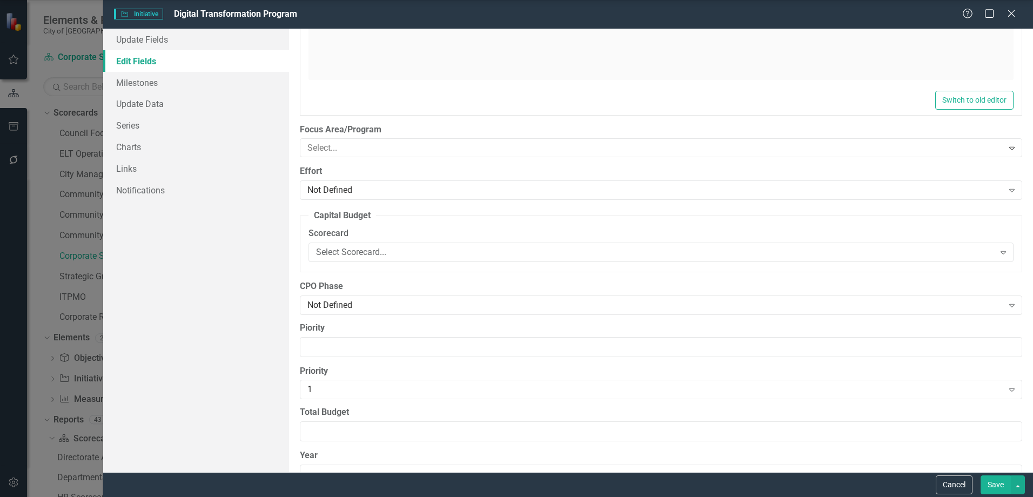
scroll to position [69, 0]
click at [378, 189] on div "Not Defined" at bounding box center [654, 190] width 695 height 12
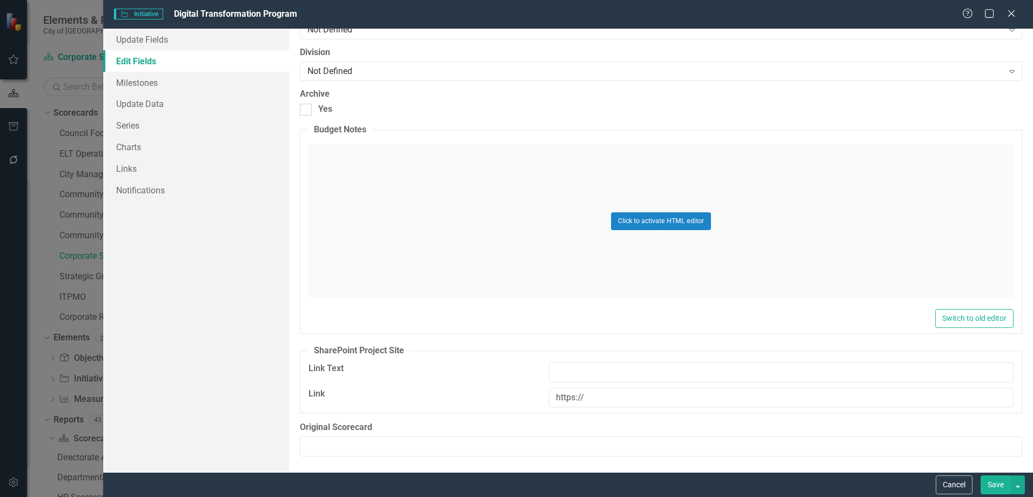
scroll to position [1825, 0]
click at [138, 83] on link "Milestones" at bounding box center [196, 83] width 186 height 22
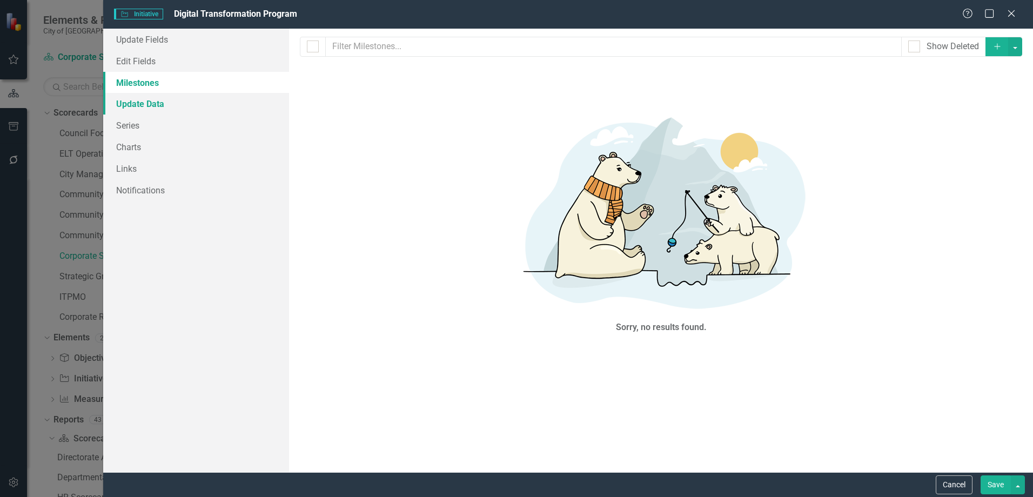
click at [149, 103] on link "Update Data" at bounding box center [196, 104] width 186 height 22
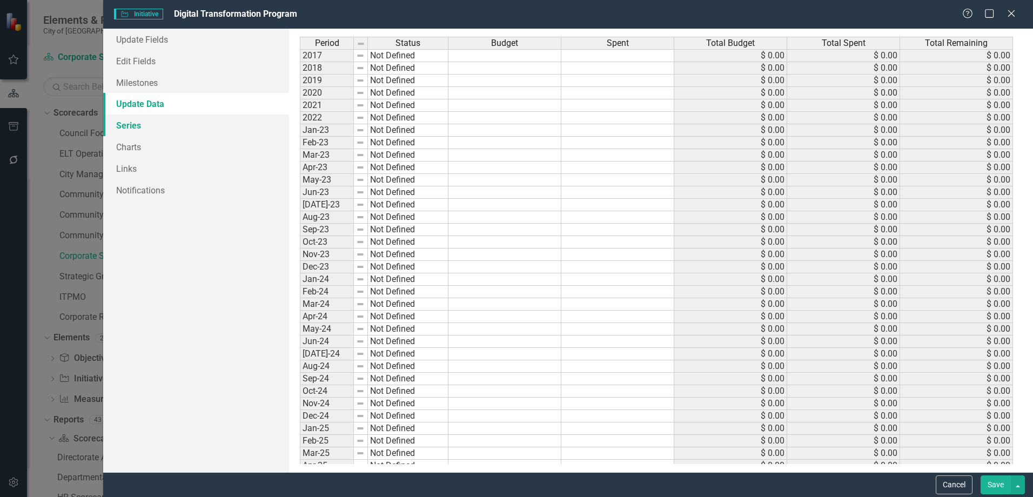
click at [138, 126] on link "Series" at bounding box center [196, 125] width 186 height 22
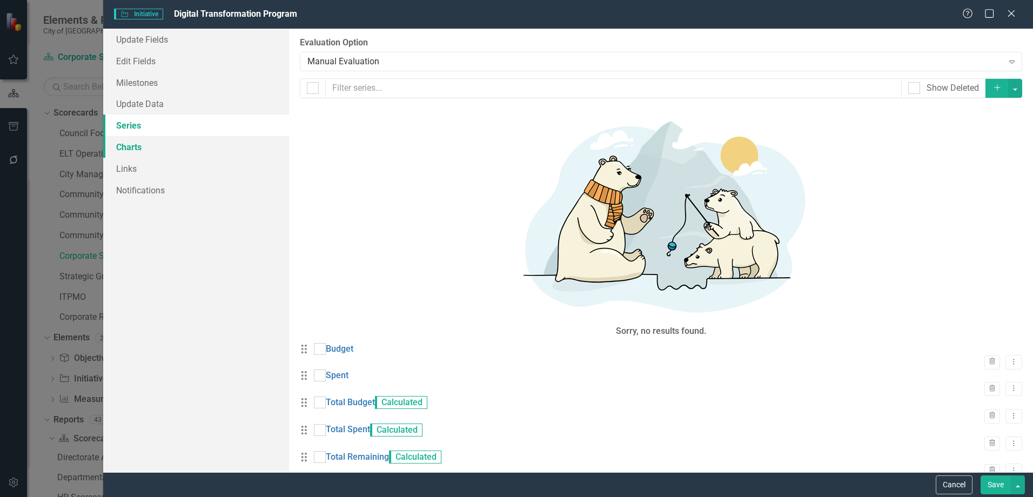
click at [133, 145] on link "Charts" at bounding box center [196, 147] width 186 height 22
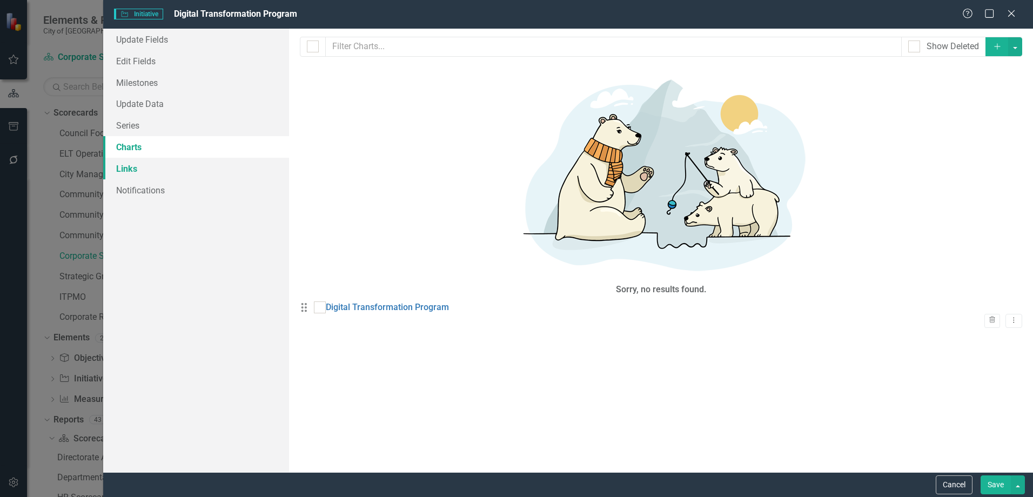
click at [121, 169] on link "Links" at bounding box center [196, 169] width 186 height 22
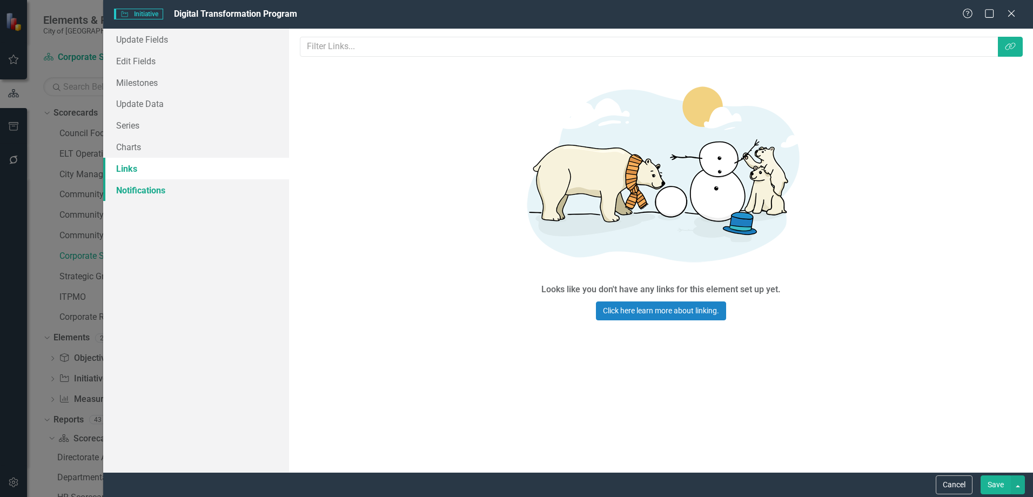
click at [146, 199] on link "Notifications" at bounding box center [196, 190] width 186 height 22
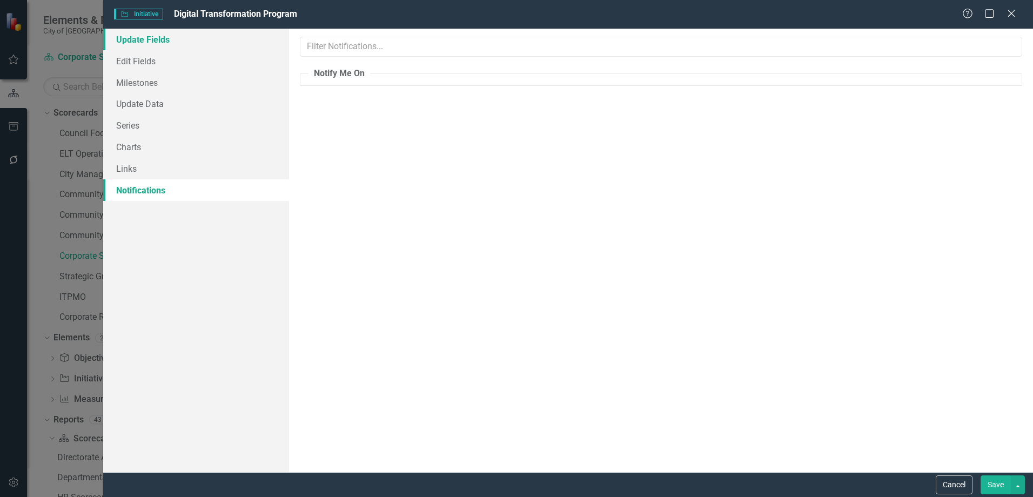
click at [146, 39] on link "Update Fields" at bounding box center [196, 40] width 186 height 22
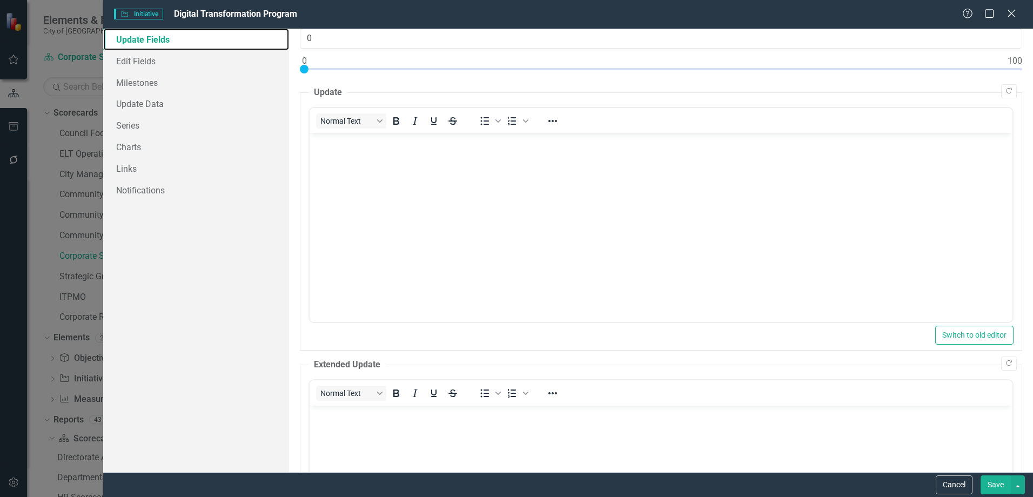
scroll to position [169, 0]
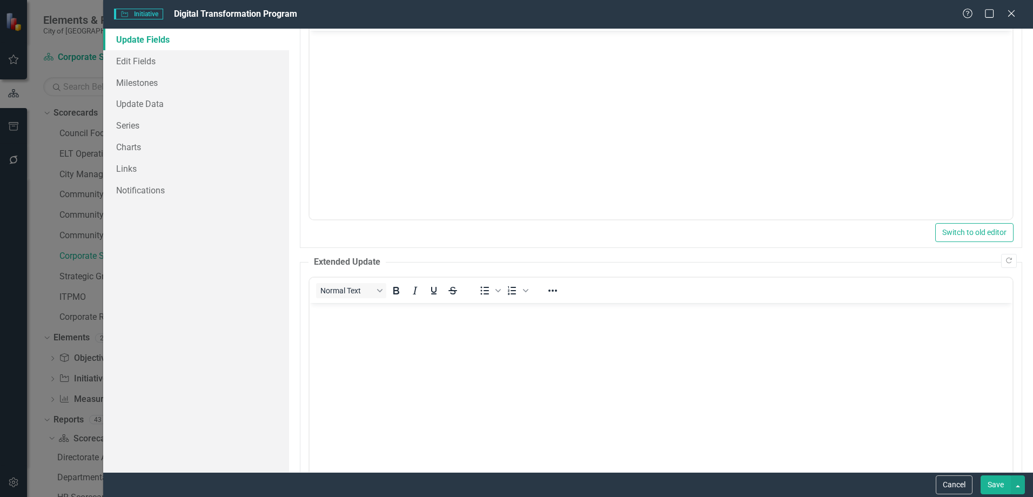
click at [992, 486] on button "Save" at bounding box center [995, 484] width 30 height 19
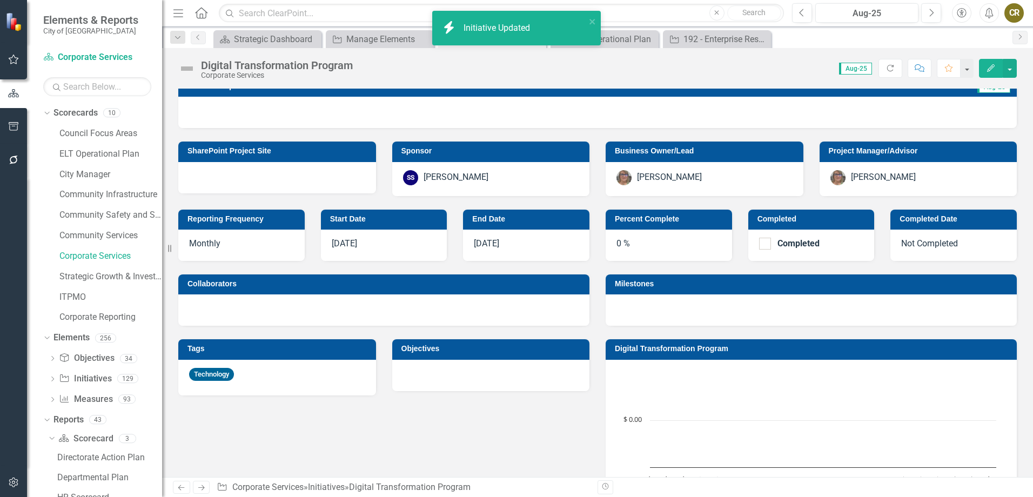
scroll to position [270, 0]
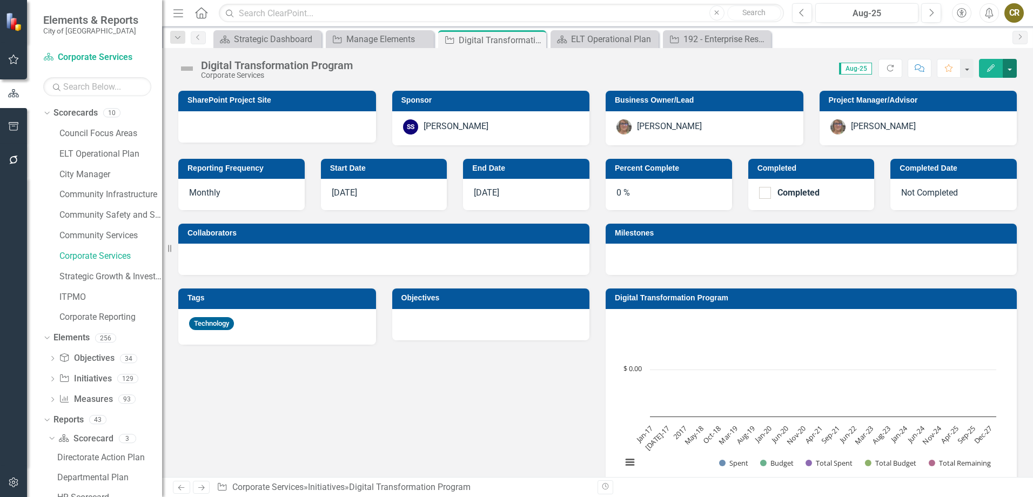
click at [1009, 64] on button "button" at bounding box center [1009, 68] width 14 height 19
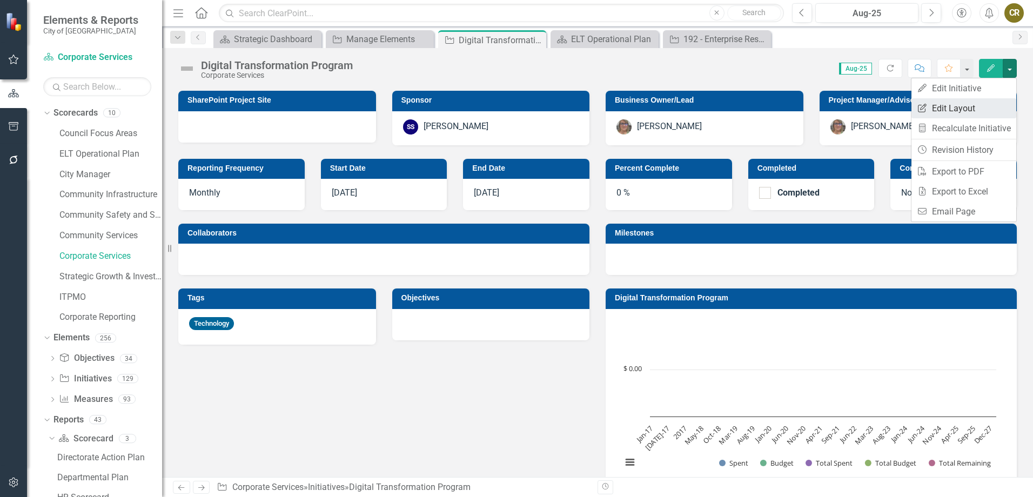
click at [952, 108] on link "Edit Report Edit Layout" at bounding box center [963, 108] width 105 height 20
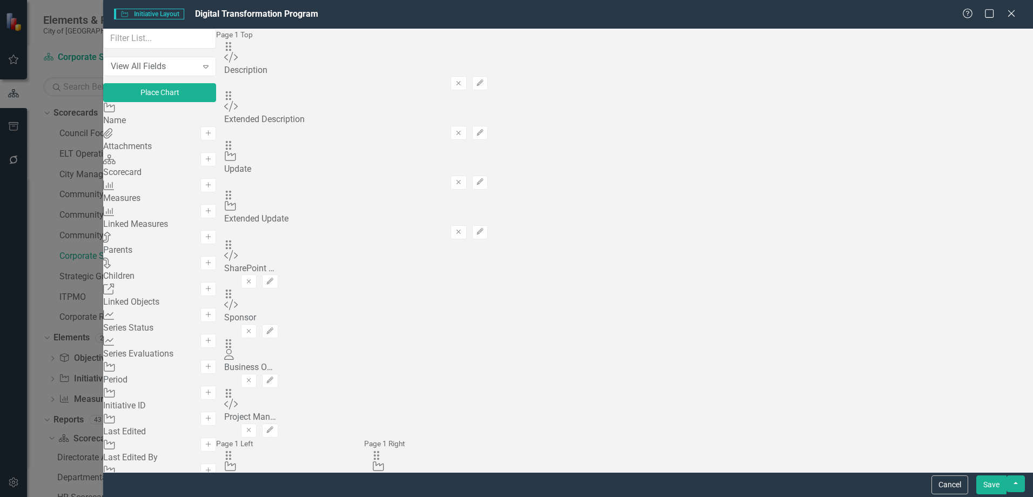
drag, startPoint x: 251, startPoint y: 339, endPoint x: 293, endPoint y: 342, distance: 42.2
click at [216, 345] on div "View All Fields Expand Place Chart Initiative Name Add Attachments Attachments …" at bounding box center [159, 250] width 113 height 443
click at [212, 292] on icon "Add" at bounding box center [208, 289] width 8 height 6
click at [212, 266] on icon "Add" at bounding box center [208, 263] width 8 height 6
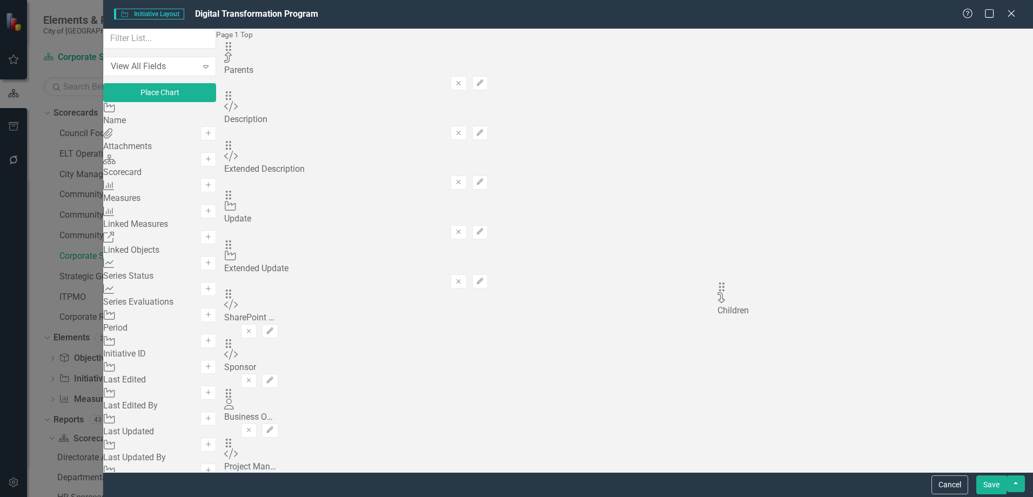
drag, startPoint x: 474, startPoint y: 173, endPoint x: 741, endPoint y: 296, distance: 294.1
drag, startPoint x: 369, startPoint y: 72, endPoint x: 781, endPoint y: 353, distance: 498.4
click at [990, 483] on button "Save" at bounding box center [991, 484] width 30 height 19
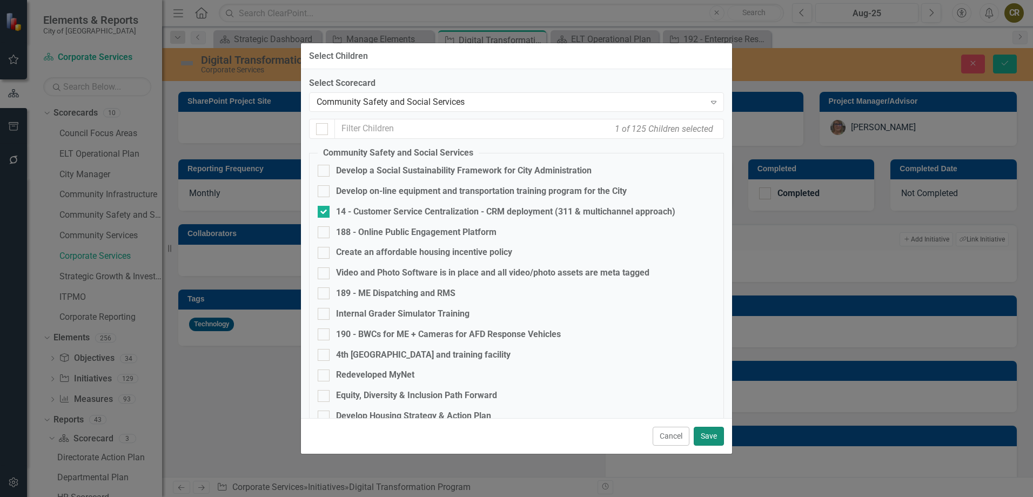
click at [700, 432] on button "Save" at bounding box center [708, 436] width 30 height 19
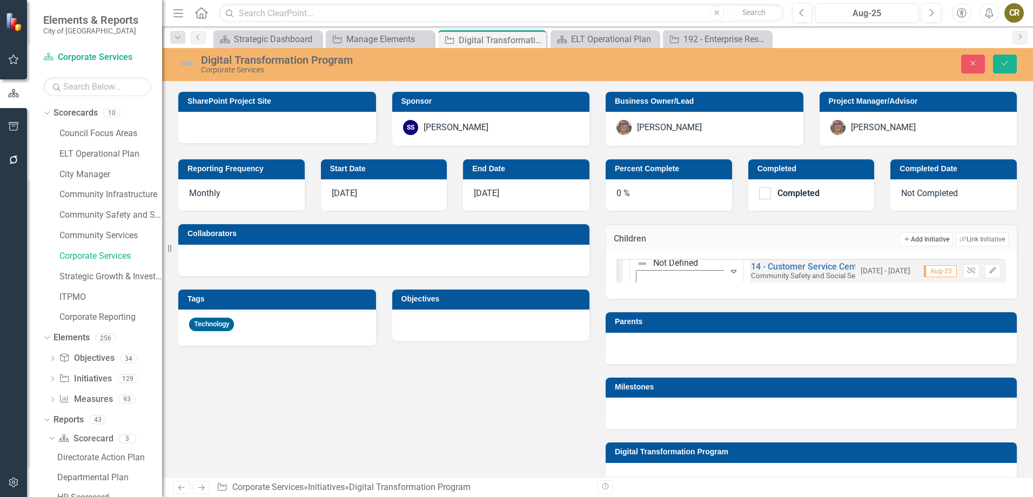
click at [915, 240] on button "Add Add Initiative" at bounding box center [925, 239] width 53 height 14
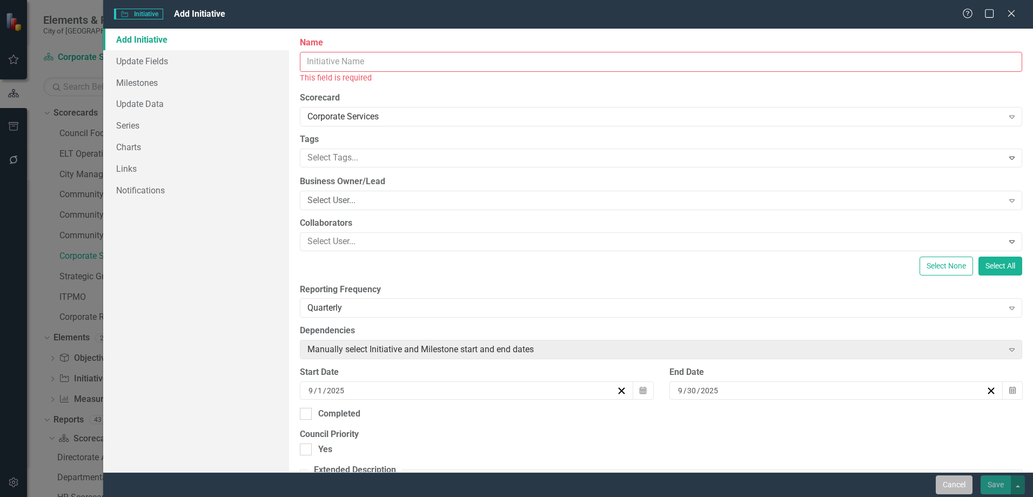
click at [956, 484] on button "Cancel" at bounding box center [953, 484] width 37 height 19
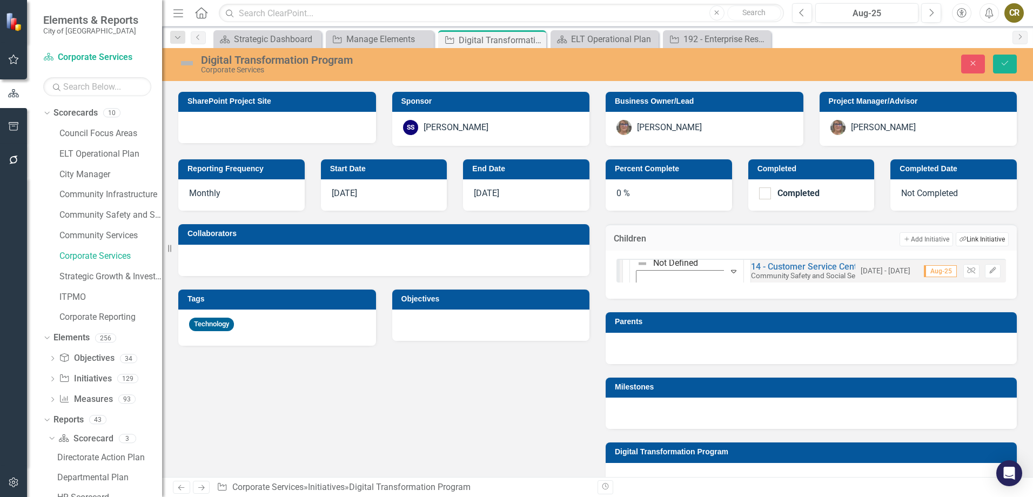
click at [972, 238] on button "Link Tag Link Initiative" at bounding box center [981, 239] width 53 height 14
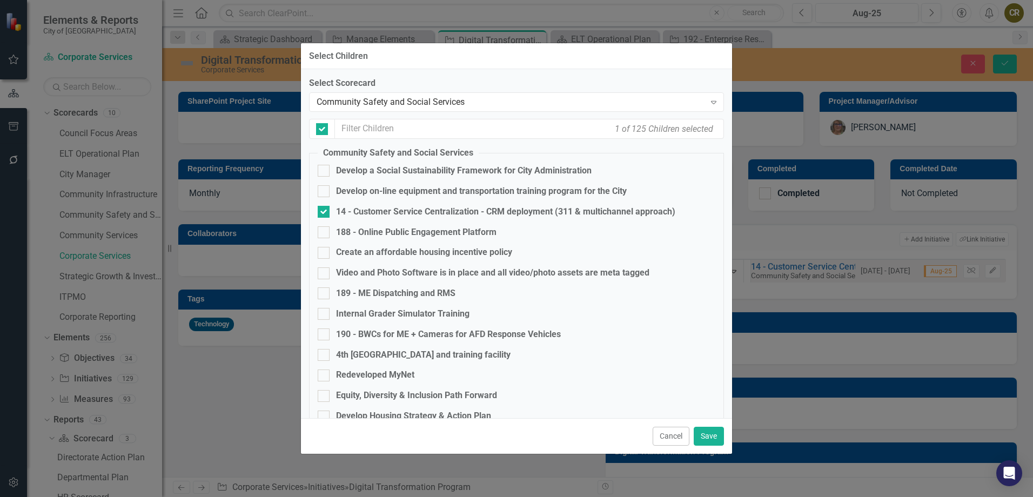
checkbox input "false"
click at [384, 102] on div "Community Safety and Social Services" at bounding box center [510, 102] width 388 height 12
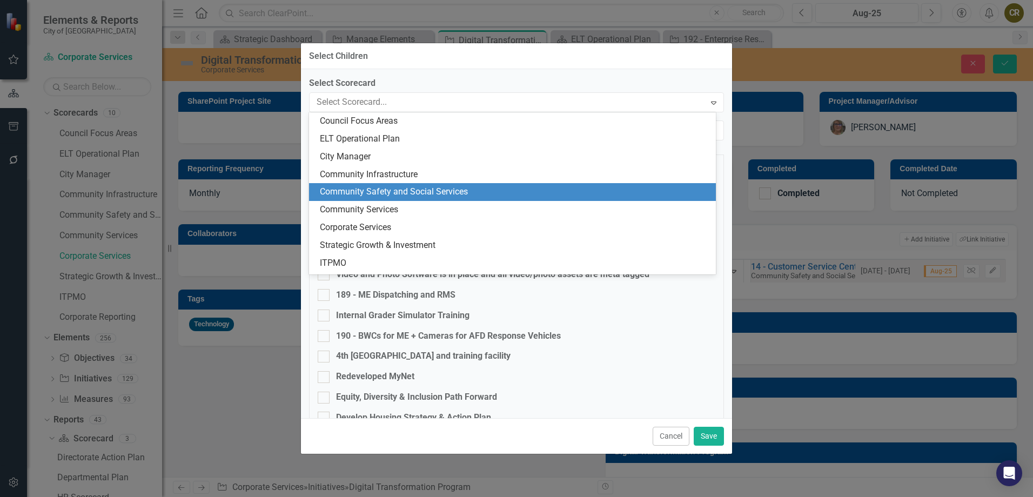
scroll to position [15, 0]
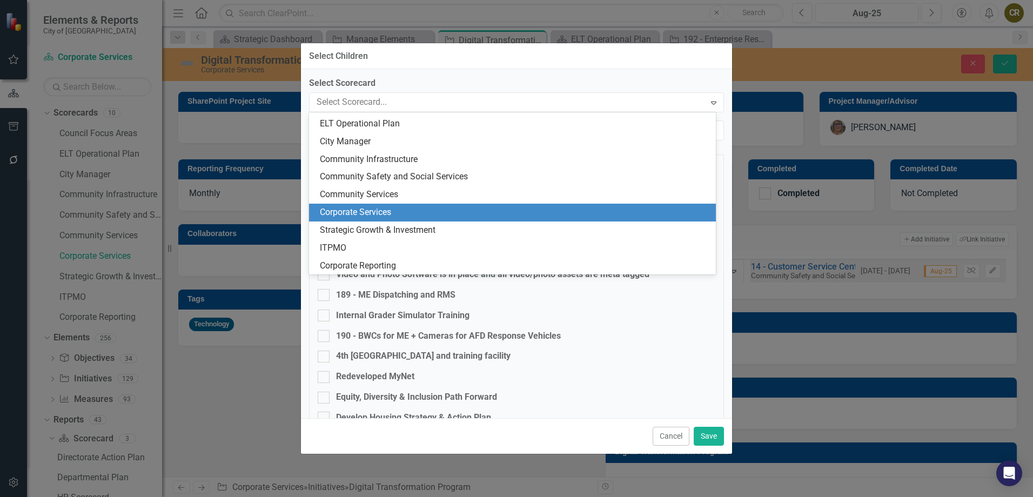
click at [368, 211] on div "Corporate Services" at bounding box center [514, 212] width 389 height 12
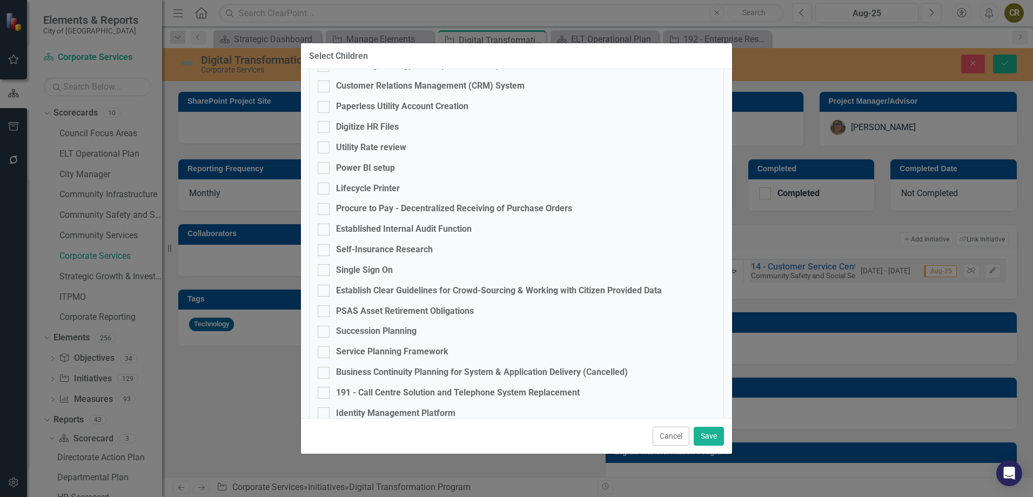
scroll to position [540, 0]
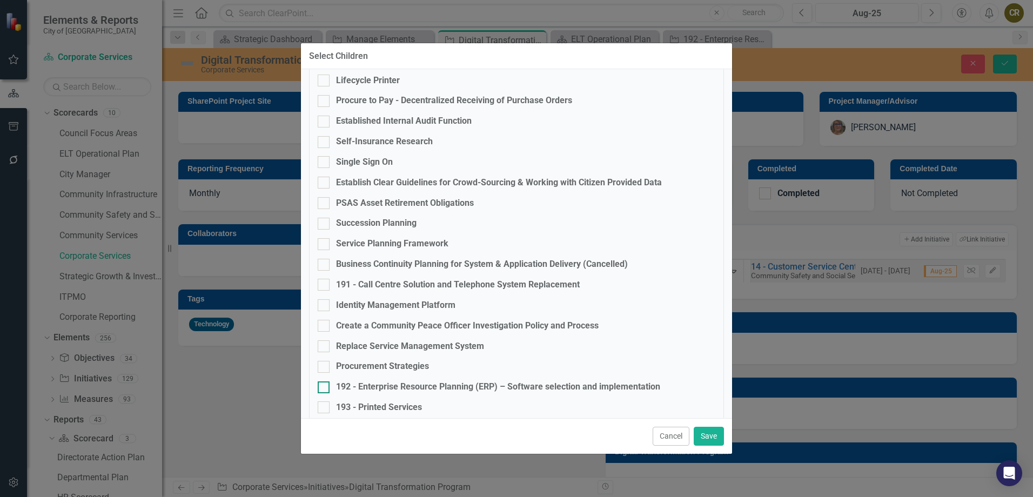
click at [320, 385] on input "192 - Enterprise Resource Planning (ERP) – Software selection and implementation" at bounding box center [321, 384] width 7 height 7
checkbox input "true"
click at [707, 436] on button "Save" at bounding box center [708, 436] width 30 height 19
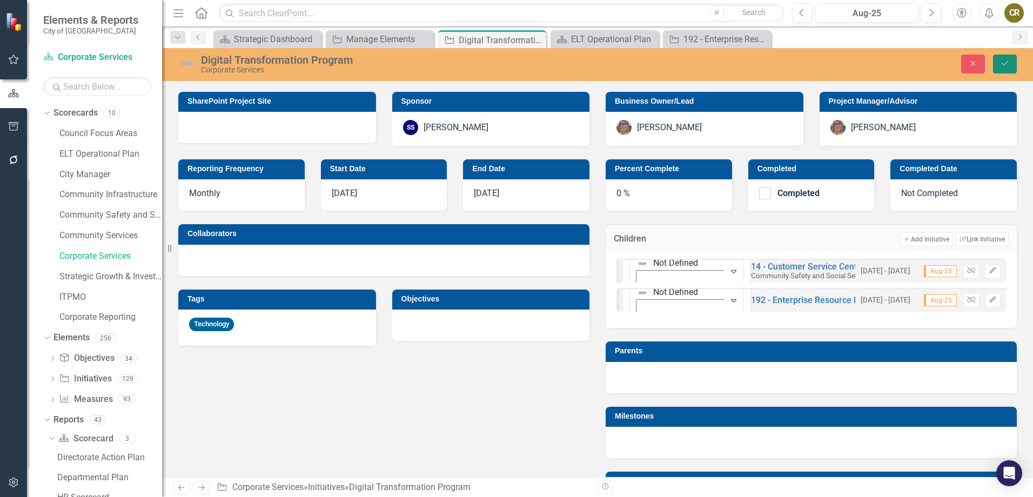
click at [1005, 63] on icon "Save" at bounding box center [1005, 63] width 10 height 8
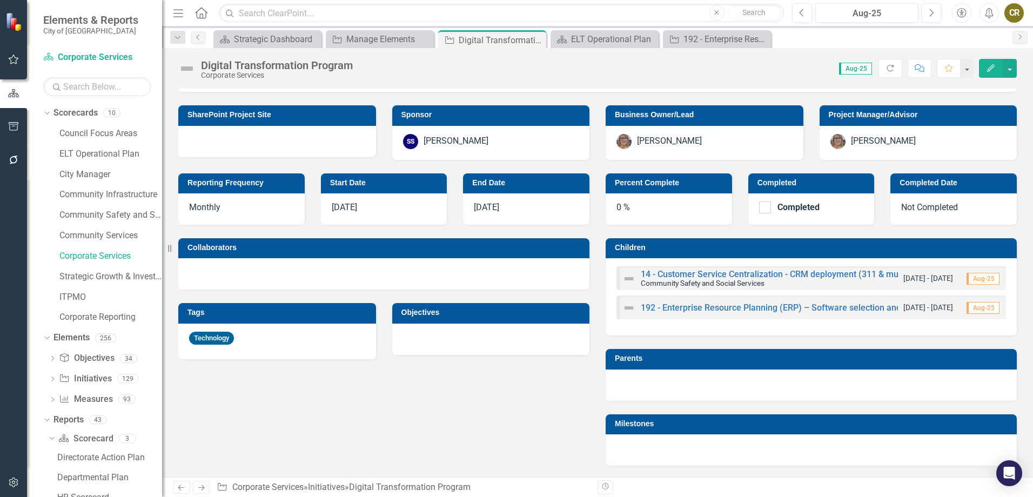
scroll to position [270, 0]
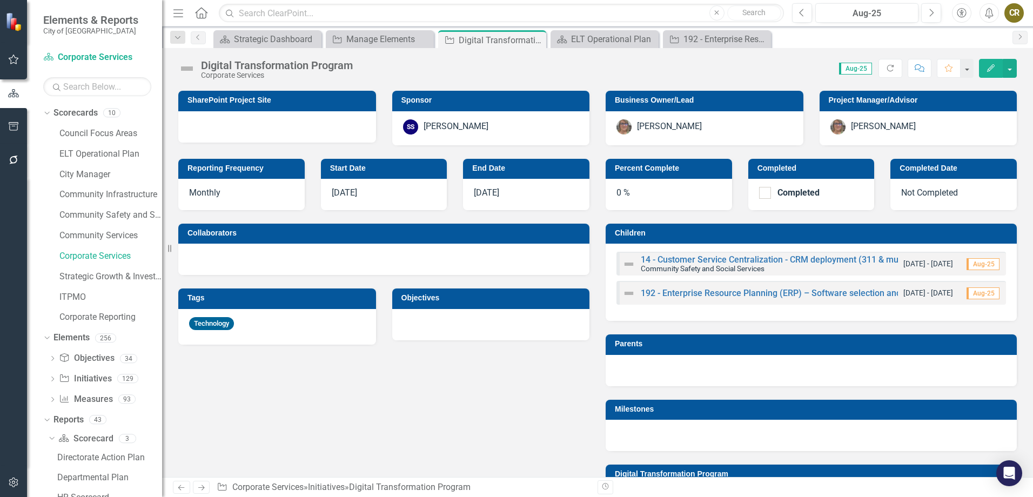
click at [922, 234] on h3 "Children" at bounding box center [813, 233] width 396 height 8
click at [933, 235] on h3 "Children" at bounding box center [813, 233] width 396 height 8
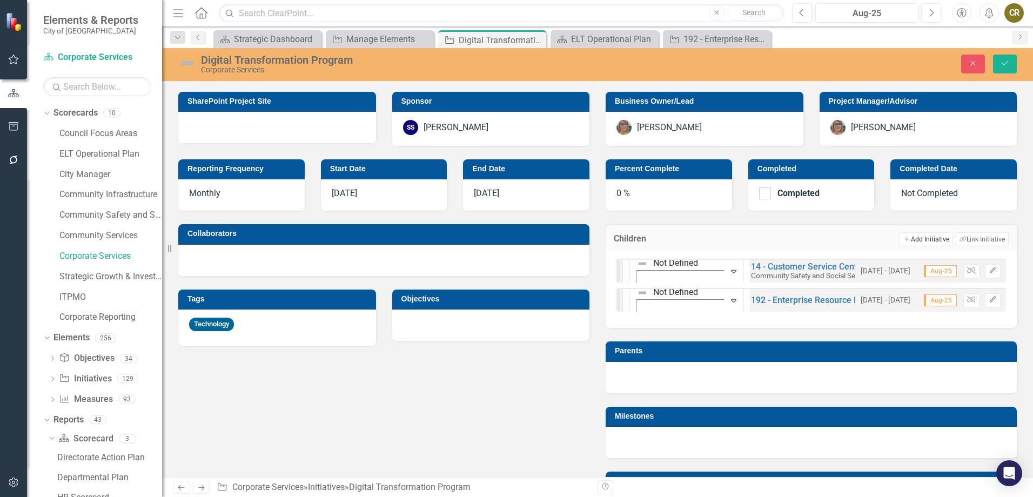
click at [917, 241] on button "Add Add Initiative" at bounding box center [925, 239] width 53 height 14
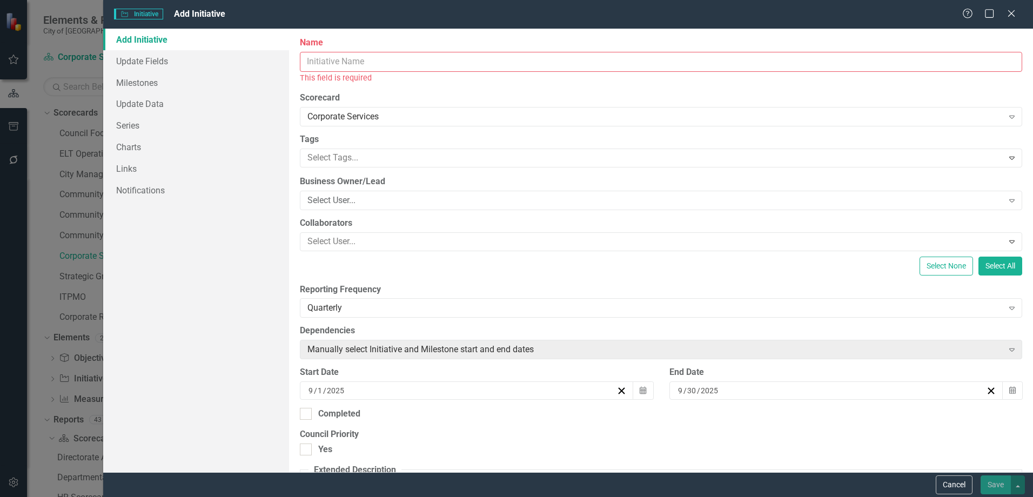
click at [343, 63] on input "Name" at bounding box center [661, 62] width 722 height 20
click at [331, 58] on input "Name" at bounding box center [661, 62] width 722 height 20
paste input "MDM (Master Data Management)."
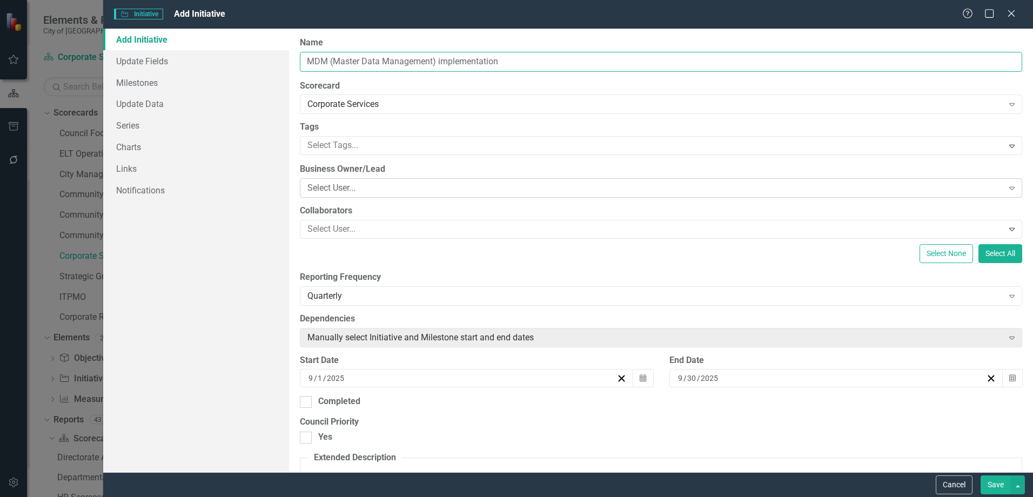
type input "MDM (Master Data Management) implementation"
click at [350, 188] on div "Select User..." at bounding box center [654, 188] width 695 height 12
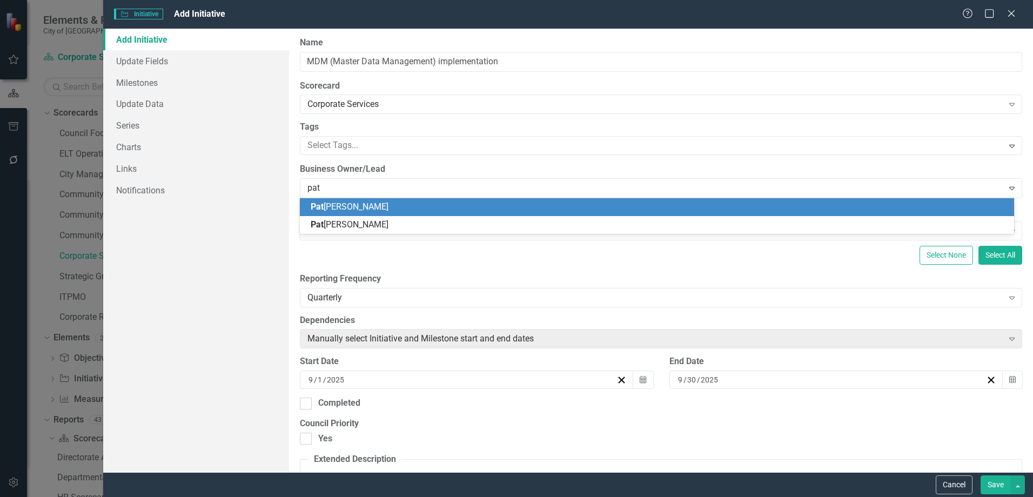
type input "patr"
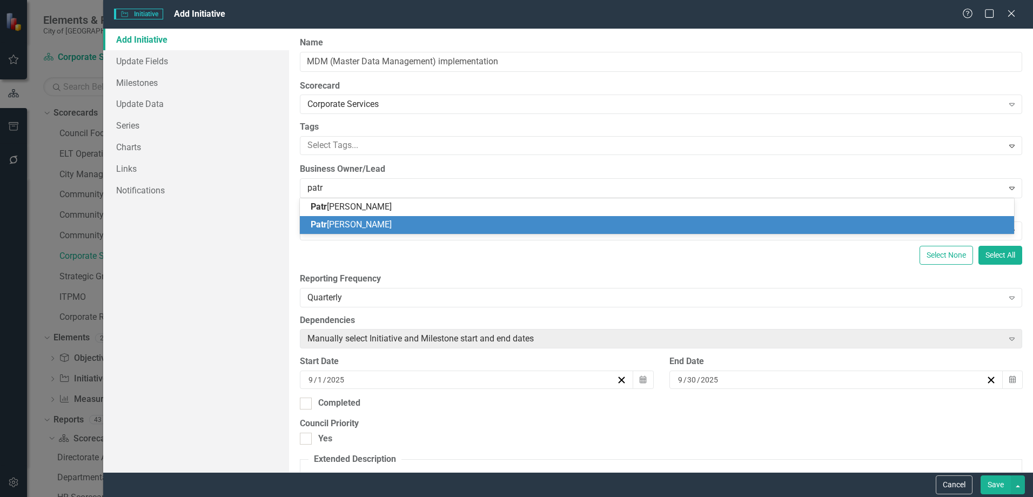
click at [356, 226] on span "Patr ick Slater" at bounding box center [351, 224] width 81 height 10
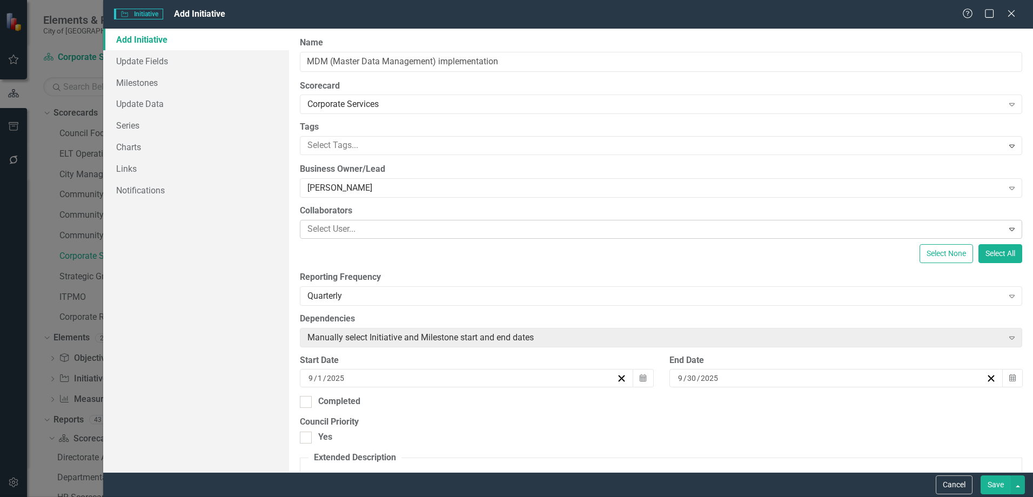
click at [348, 227] on div at bounding box center [652, 229] width 699 height 15
type input "[PERSON_NAME]"
click at [114, 496] on span "[PERSON_NAME] line [PERSON_NAME]" at bounding box center [62, 505] width 103 height 10
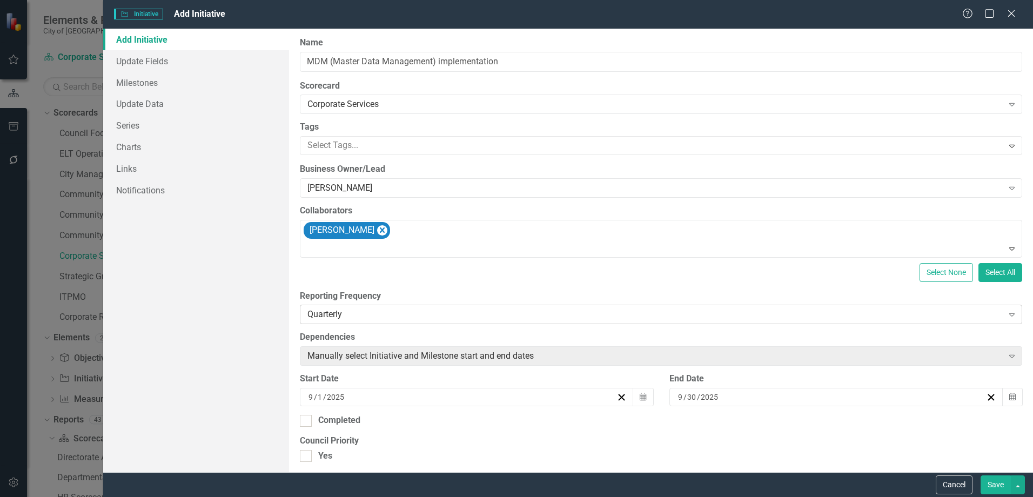
click at [365, 314] on div "Quarterly" at bounding box center [654, 314] width 695 height 12
drag, startPoint x: 359, startPoint y: 387, endPoint x: 364, endPoint y: 380, distance: 8.1
click at [341, 145] on div at bounding box center [652, 145] width 699 height 15
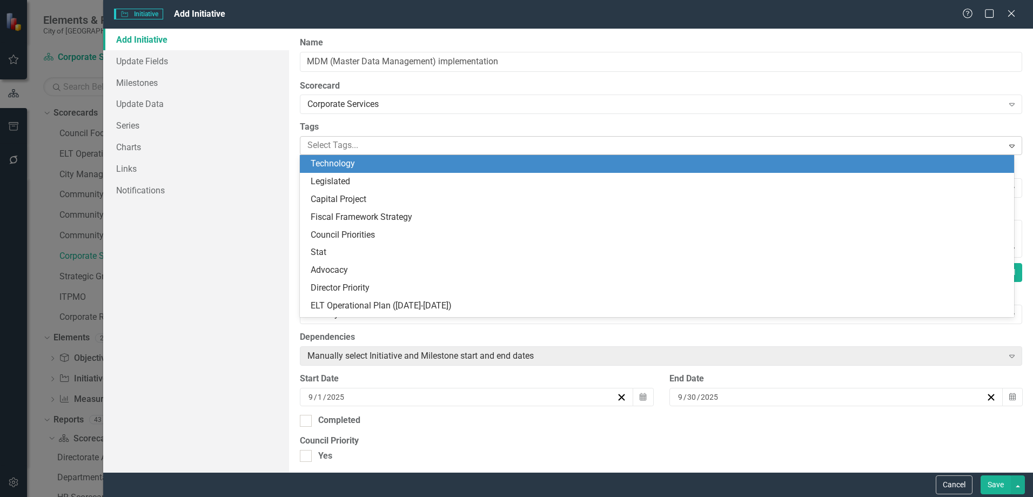
click at [357, 147] on div at bounding box center [652, 145] width 699 height 15
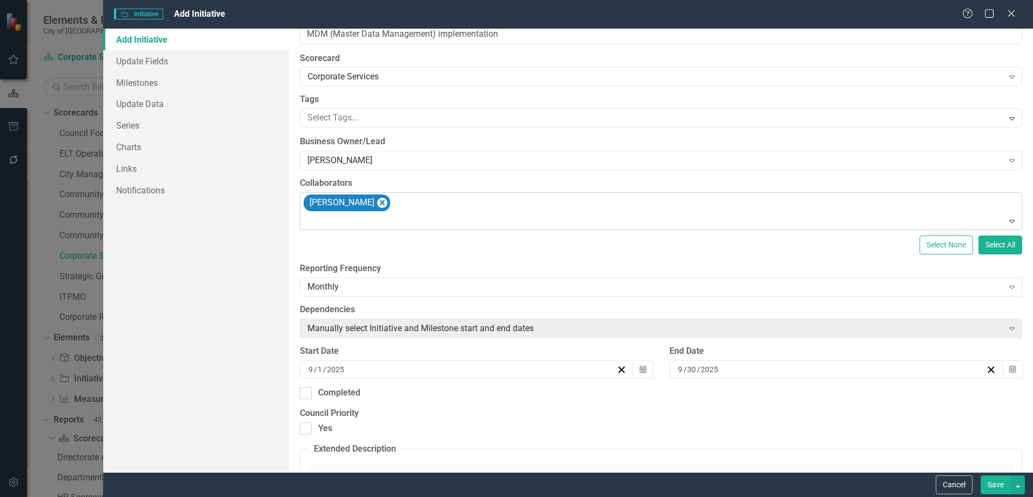
scroll to position [54, 0]
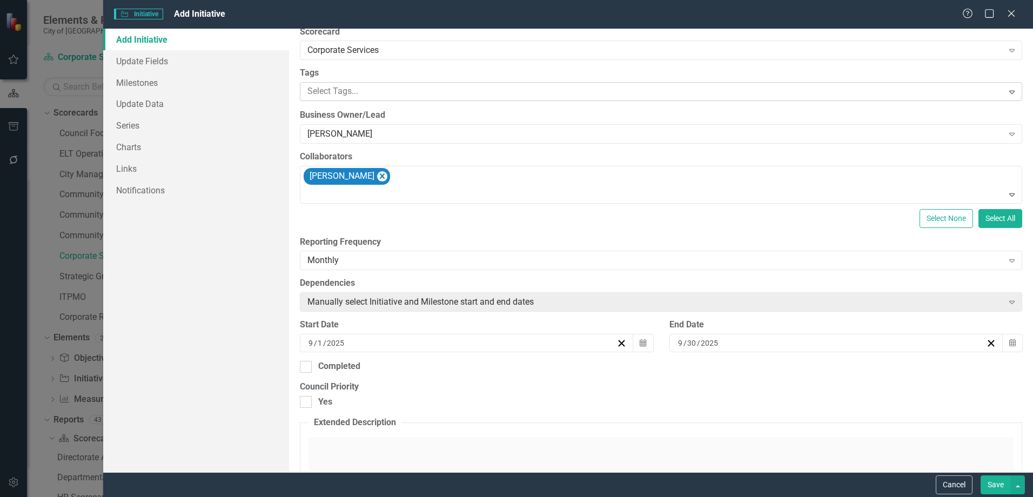
click at [372, 93] on div at bounding box center [652, 91] width 699 height 15
click at [365, 496] on div "Technology" at bounding box center [518, 506] width 1015 height 12
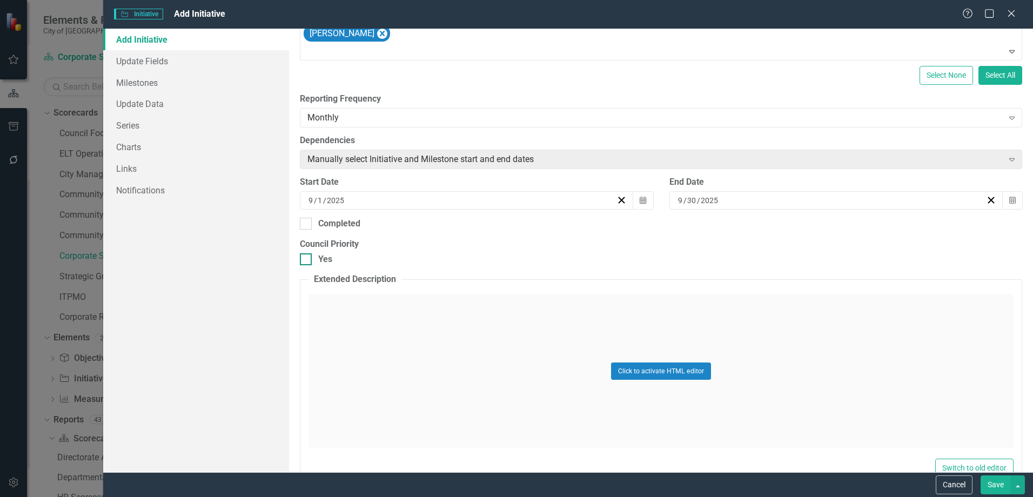
scroll to position [216, 0]
click at [1009, 200] on icon "button" at bounding box center [1012, 200] width 6 height 8
click at [858, 226] on button "»" at bounding box center [846, 221] width 24 height 24
click at [795, 336] on abbr "30" at bounding box center [790, 334] width 9 height 9
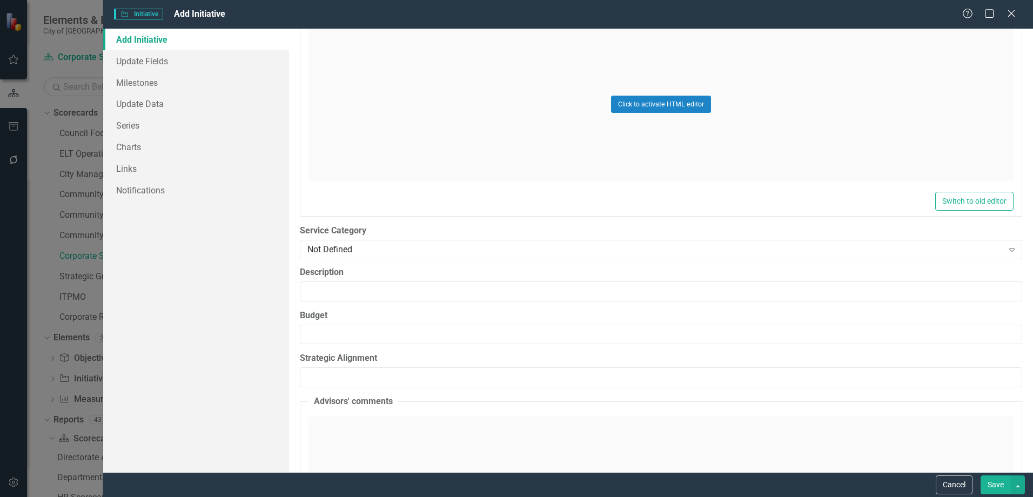
scroll to position [486, 0]
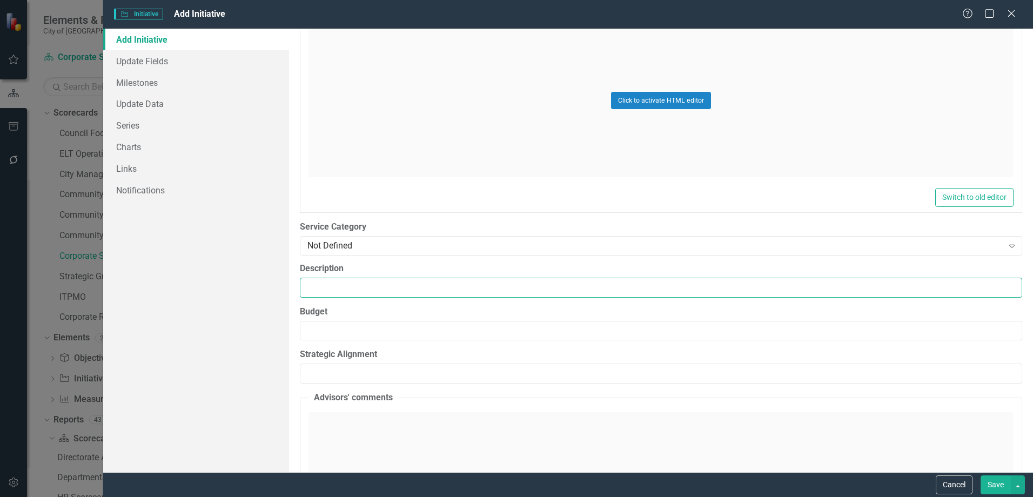
click at [359, 286] on input "Description" at bounding box center [661, 288] width 722 height 20
paste input "MDM (Master Data Management)."
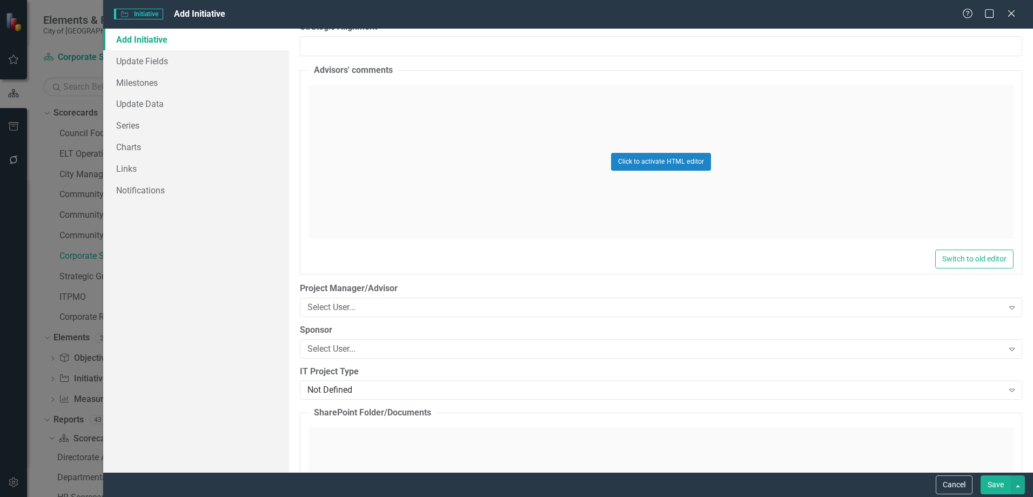
scroll to position [918, 0]
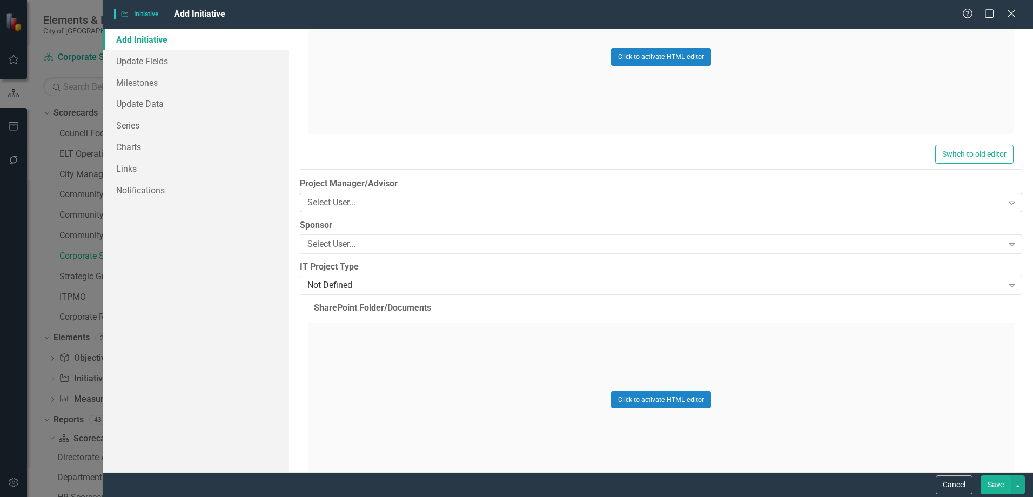
type input "MDM (Master Data Management)."
click at [367, 205] on div "Select User..." at bounding box center [654, 202] width 695 height 12
type input "[PERSON_NAME]"
click at [114, 496] on span "[PERSON_NAME] line [PERSON_NAME]" at bounding box center [62, 505] width 103 height 10
click at [356, 245] on div "Select User..." at bounding box center [654, 244] width 695 height 12
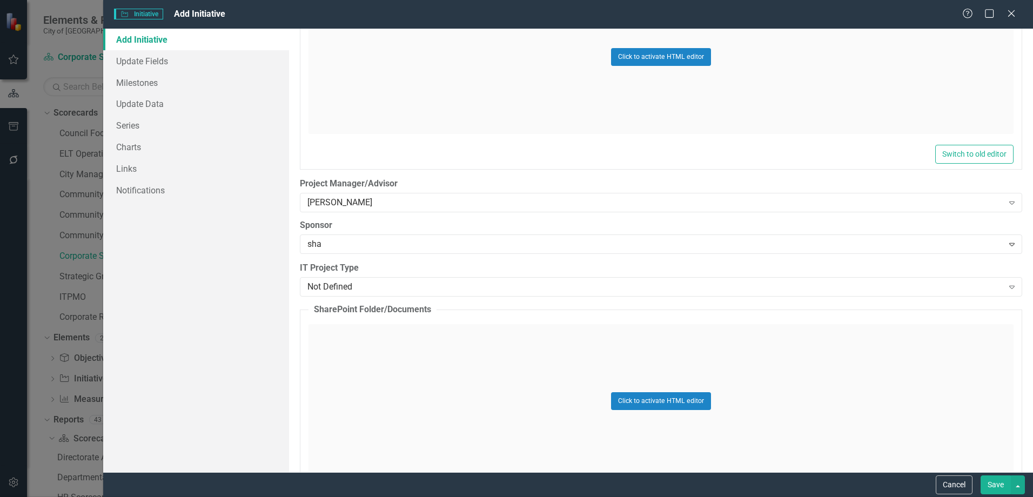
type input "shan"
click at [112, 496] on span "Shan non [PERSON_NAME]" at bounding box center [62, 505] width 102 height 10
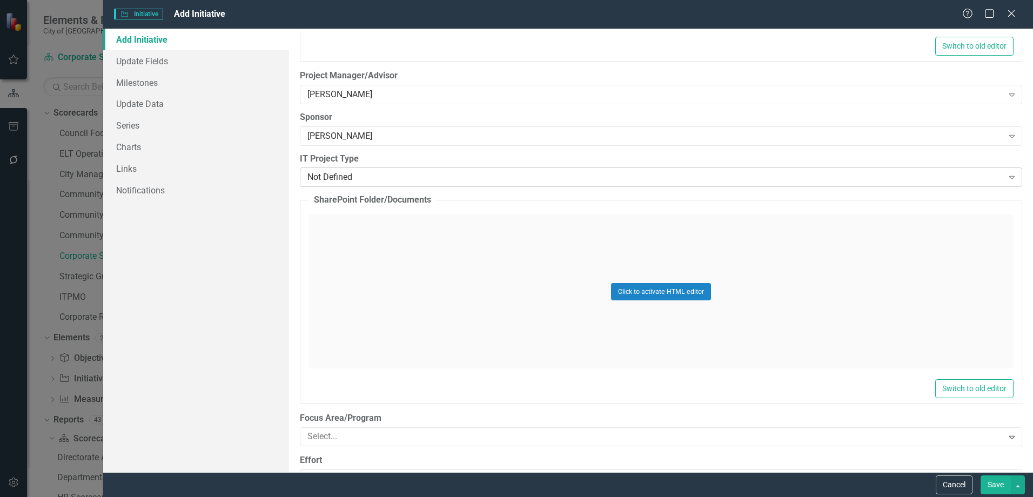
scroll to position [1080, 0]
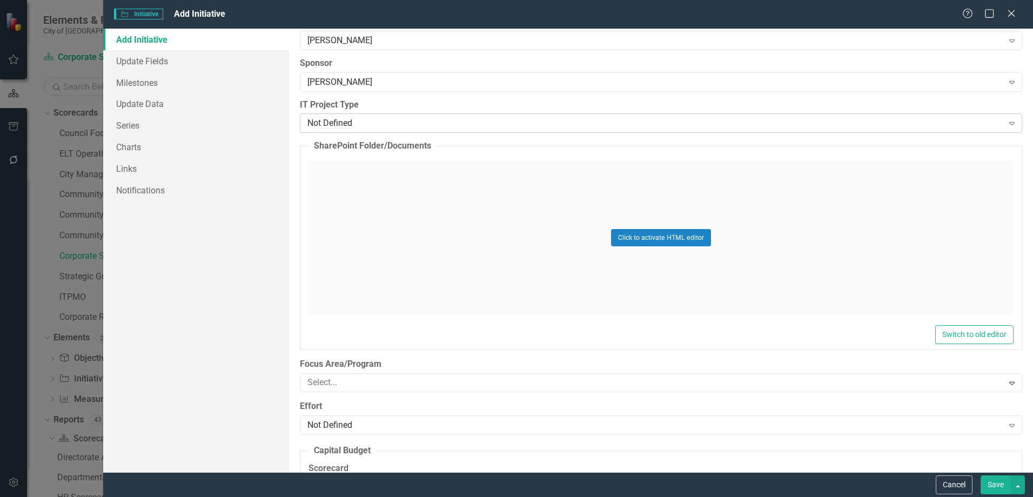
click at [363, 118] on div "Not Defined" at bounding box center [654, 123] width 695 height 12
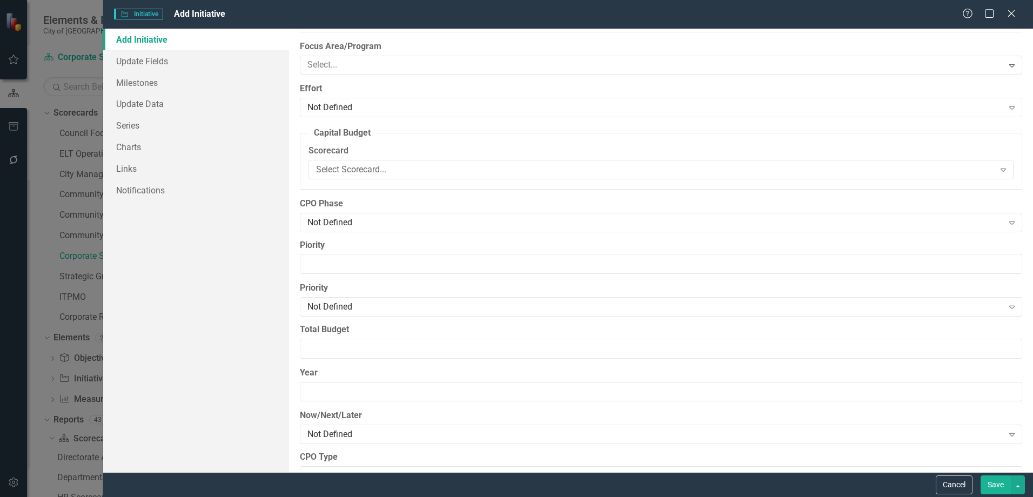
scroll to position [1404, 0]
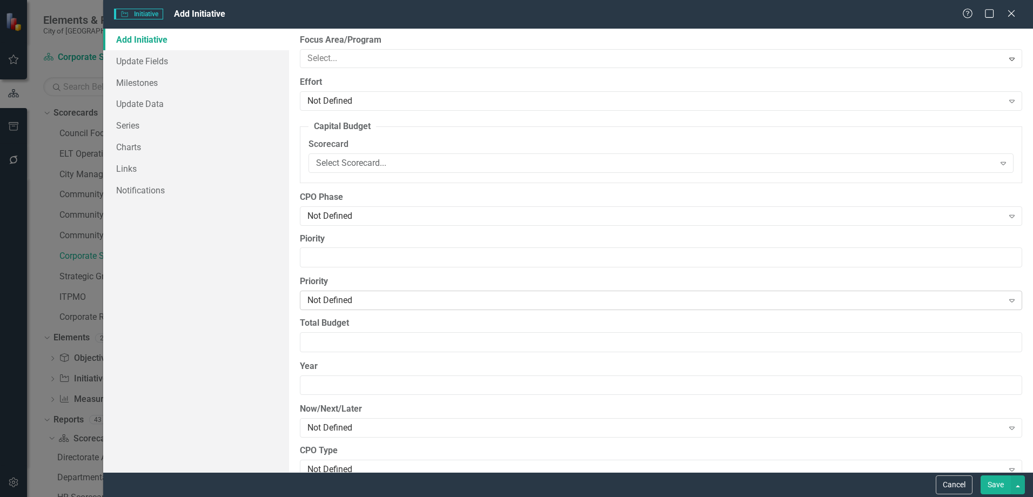
click at [333, 297] on div "Not Defined" at bounding box center [654, 300] width 695 height 12
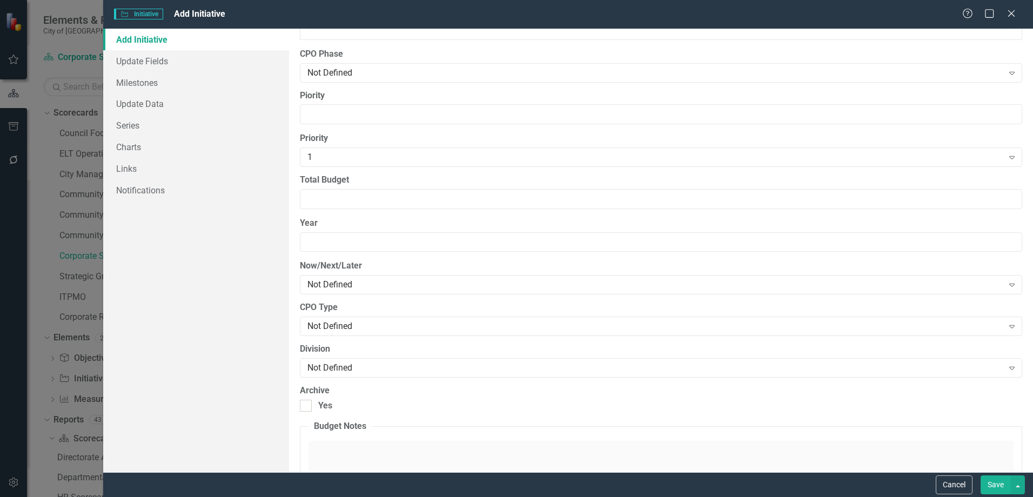
scroll to position [1566, 0]
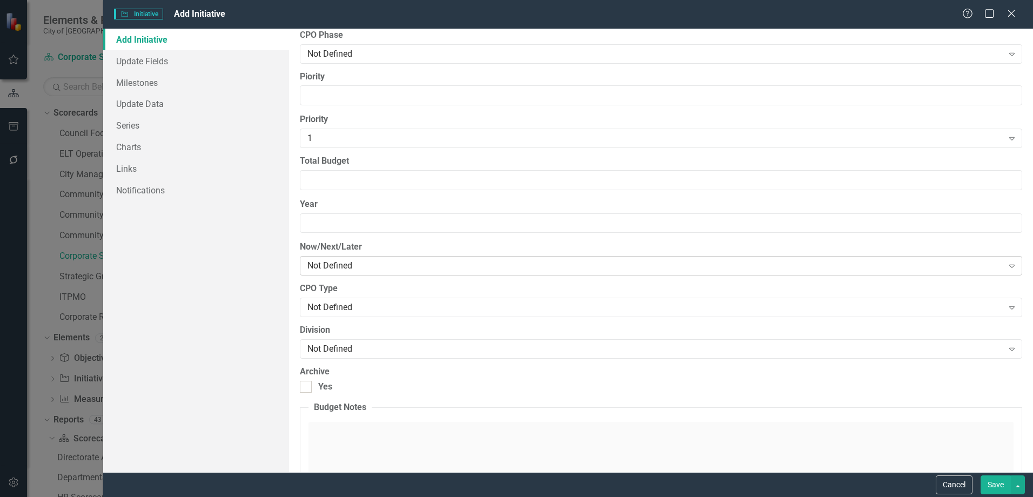
click at [333, 275] on div "Not Defined Expand" at bounding box center [661, 265] width 722 height 19
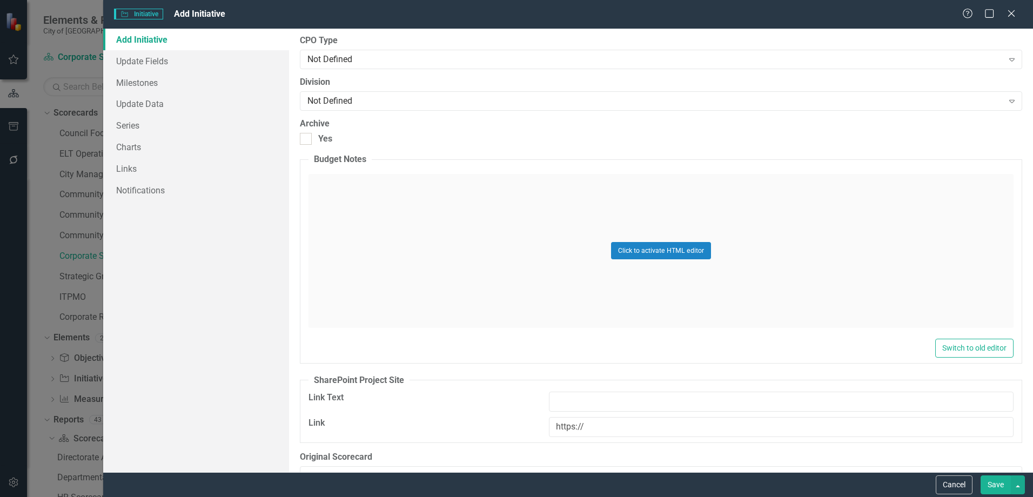
scroll to position [1844, 0]
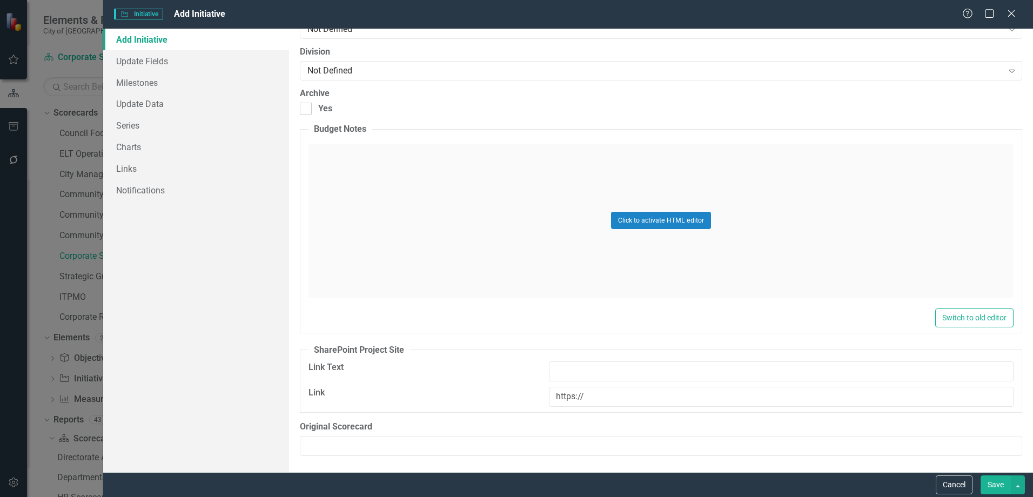
click at [993, 481] on button "Save" at bounding box center [995, 484] width 30 height 19
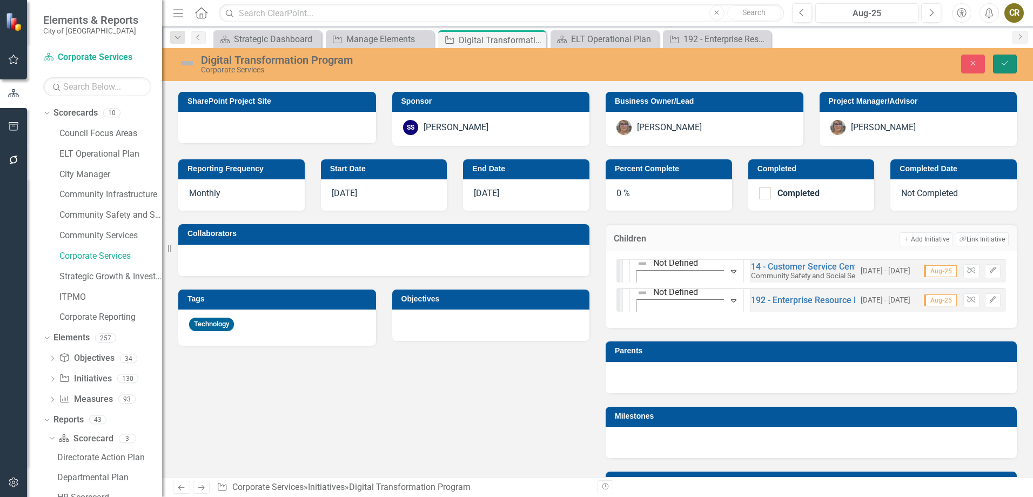
click at [999, 63] on button "Save" at bounding box center [1005, 64] width 24 height 19
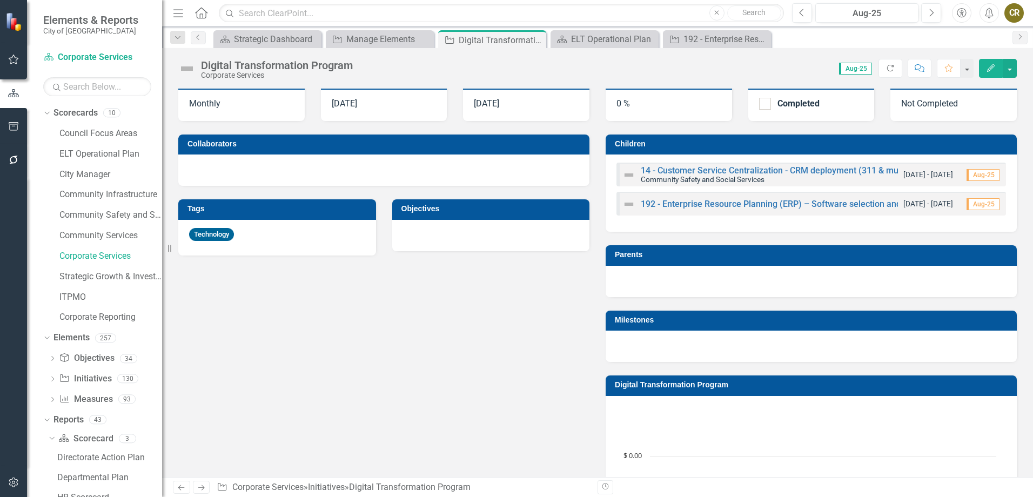
scroll to position [378, 0]
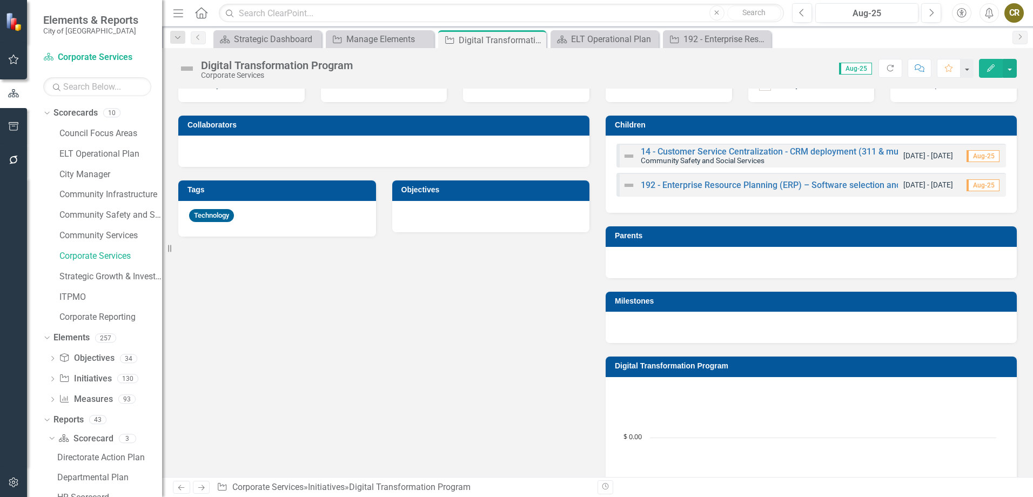
click at [730, 127] on h3 "Children" at bounding box center [813, 125] width 396 height 8
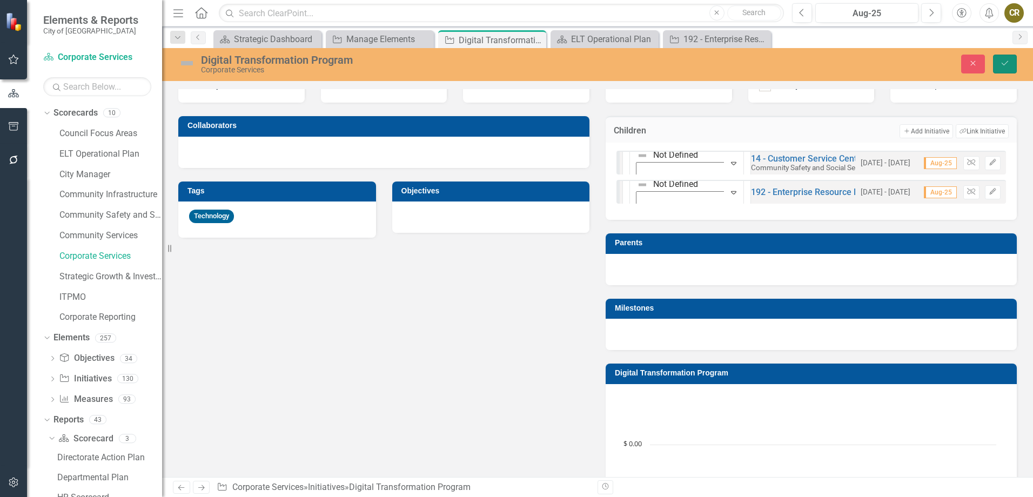
click at [998, 65] on button "Save" at bounding box center [1005, 64] width 24 height 19
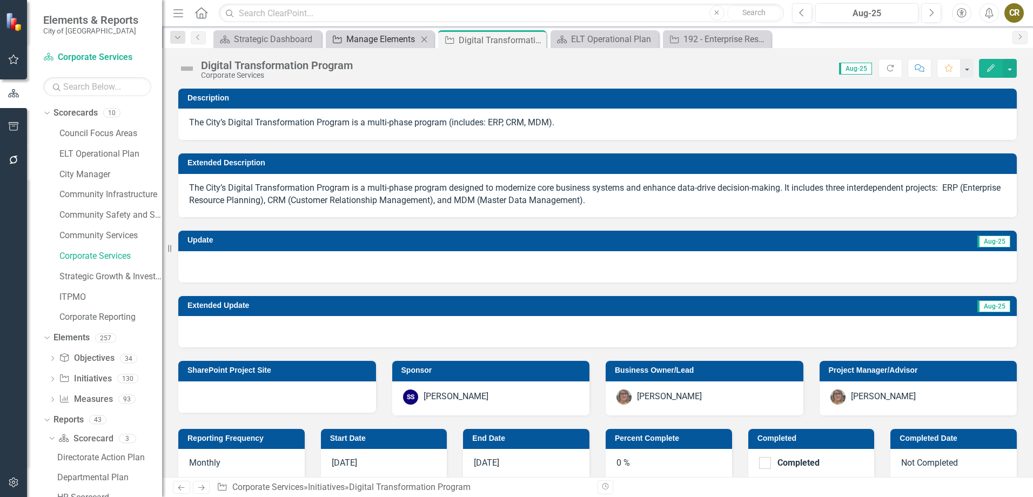
click at [385, 33] on div "Manage Elements" at bounding box center [381, 39] width 71 height 14
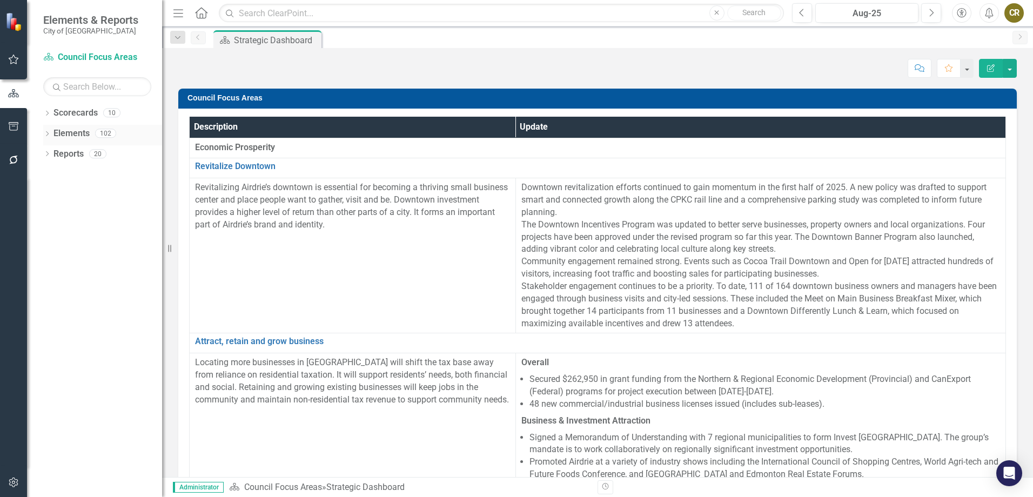
click at [51, 133] on icon "Dropdown" at bounding box center [47, 135] width 8 height 6
click at [89, 173] on link "Initiative Initiatives" at bounding box center [85, 175] width 52 height 12
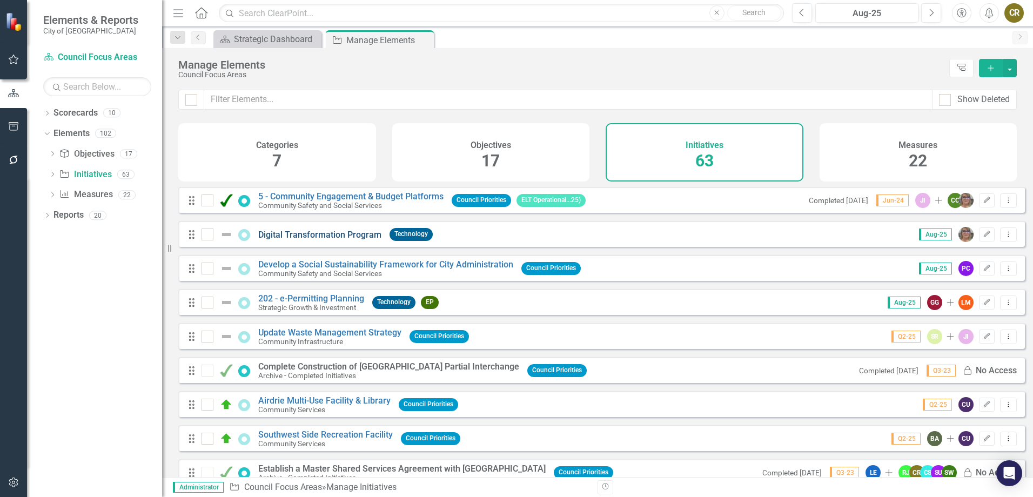
click at [329, 240] on link "Digital Transformation Program" at bounding box center [319, 235] width 123 height 10
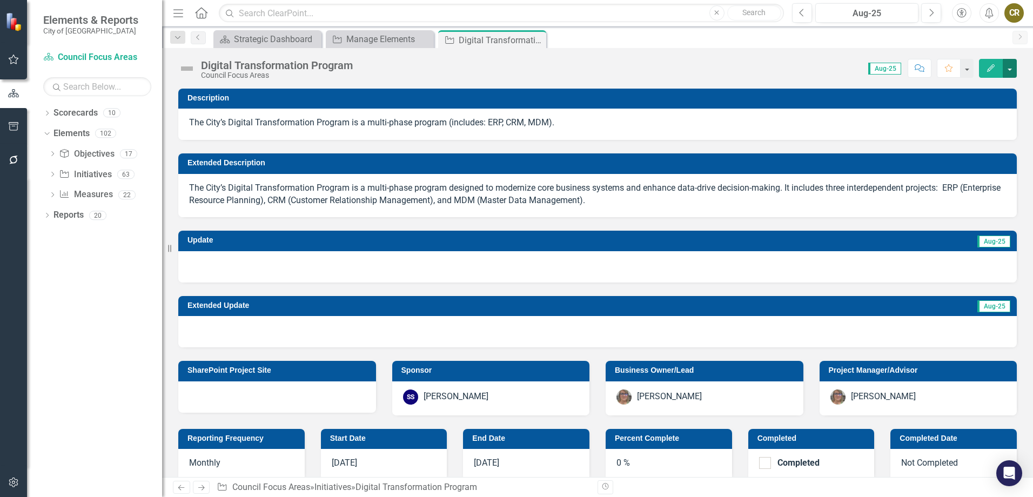
click at [1007, 66] on button "button" at bounding box center [1009, 68] width 14 height 19
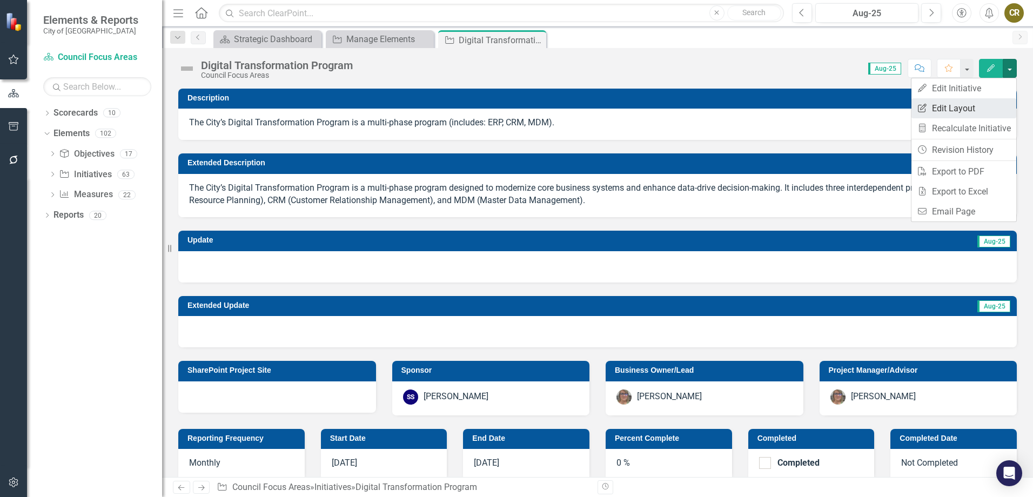
click at [961, 109] on link "Edit Report Edit Layout" at bounding box center [963, 108] width 105 height 20
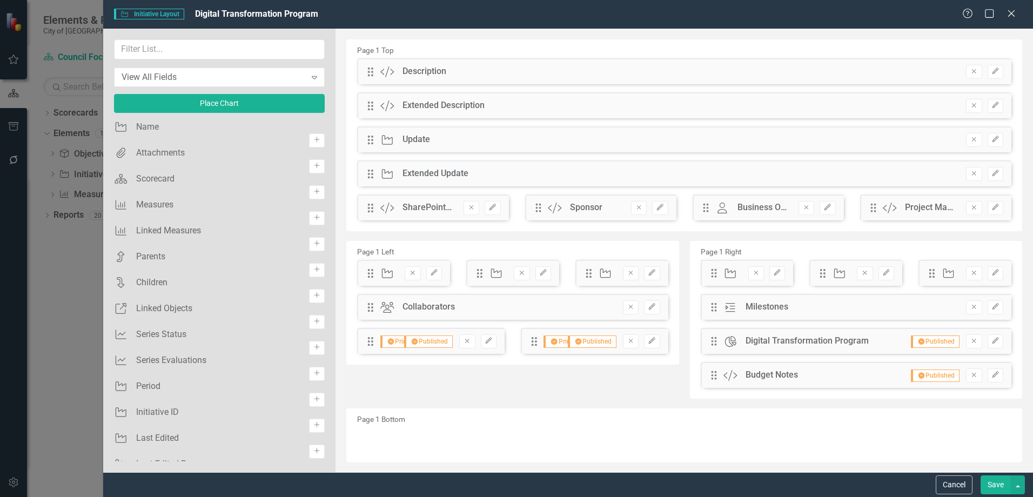
drag, startPoint x: 156, startPoint y: 304, endPoint x: 348, endPoint y: 272, distance: 194.3
click at [758, 267] on div "View All Fields Expand Place Chart Initiative Name Add Attachments Attachments …" at bounding box center [567, 250] width 929 height 443
click at [313, 273] on icon "Add" at bounding box center [317, 269] width 8 height 6
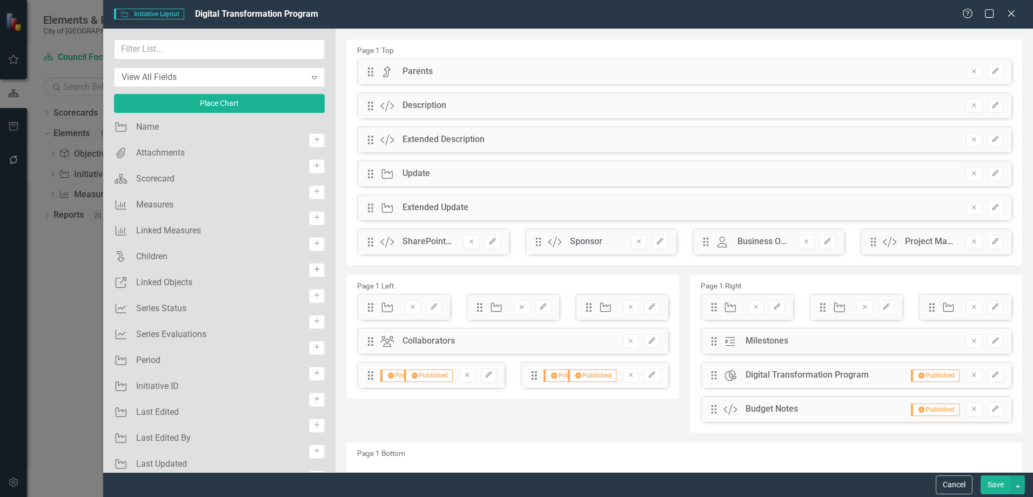
click at [313, 273] on icon "Add" at bounding box center [317, 269] width 8 height 6
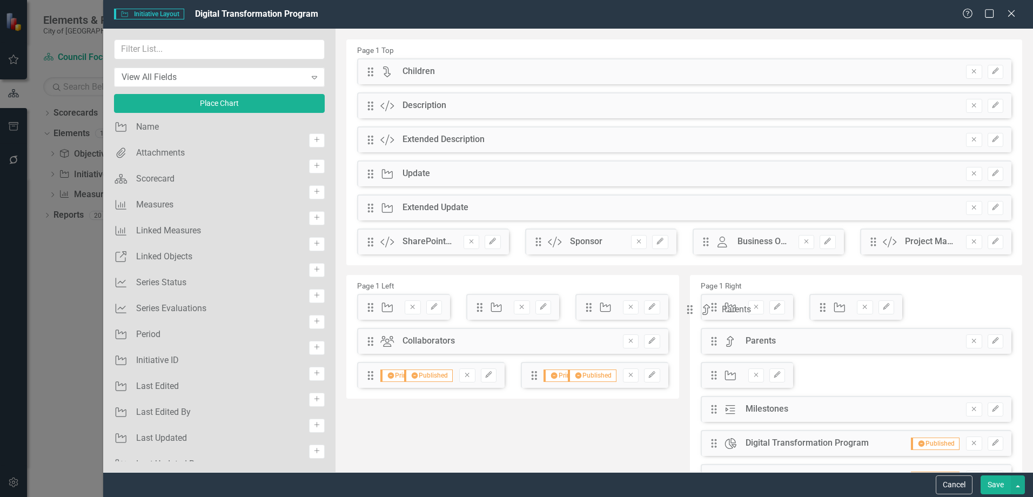
drag, startPoint x: 373, startPoint y: 104, endPoint x: 710, endPoint y: 315, distance: 397.2
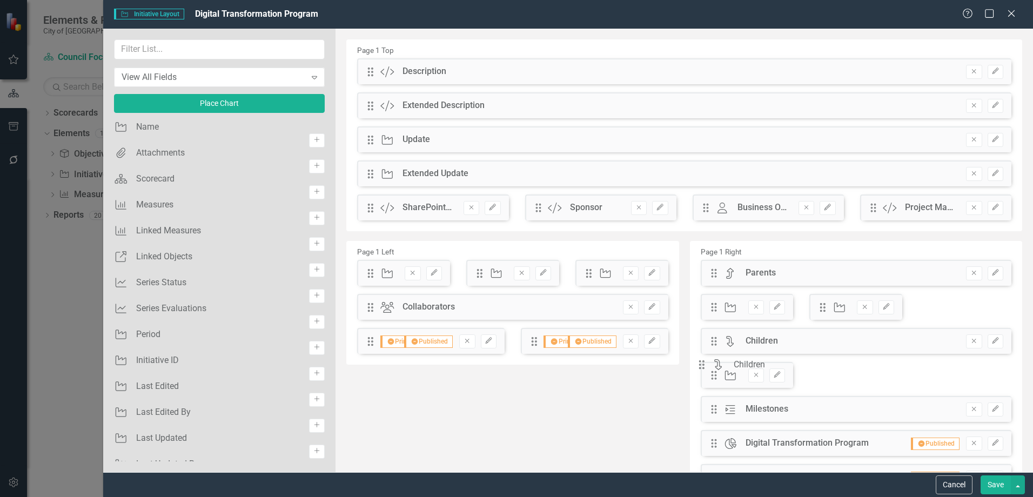
drag, startPoint x: 370, startPoint y: 71, endPoint x: 718, endPoint y: 372, distance: 459.9
drag, startPoint x: 707, startPoint y: 272, endPoint x: 712, endPoint y: 318, distance: 46.2
drag, startPoint x: 709, startPoint y: 307, endPoint x: 719, endPoint y: 347, distance: 40.7
drag, startPoint x: 711, startPoint y: 308, endPoint x: 712, endPoint y: 340, distance: 31.9
click at [992, 483] on button "Save" at bounding box center [995, 484] width 30 height 19
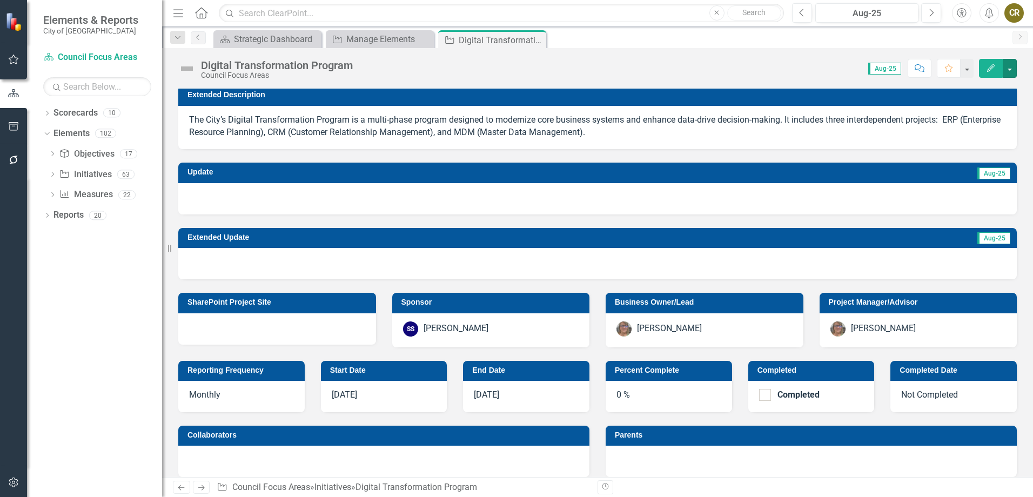
scroll to position [216, 0]
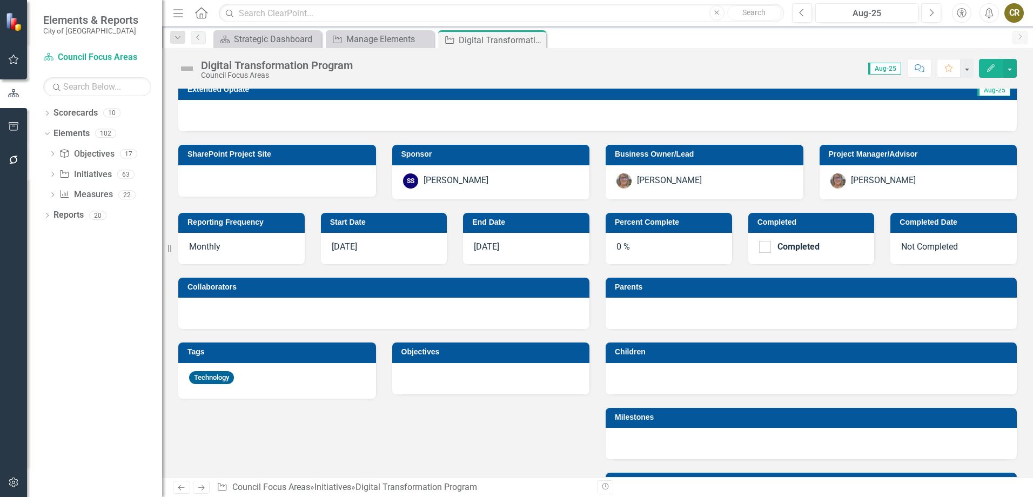
click at [672, 373] on div at bounding box center [810, 378] width 411 height 31
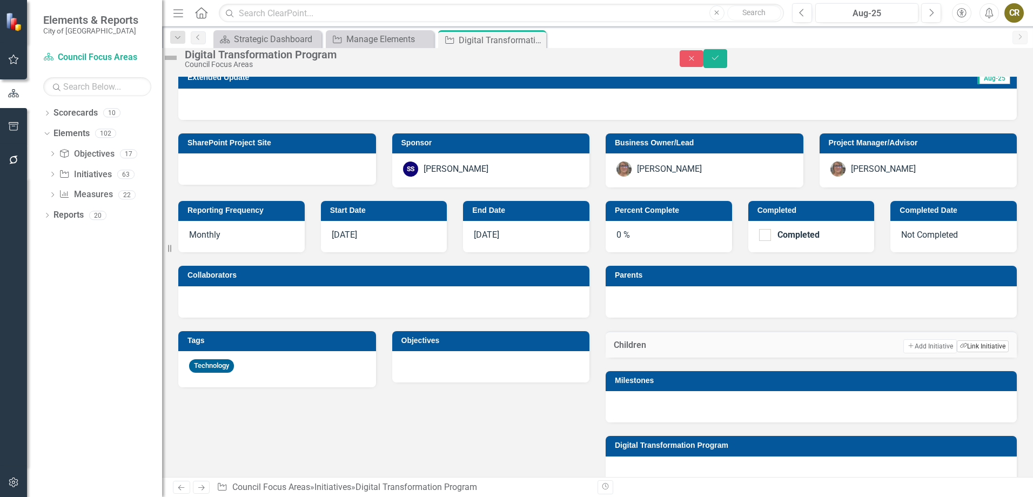
click at [969, 352] on button "Link Tag Link Initiative" at bounding box center [982, 346] width 52 height 12
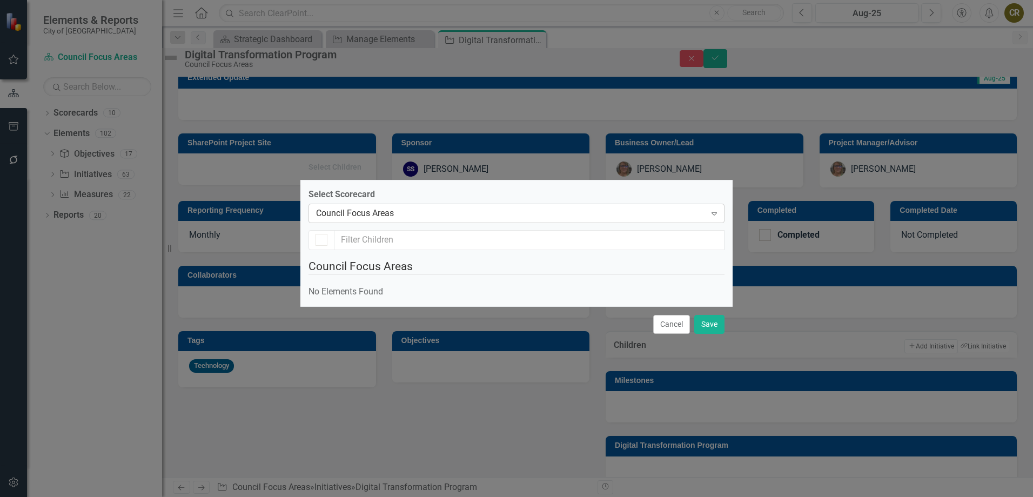
click at [382, 207] on div "Council Focus Areas" at bounding box center [510, 213] width 389 height 12
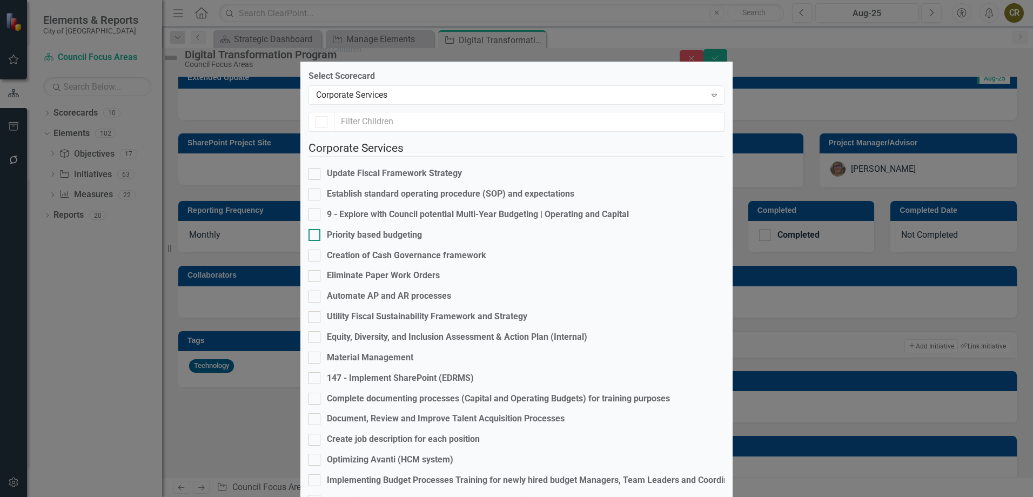
checkbox input "false"
drag, startPoint x: 327, startPoint y: 354, endPoint x: 403, endPoint y: 358, distance: 75.7
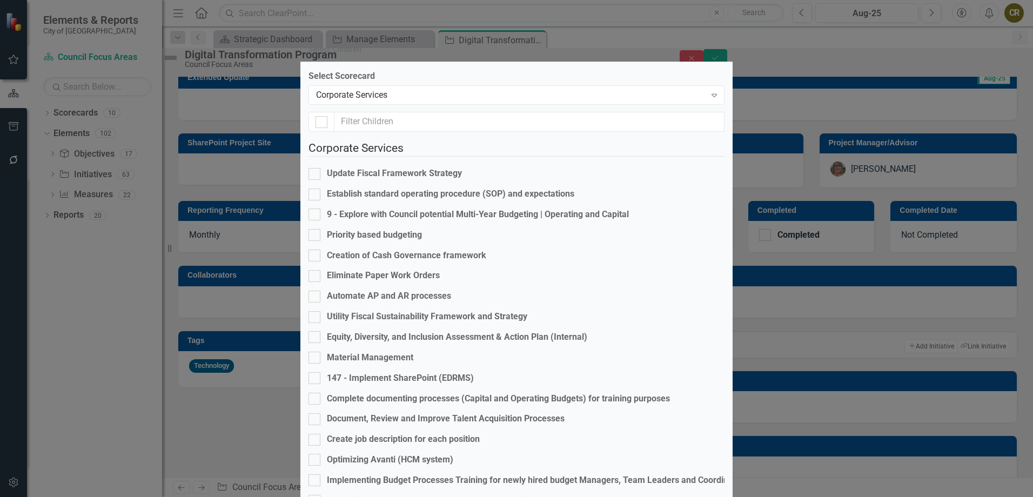
checkbox input "true"
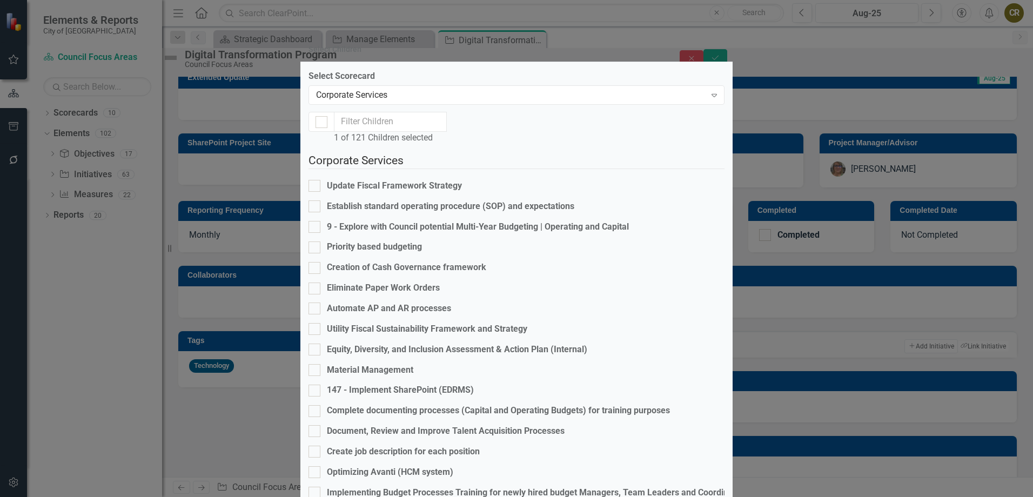
scroll to position [594, 0]
checkbox input "true"
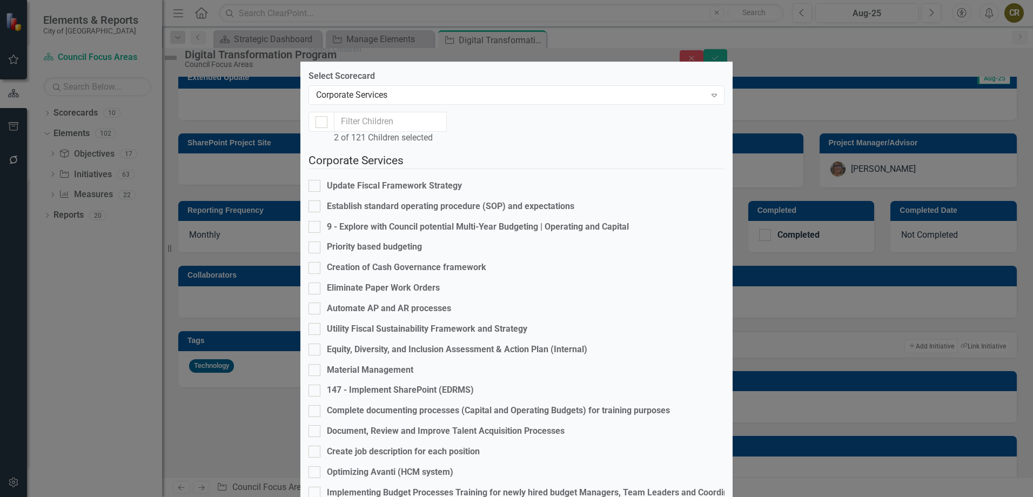
checkbox input "true"
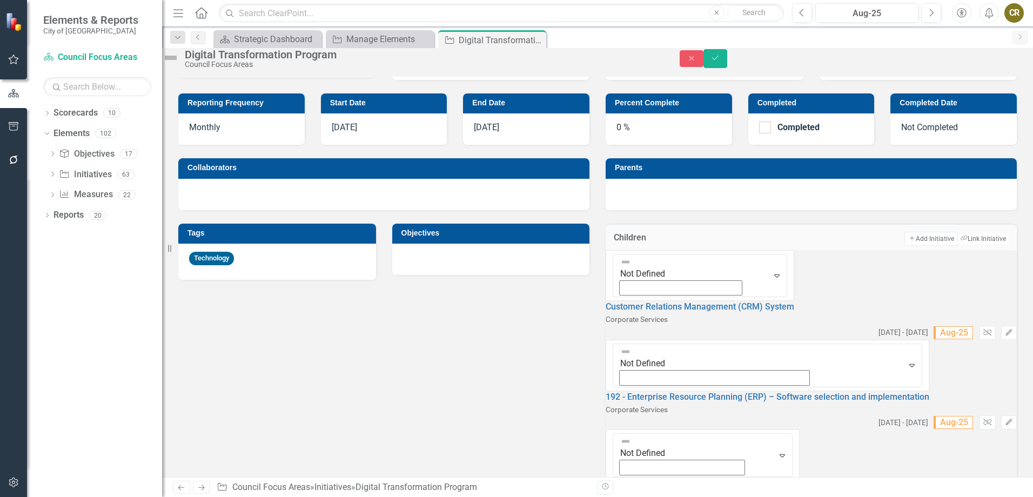
scroll to position [324, 0]
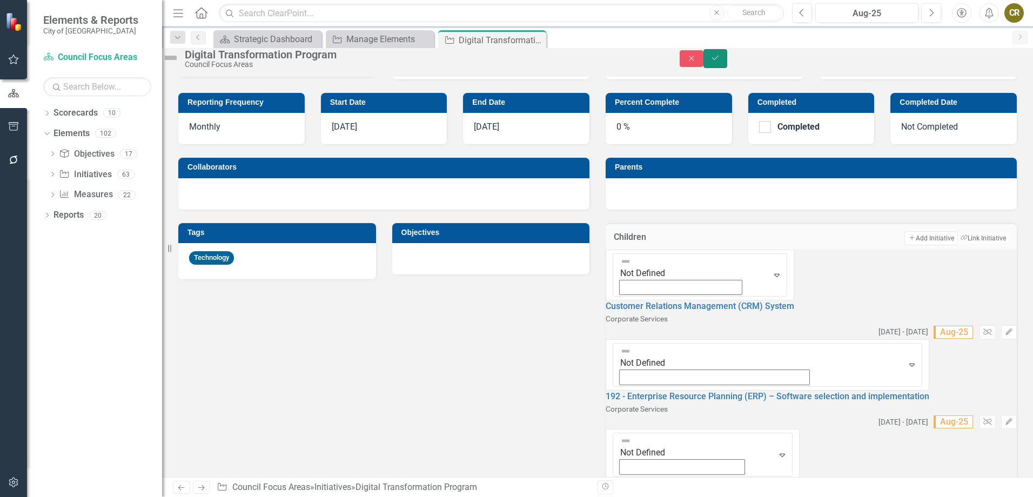
drag, startPoint x: 1003, startPoint y: 58, endPoint x: 767, endPoint y: 163, distance: 257.5
click at [727, 60] on button "Save" at bounding box center [715, 58] width 24 height 19
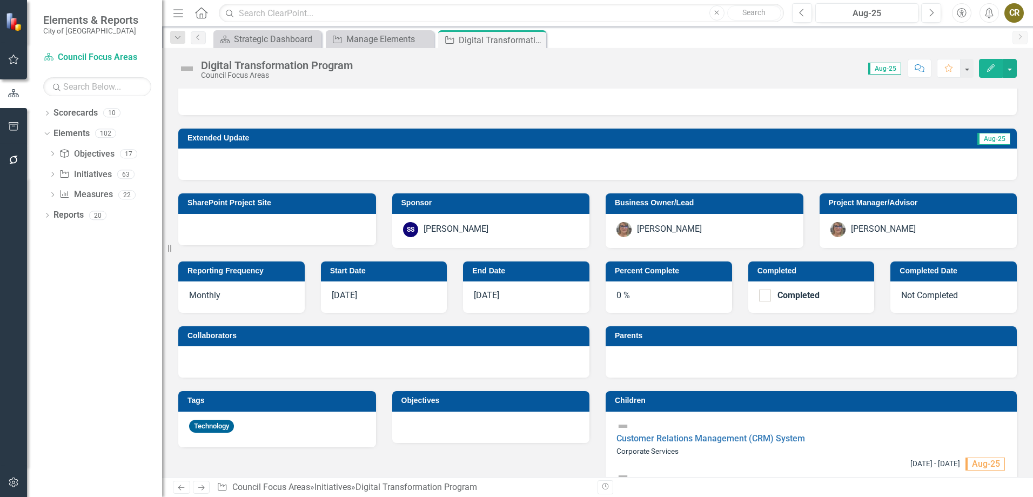
scroll to position [162, 0]
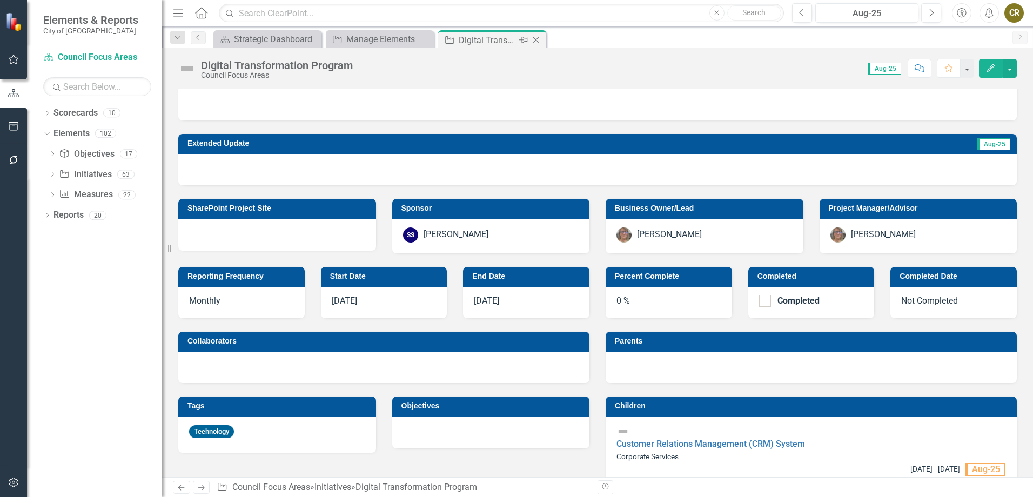
click at [539, 41] on icon "Close" at bounding box center [535, 40] width 11 height 9
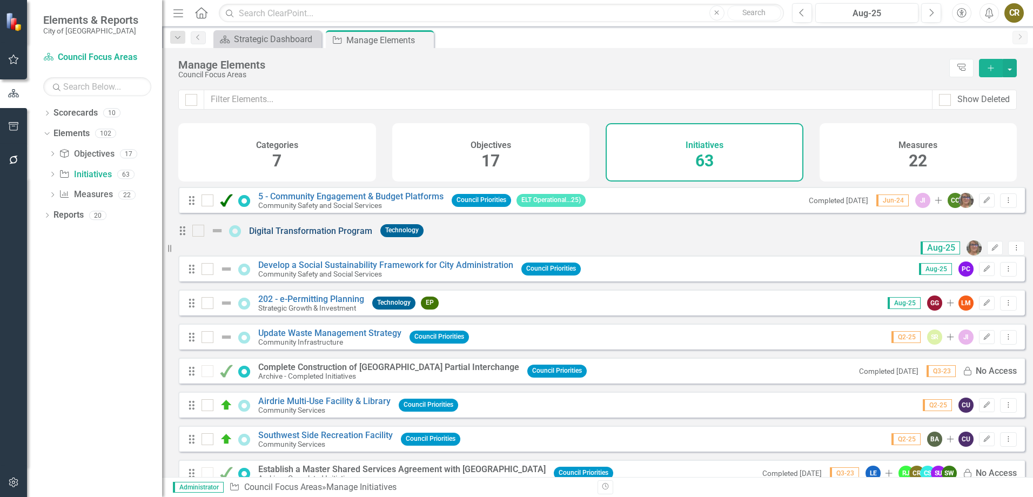
click at [317, 236] on link "Digital Transformation Program" at bounding box center [310, 231] width 123 height 10
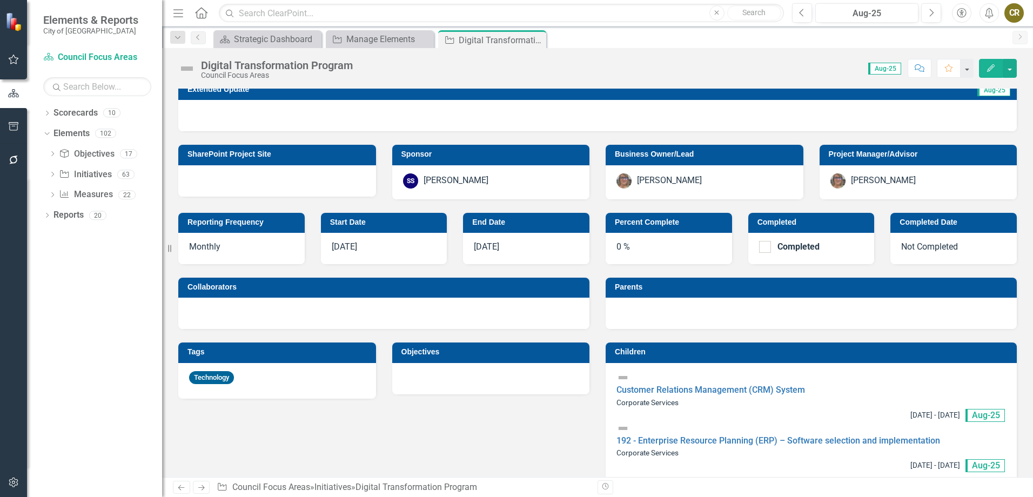
scroll to position [270, 0]
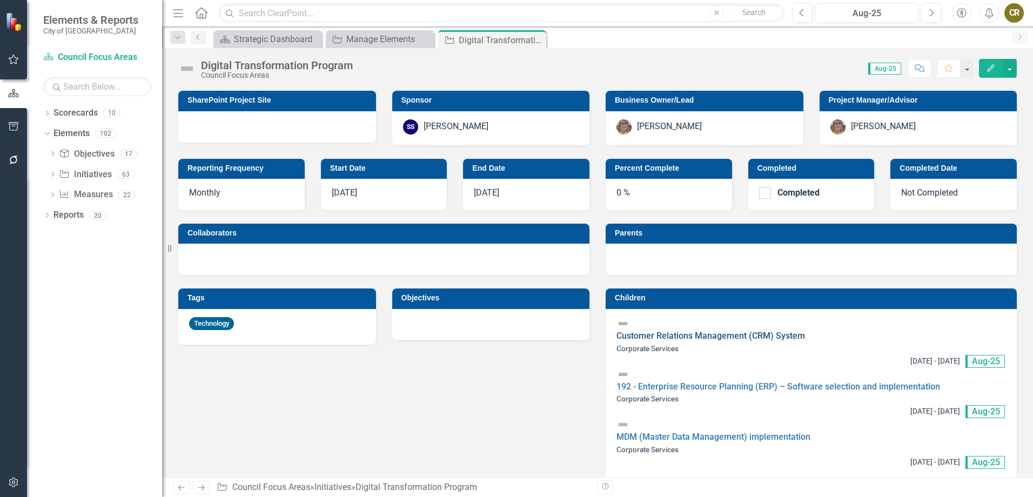
click at [698, 331] on link "Customer Relations Management (CRM) System" at bounding box center [710, 336] width 188 height 10
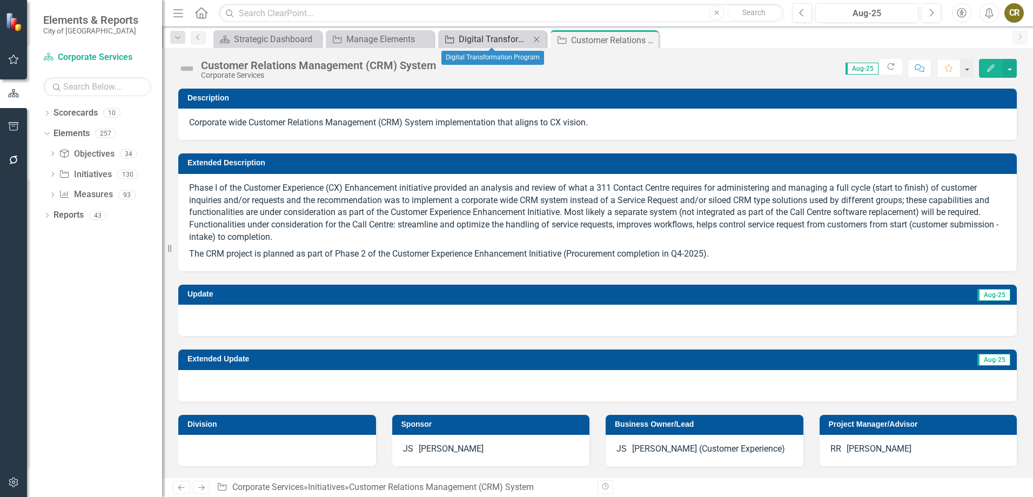
click at [483, 35] on div "Digital Transformation Program" at bounding box center [494, 39] width 71 height 14
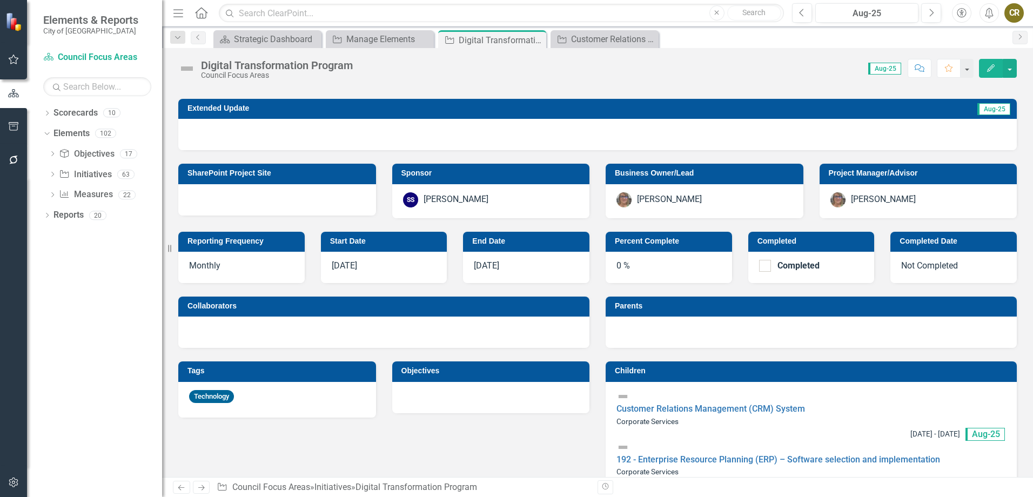
scroll to position [216, 0]
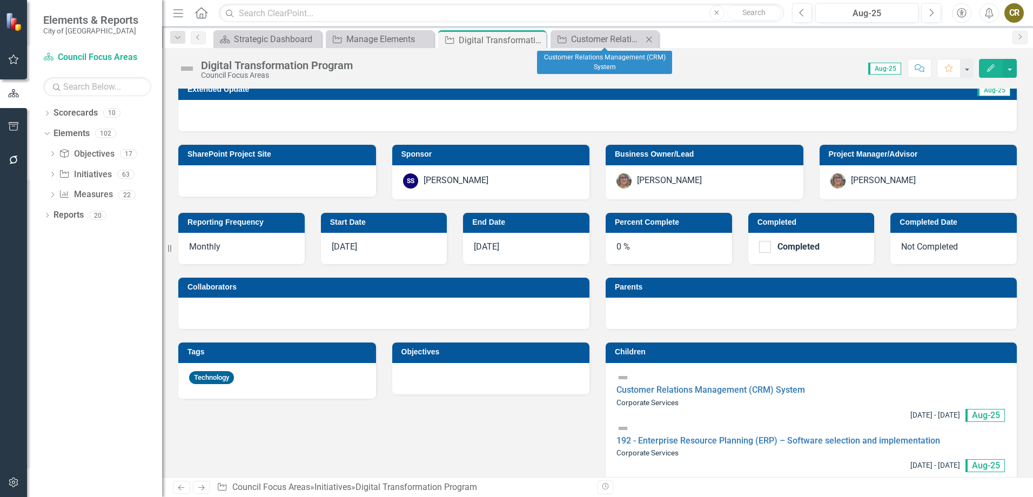
click at [649, 38] on icon "Close" at bounding box center [648, 39] width 11 height 9
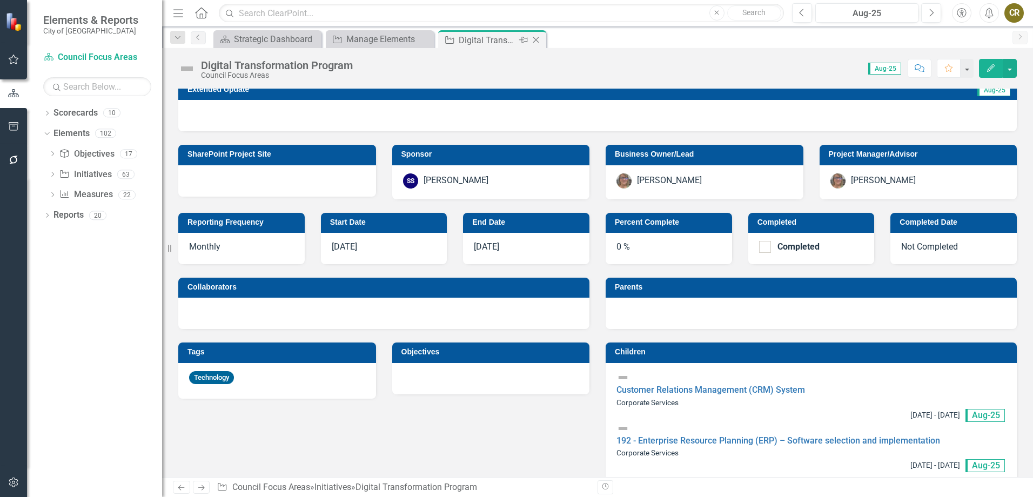
click at [537, 41] on icon "Close" at bounding box center [535, 40] width 11 height 9
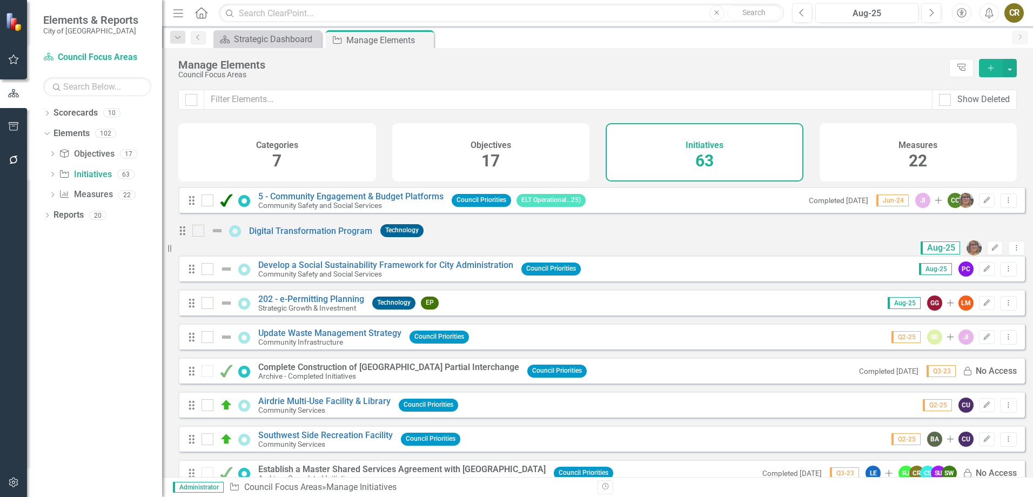
click at [984, 66] on button "Add" at bounding box center [991, 68] width 24 height 18
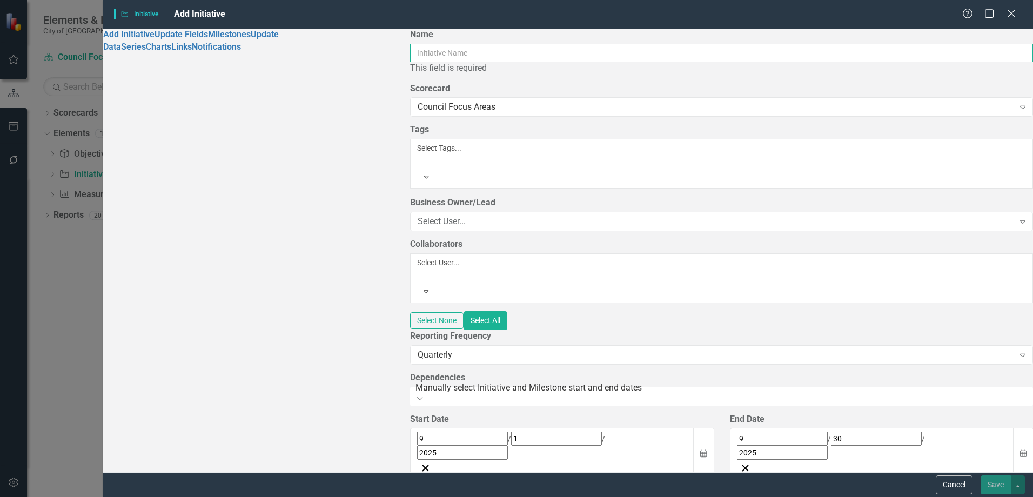
click at [410, 60] on input "Name" at bounding box center [721, 53] width 623 height 18
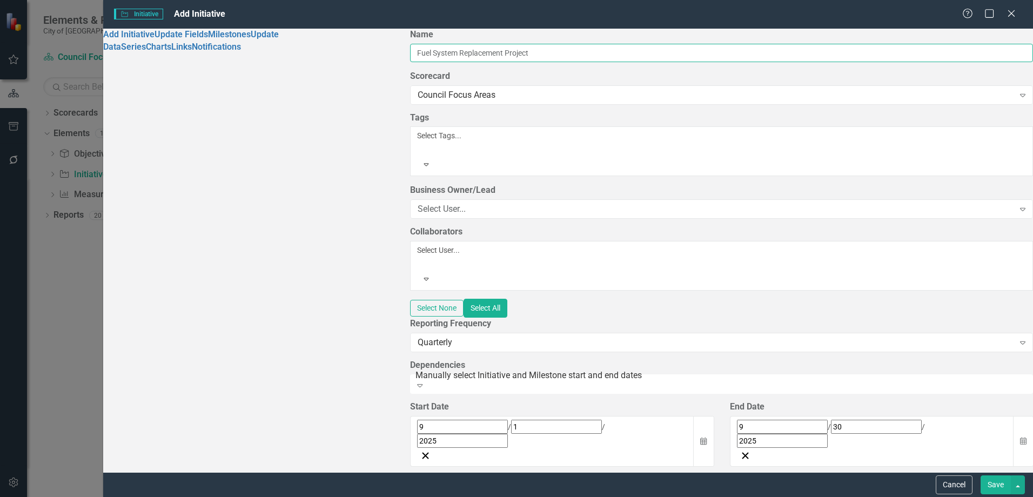
click at [410, 60] on input "Fuel System Replacement Project" at bounding box center [721, 53] width 623 height 18
type input "Fuel Management System Replacement Project"
click at [417, 336] on div "Quarterly" at bounding box center [715, 342] width 596 height 12
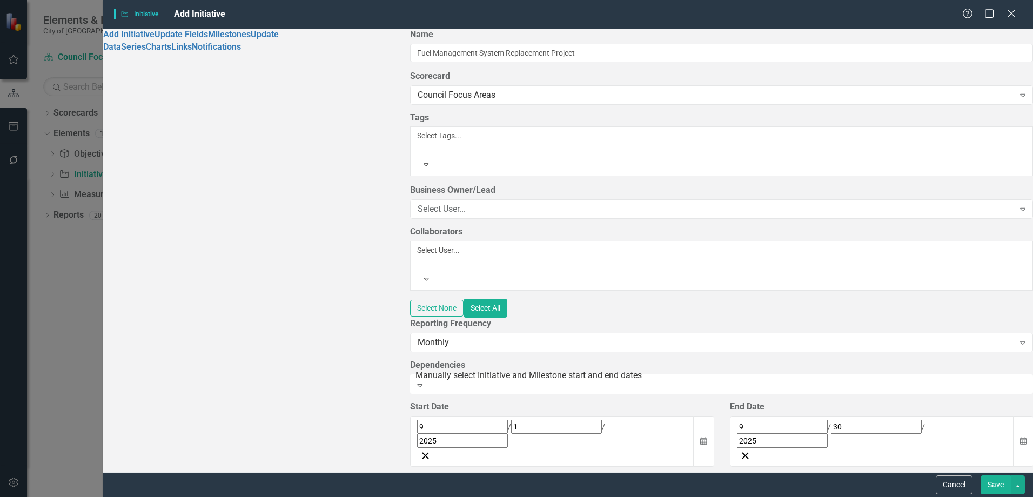
scroll to position [162, 0]
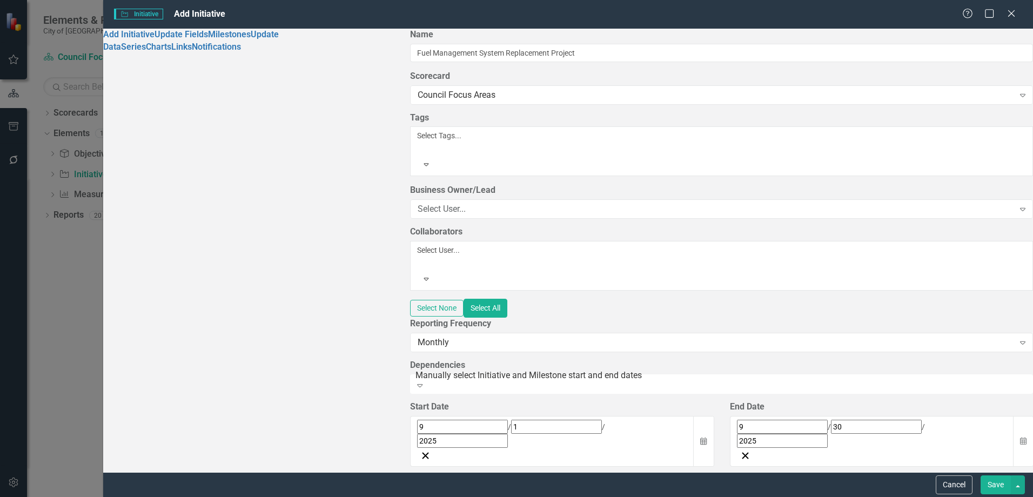
scroll to position [54, 0]
type input "Replacement of existing system."
click at [1013, 416] on button "Calendar" at bounding box center [1023, 441] width 21 height 51
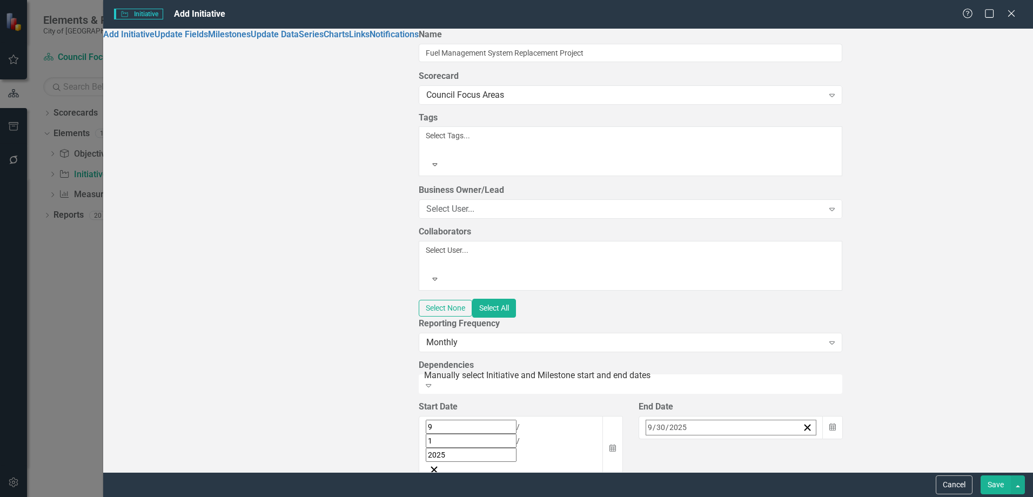
click at [827, 439] on button "»" at bounding box center [816, 451] width 24 height 24
drag, startPoint x: 830, startPoint y: 459, endPoint x: 810, endPoint y: 435, distance: 31.0
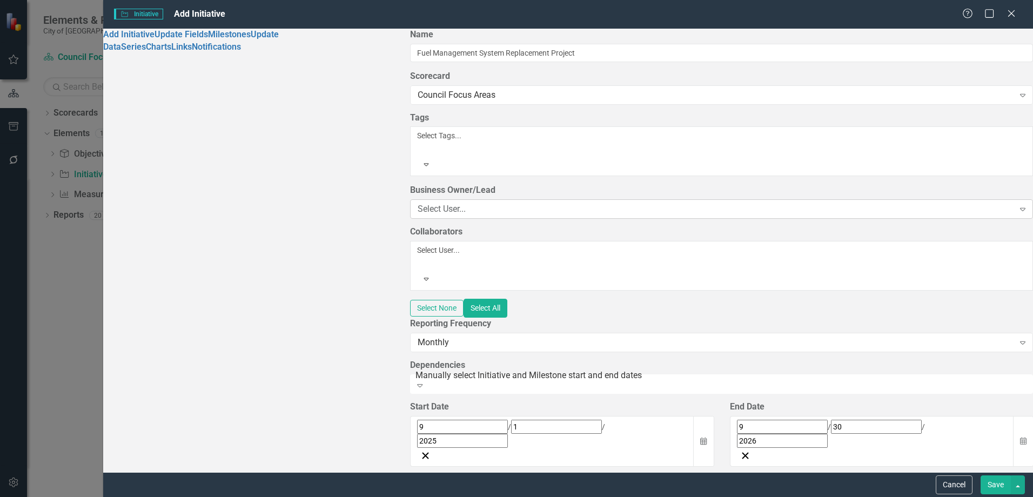
click at [417, 203] on div "Select User..." at bounding box center [715, 209] width 596 height 12
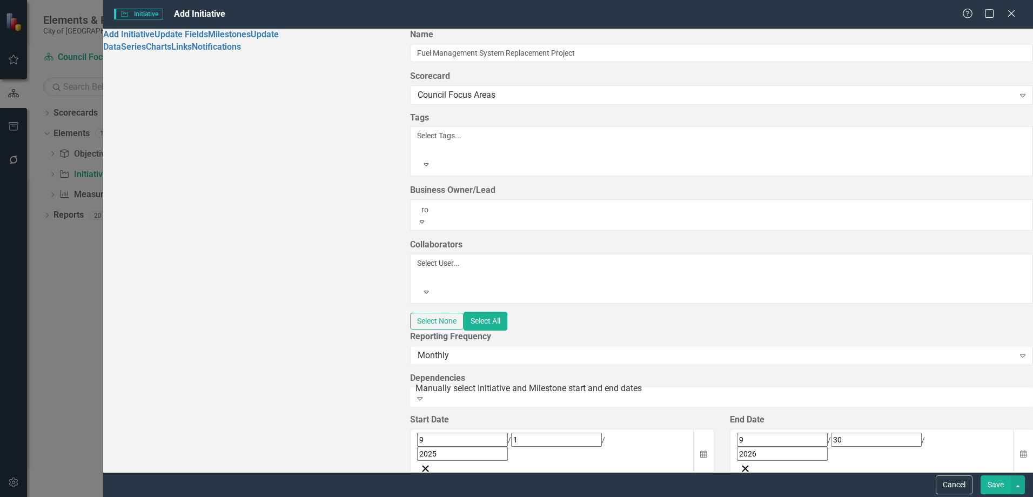
type input "ros"
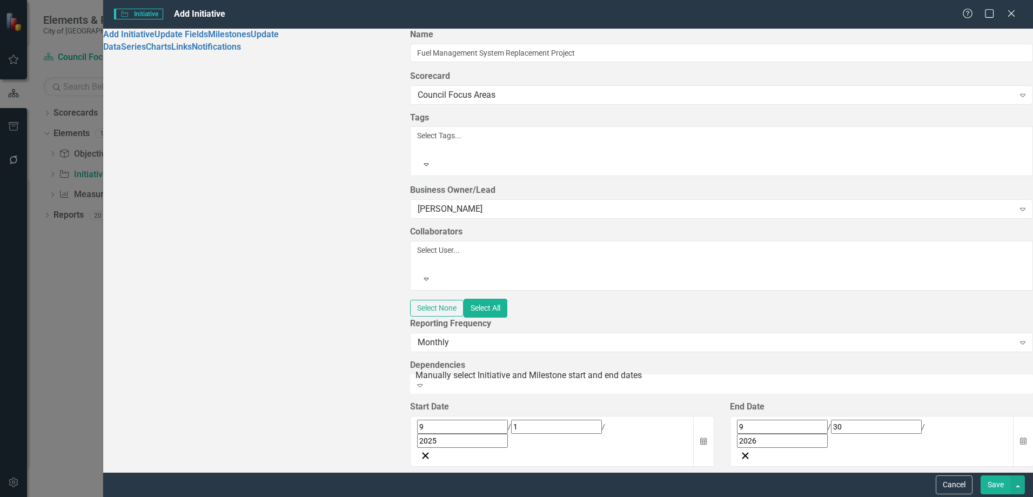
scroll to position [918, 0]
type input "shan"
drag, startPoint x: 341, startPoint y: 303, endPoint x: 314, endPoint y: 303, distance: 26.5
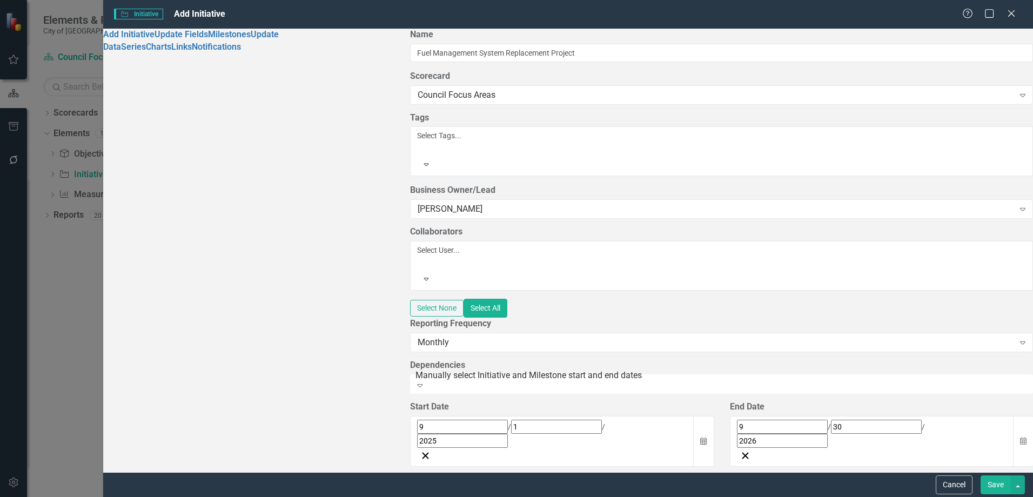
type input "susan"
click at [336, 496] on span "Susan Grimm (Asset Management, Fleet and Building Maintenance)" at bounding box center [168, 502] width 336 height 10
type input "nuha"
click at [130, 496] on span "Nuha d Hussain" at bounding box center [65, 502] width 130 height 10
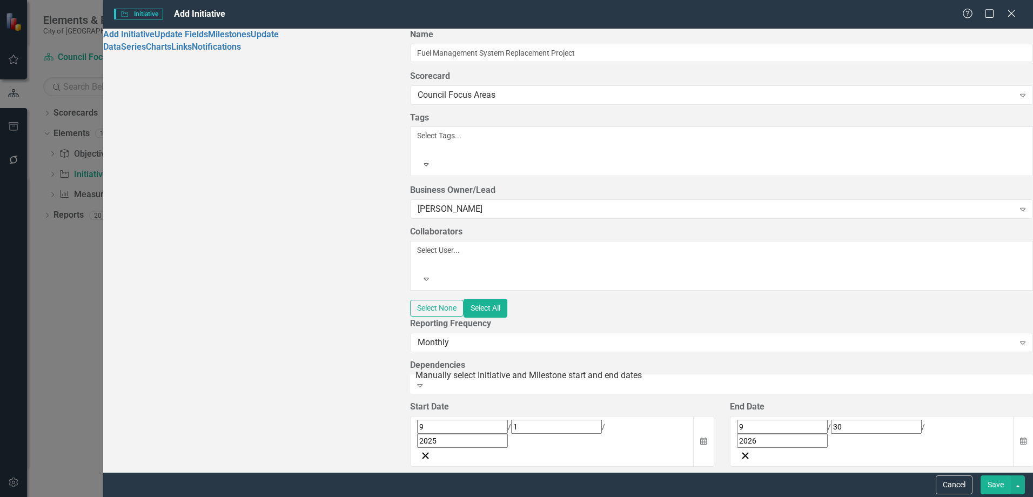
scroll to position [0, 0]
click at [417, 203] on div "[PERSON_NAME]" at bounding box center [715, 209] width 596 height 12
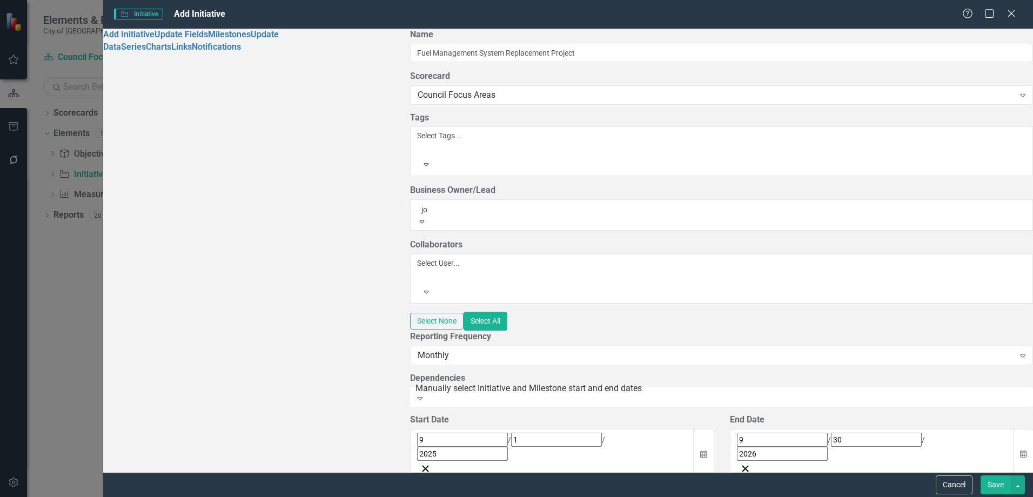
type input "joh"
click at [375, 496] on div "Joh n Adams" at bounding box center [516, 503] width 1033 height 12
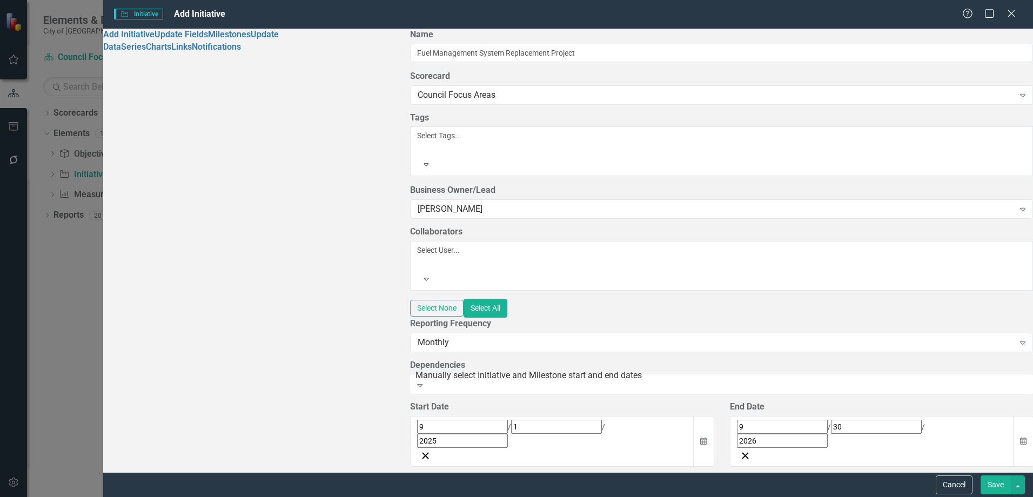
click at [418, 257] on div at bounding box center [419, 263] width 2 height 13
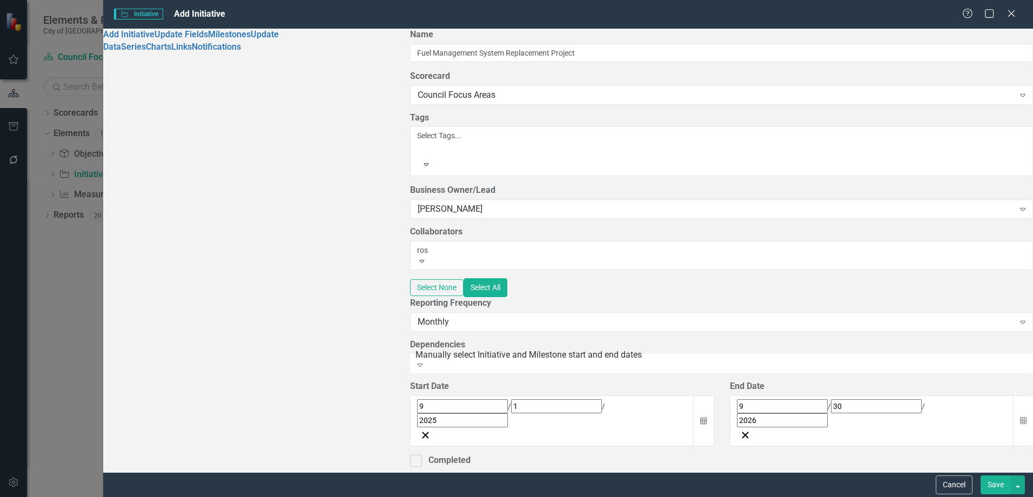
type input "[PERSON_NAME]"
click at [103, 496] on span "[PERSON_NAME] line [PERSON_NAME]" at bounding box center [51, 502] width 103 height 10
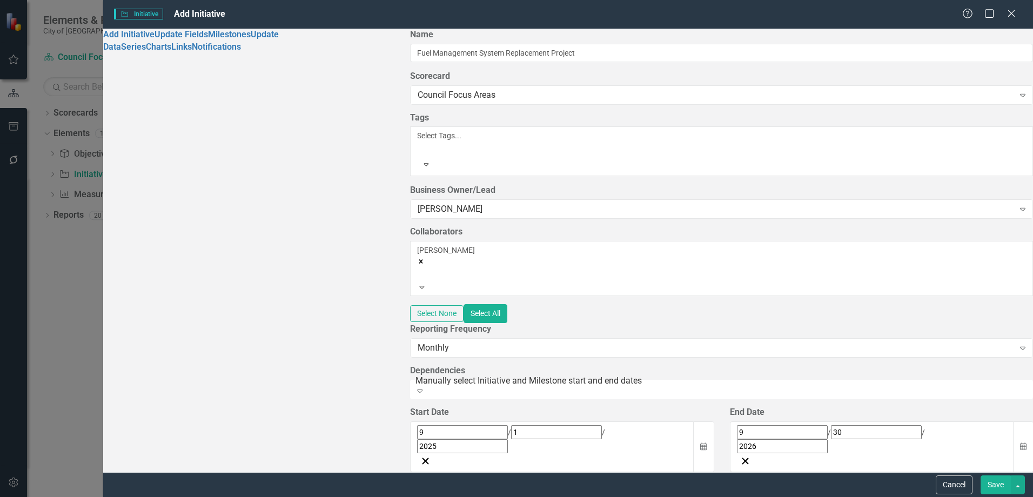
scroll to position [1512, 0]
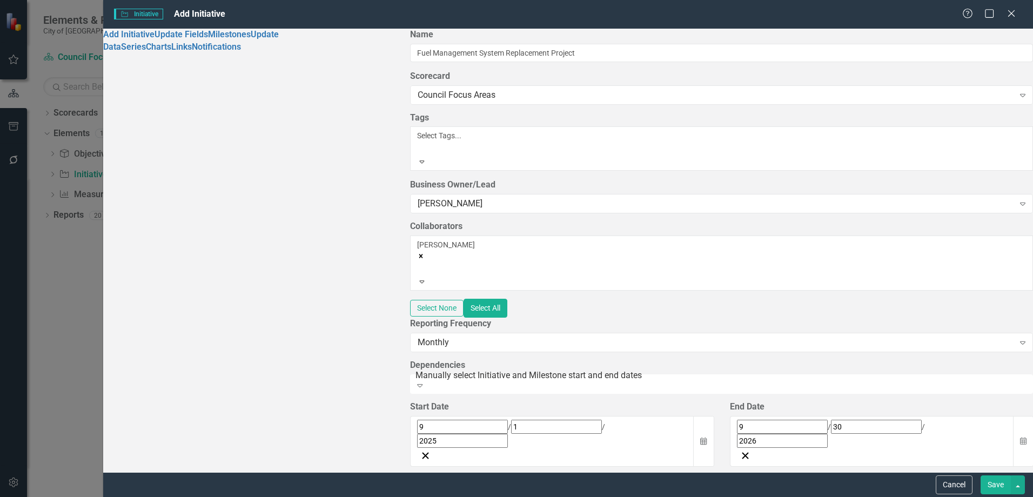
click at [418, 142] on div at bounding box center [419, 148] width 2 height 13
click at [44, 496] on span "Technology" at bounding box center [22, 502] width 44 height 10
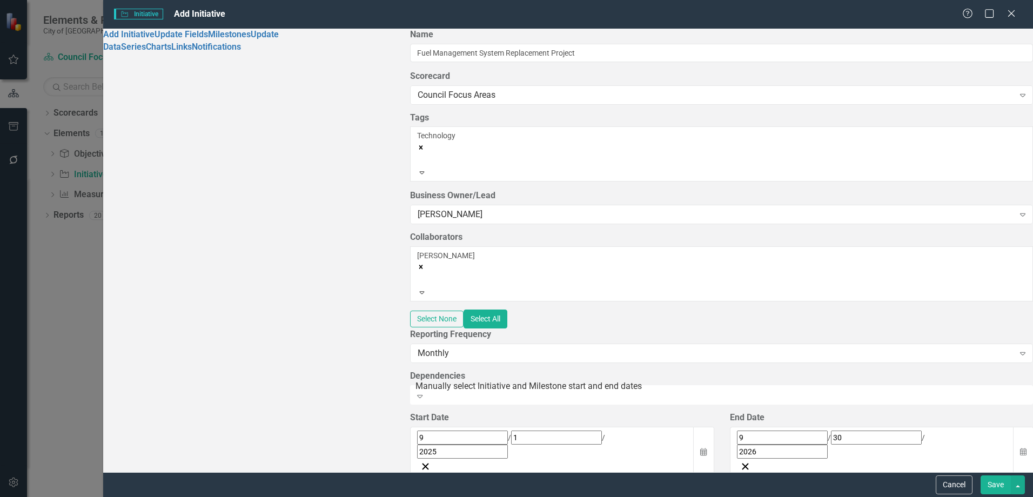
scroll to position [324, 0]
click at [993, 482] on button "Save" at bounding box center [995, 484] width 30 height 19
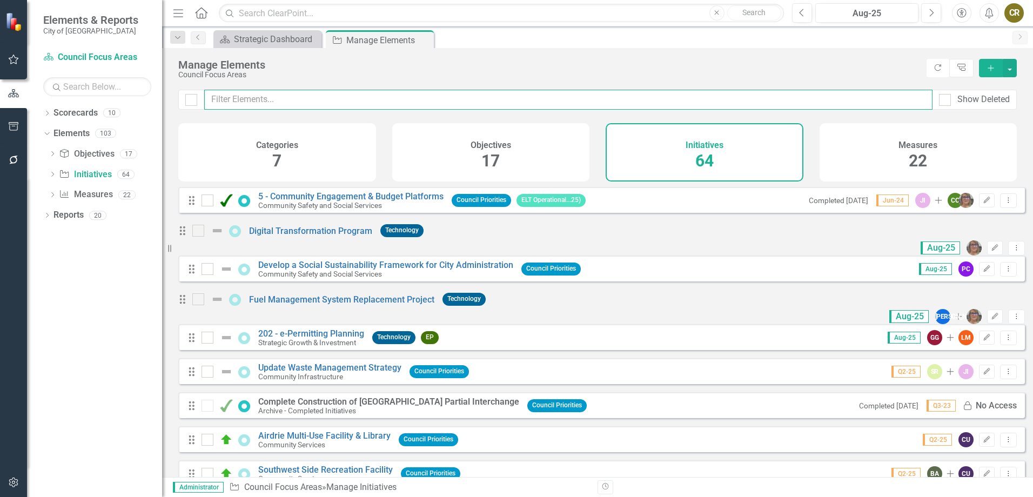
click at [452, 102] on input "text" at bounding box center [568, 100] width 728 height 20
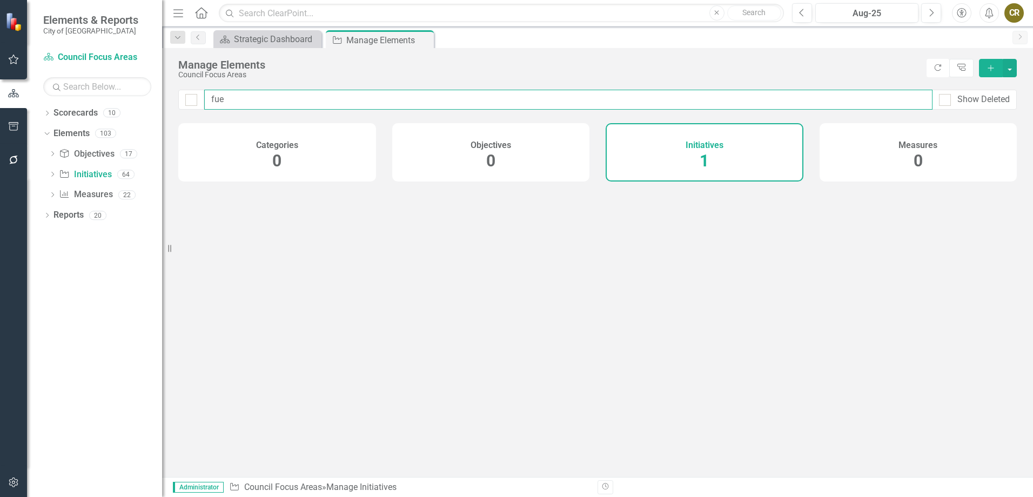
type input "fuel"
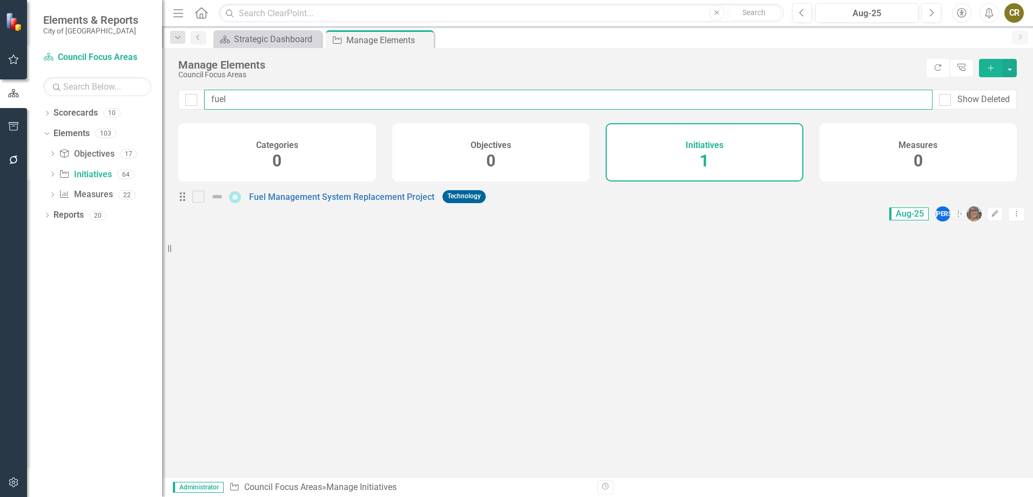
checkbox input "false"
drag, startPoint x: 271, startPoint y: 97, endPoint x: 191, endPoint y: 103, distance: 80.1
click at [191, 103] on div "fuel Show Deleted" at bounding box center [597, 100] width 838 height 20
type input "f"
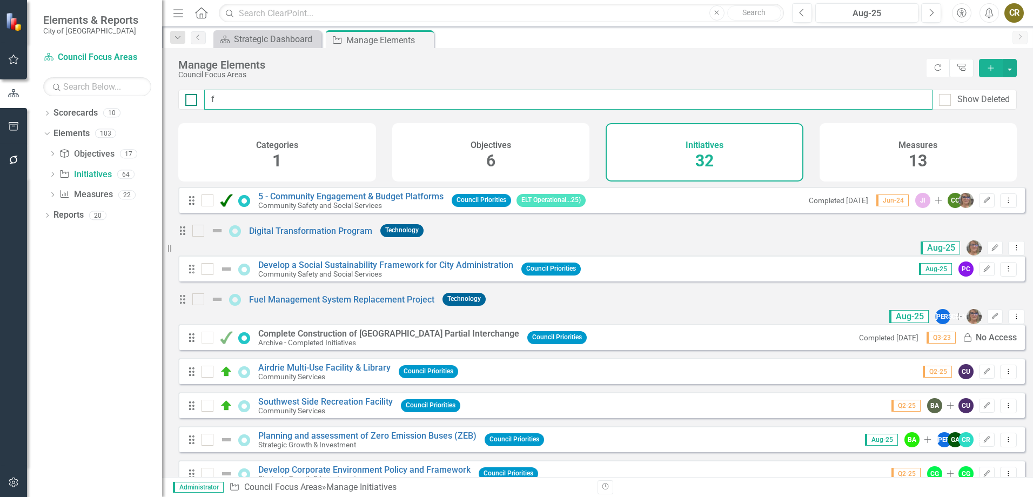
checkbox input "false"
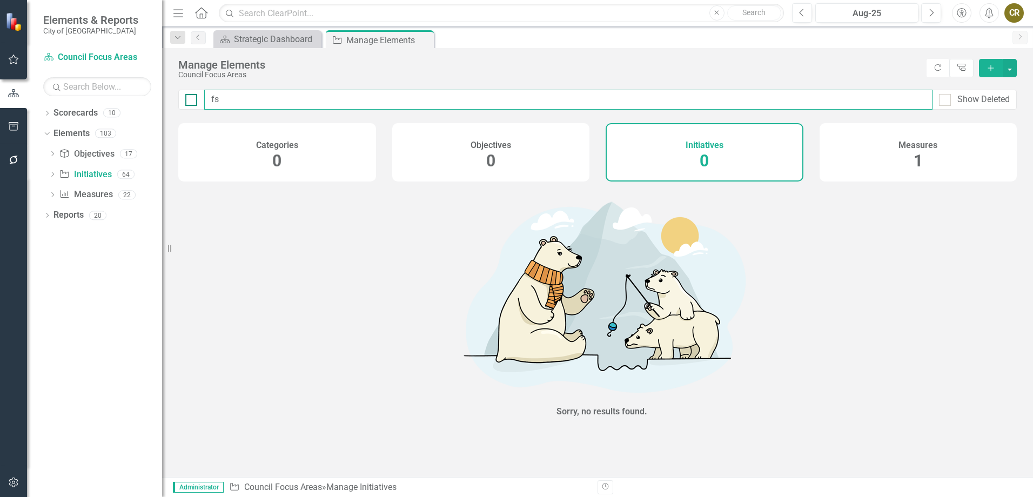
type input "f"
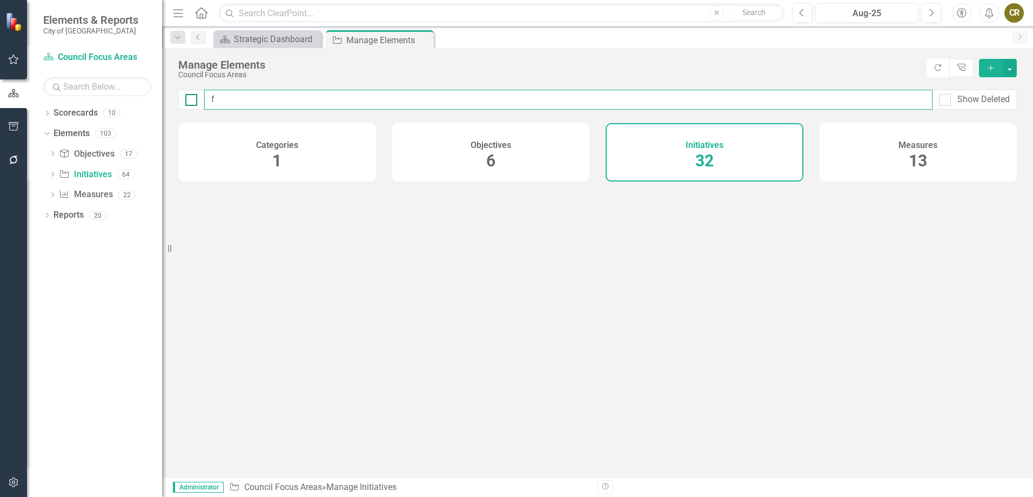
checkbox input "false"
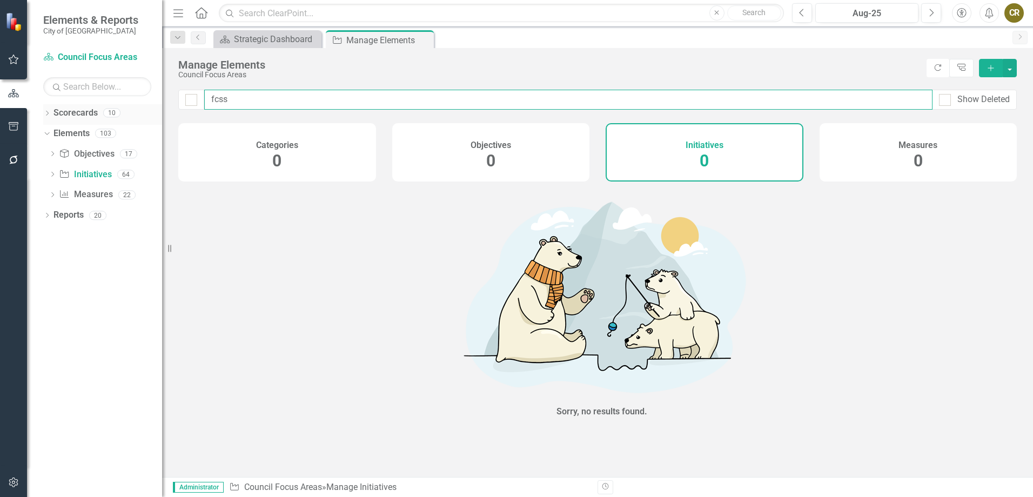
type input "fcss"
click at [48, 111] on icon "Dropdown" at bounding box center [47, 114] width 8 height 6
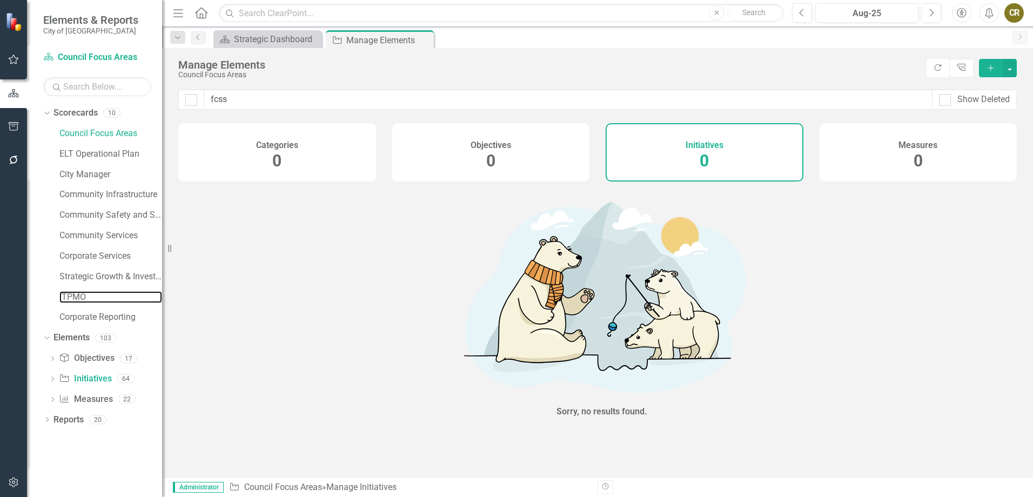
drag, startPoint x: 73, startPoint y: 296, endPoint x: 165, endPoint y: 296, distance: 91.3
click at [74, 296] on link "ITPMO" at bounding box center [110, 297] width 103 height 12
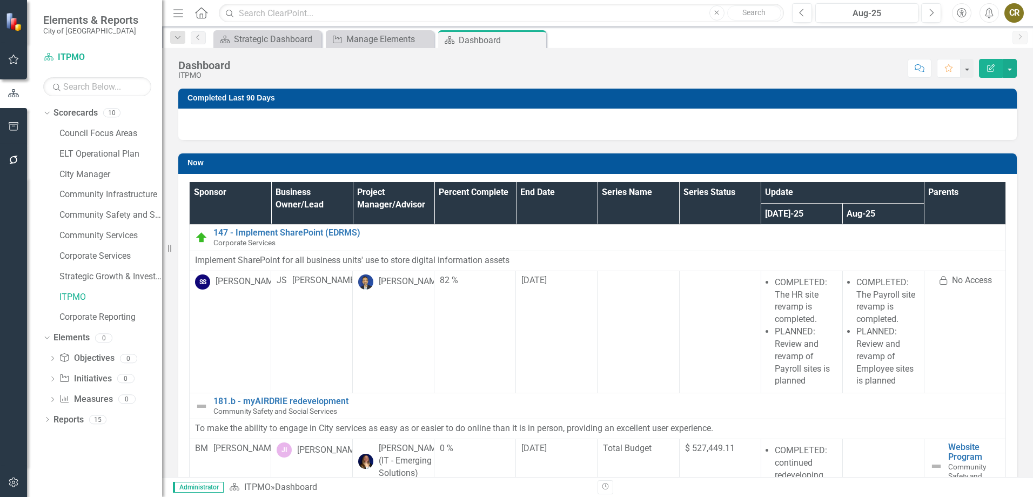
click at [240, 132] on div at bounding box center [597, 124] width 838 height 31
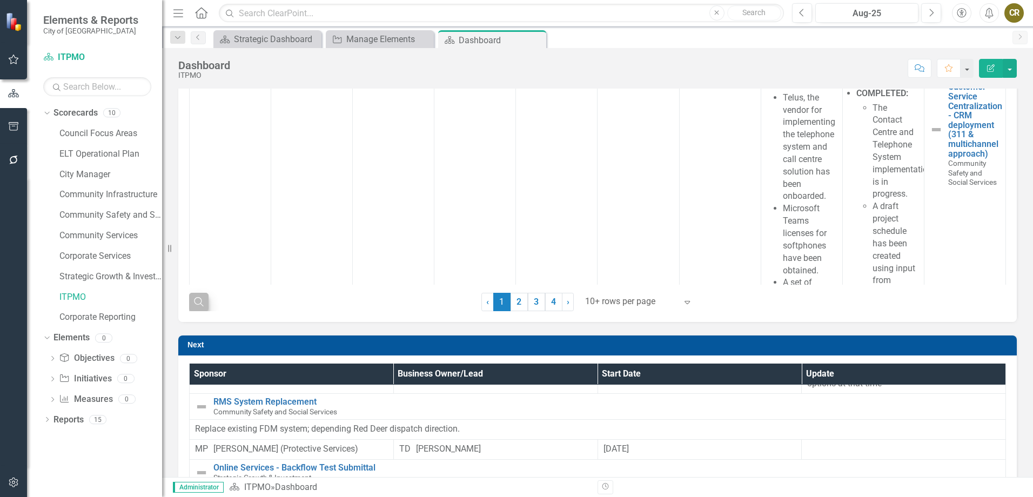
scroll to position [108, 0]
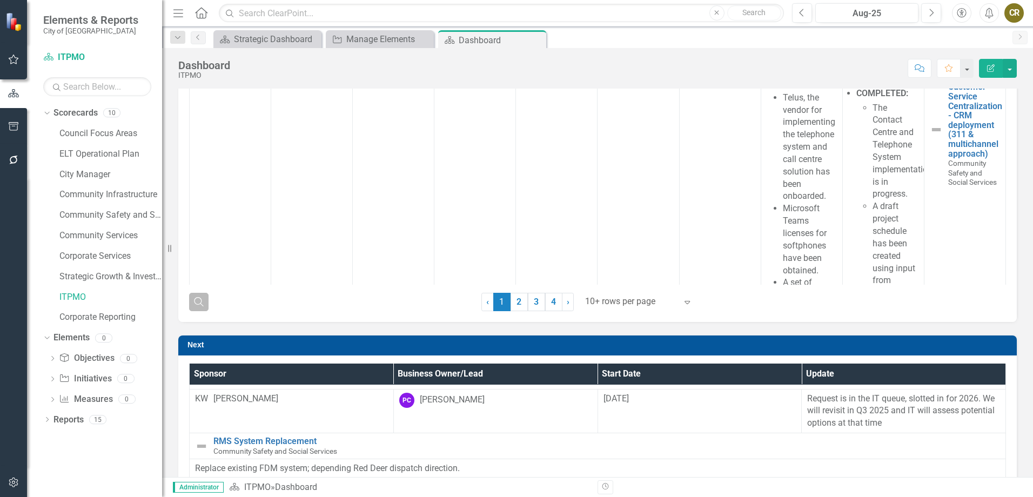
click at [200, 299] on icon "Search" at bounding box center [199, 301] width 12 height 10
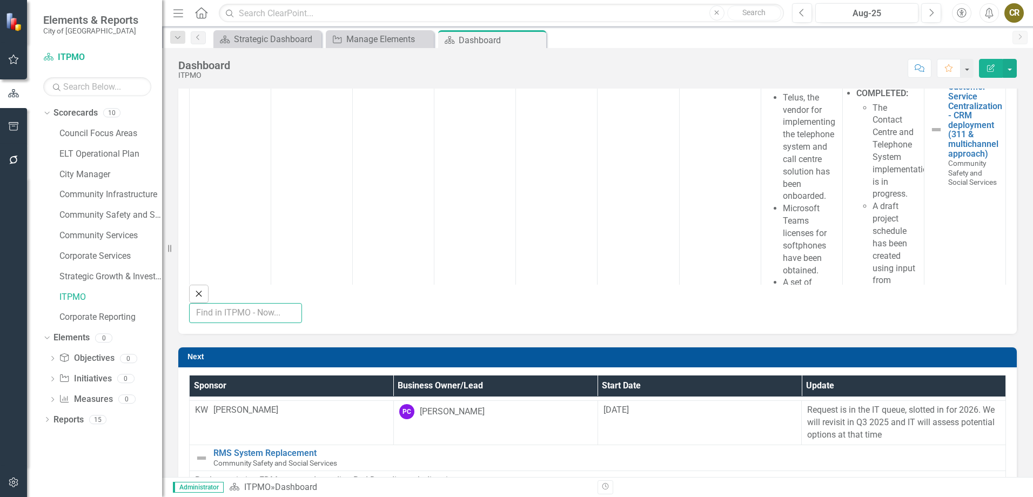
click at [249, 303] on input "text" at bounding box center [245, 313] width 113 height 20
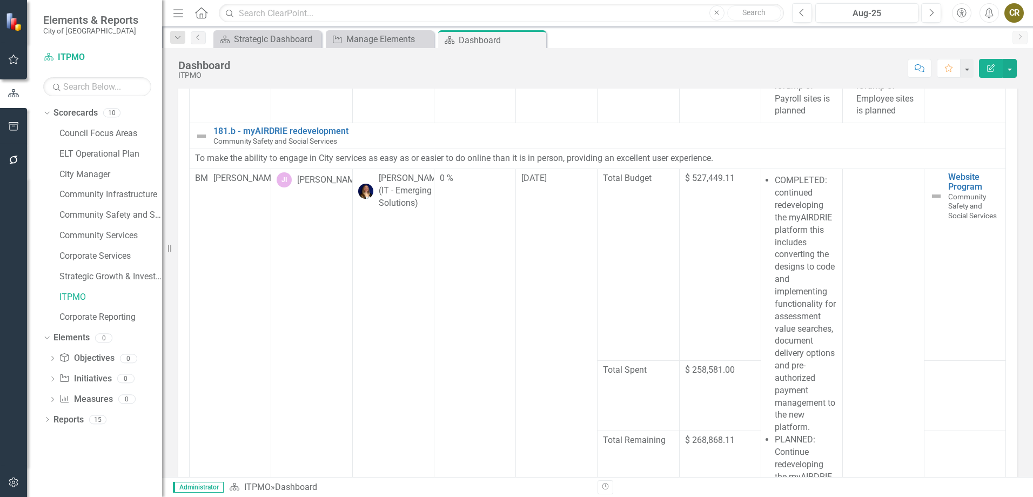
scroll to position [0, 0]
type input "fcss"
